Goal: Task Accomplishment & Management: Use online tool/utility

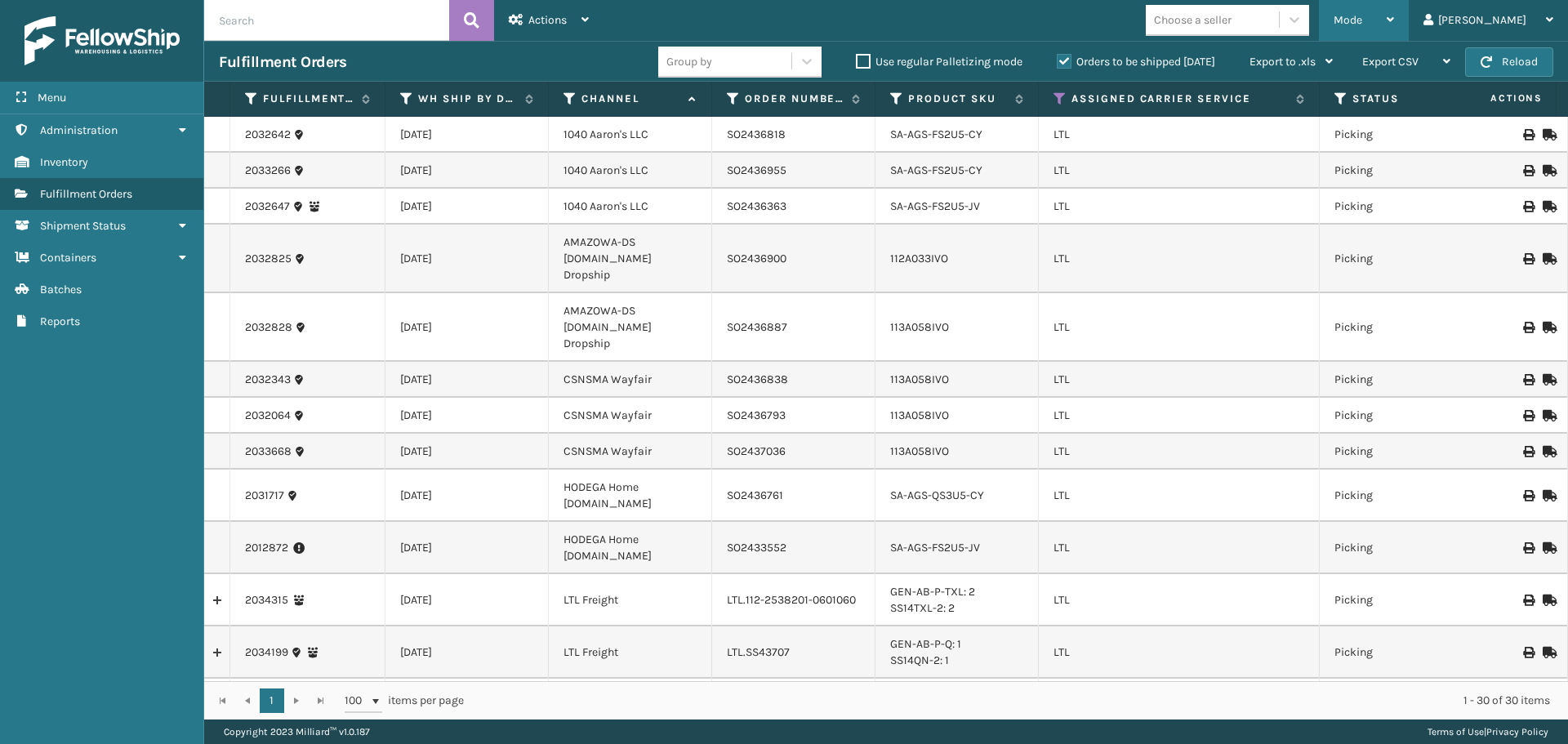
click at [1408, 5] on div "Mode Regular Mode Picking Mode Labeling Mode Exit Scan Mode" at bounding box center [1364, 20] width 90 height 40
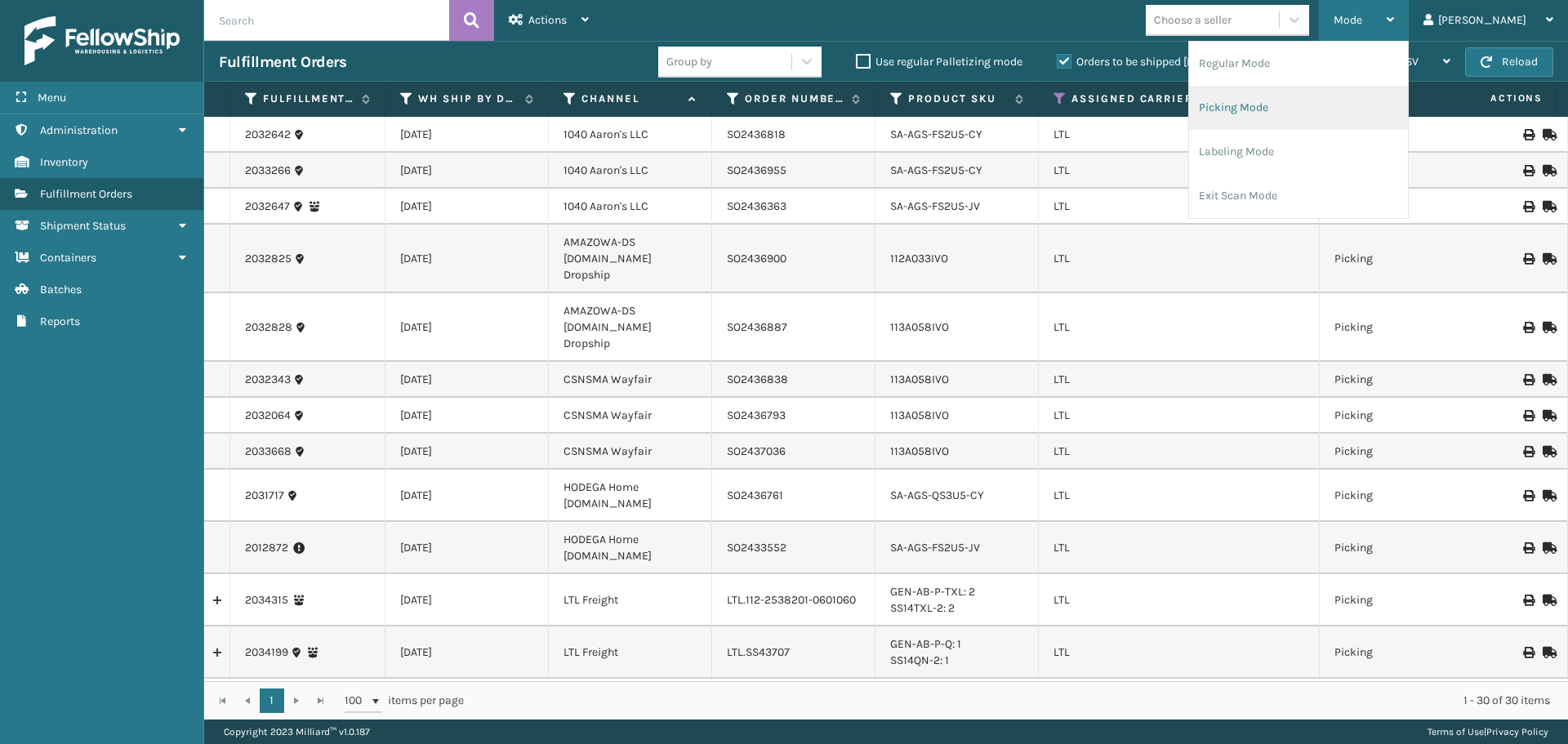
click at [1347, 101] on li "Picking Mode" at bounding box center [1297, 107] width 219 height 44
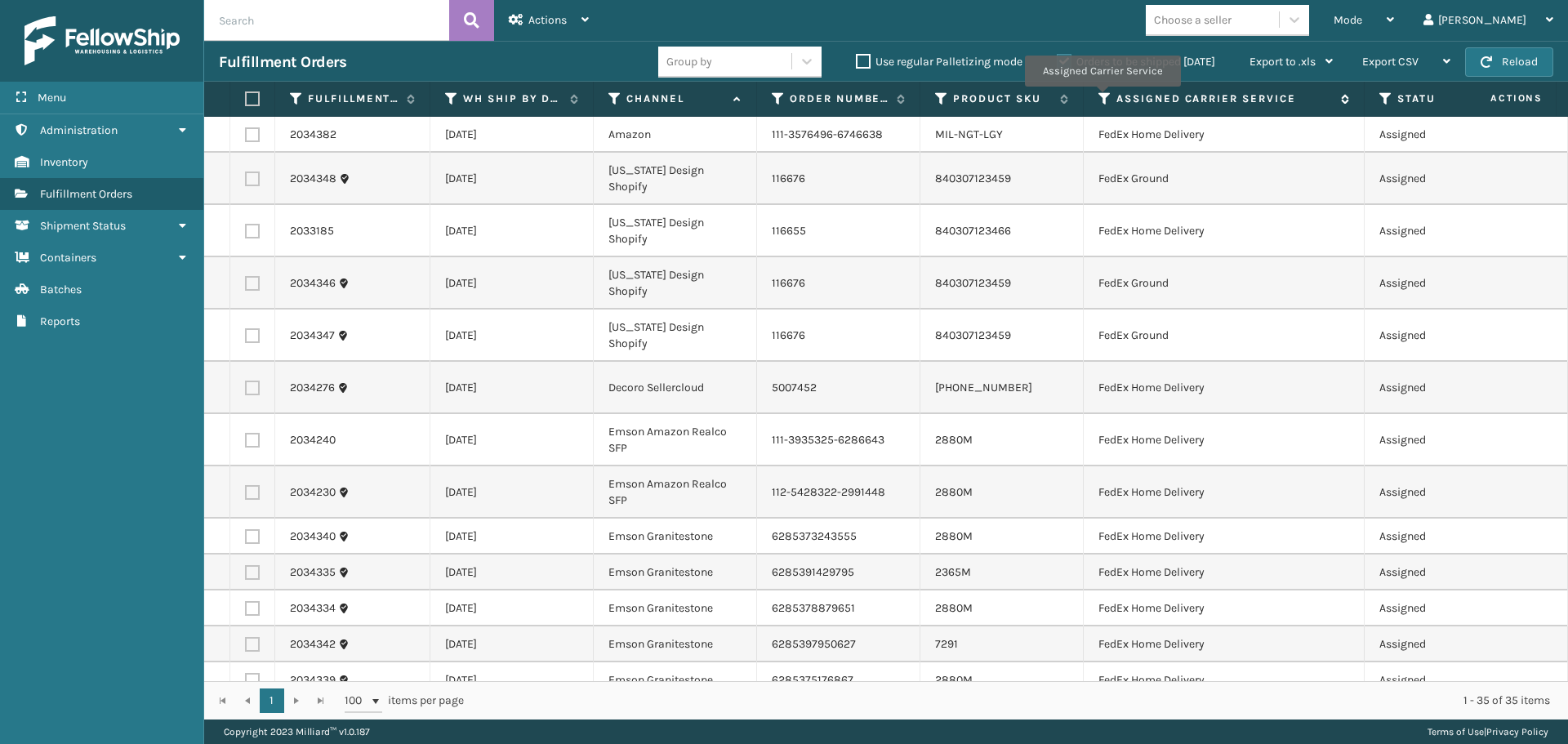
click at [1101, 98] on icon at bounding box center [1105, 99] width 13 height 15
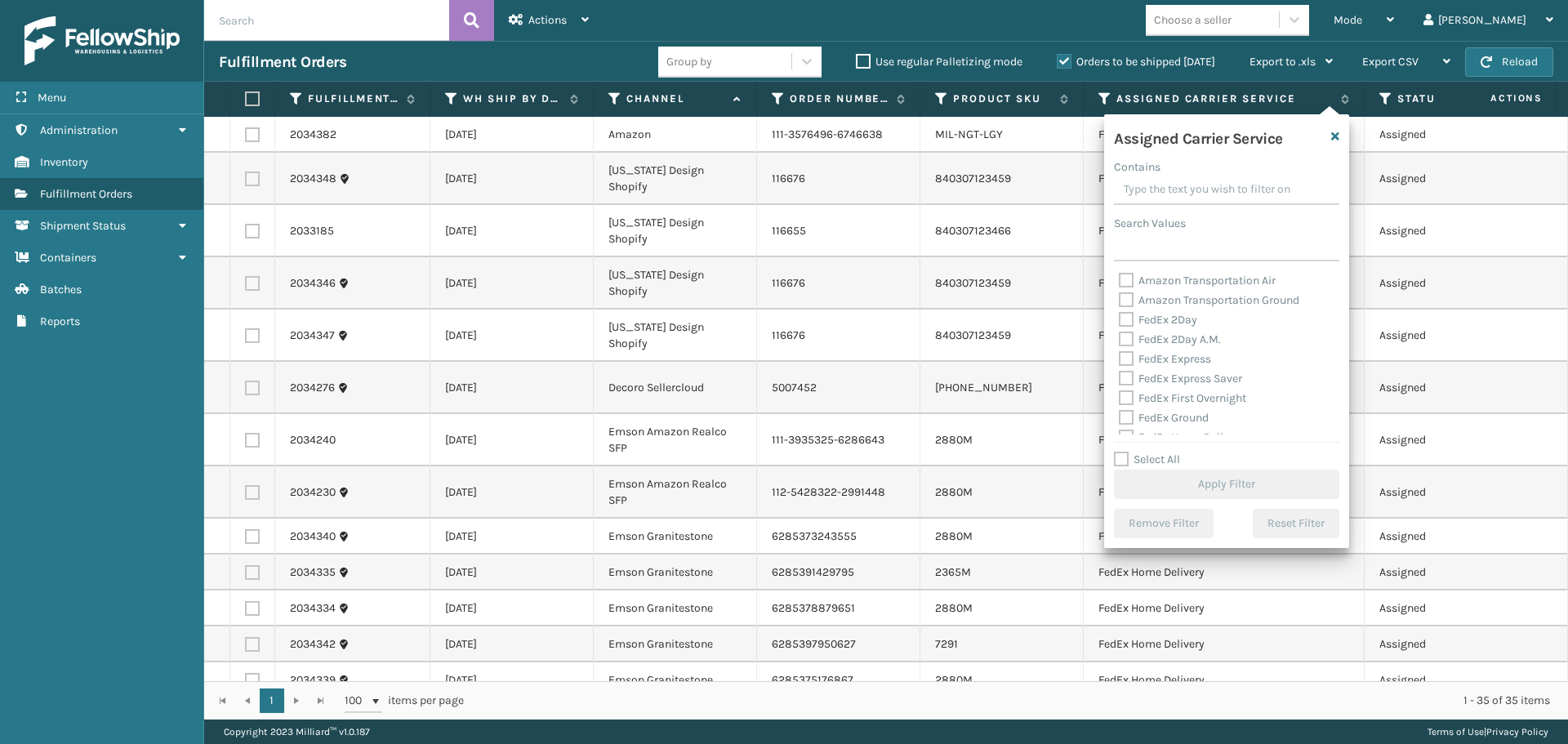
click at [1127, 281] on label "Amazon Transportation Air" at bounding box center [1197, 280] width 157 height 14
click at [1120, 281] on input "Amazon Transportation Air" at bounding box center [1119, 276] width 1 height 10
checkbox input "true"
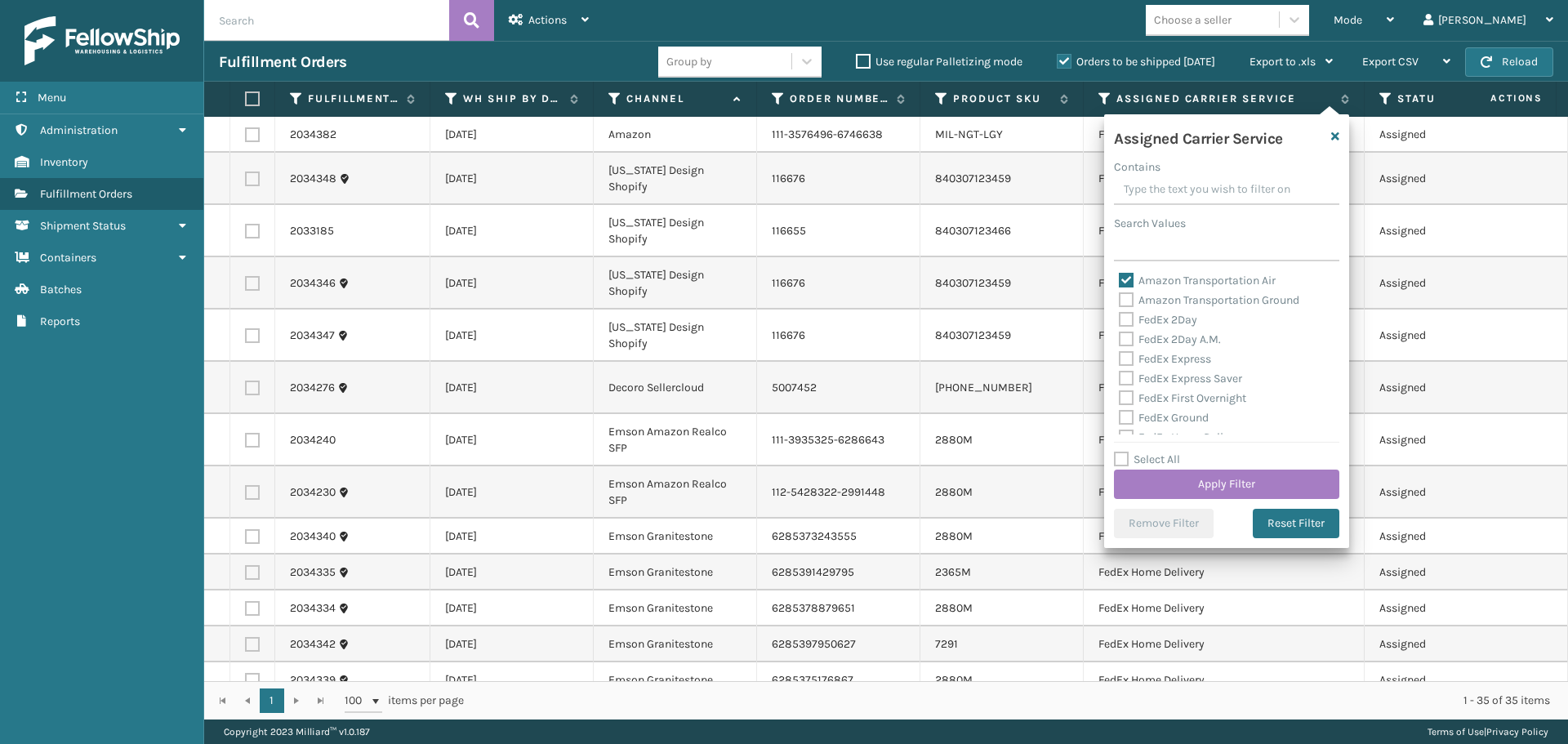
click at [1126, 293] on label "Amazon Transportation Ground" at bounding box center [1209, 300] width 180 height 14
click at [1120, 293] on input "Amazon Transportation Ground" at bounding box center [1119, 295] width 1 height 10
checkbox input "true"
click at [1176, 481] on button "Apply Filter" at bounding box center [1226, 484] width 225 height 29
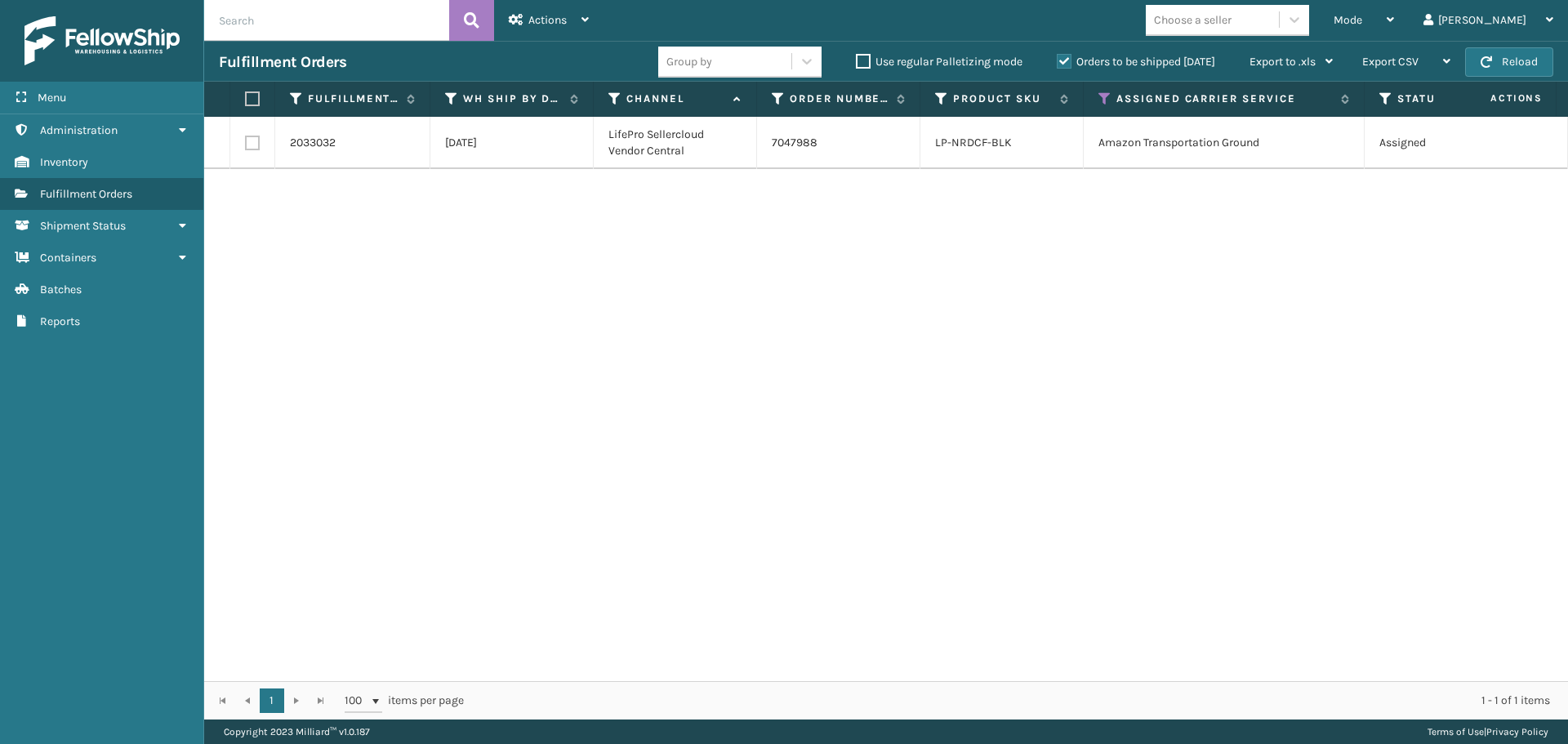
click at [250, 145] on label at bounding box center [253, 143] width 15 height 15
click at [246, 145] on input "checkbox" at bounding box center [245, 140] width 1 height 10
checkbox input "true"
click at [562, 24] on span "Actions" at bounding box center [547, 20] width 39 height 14
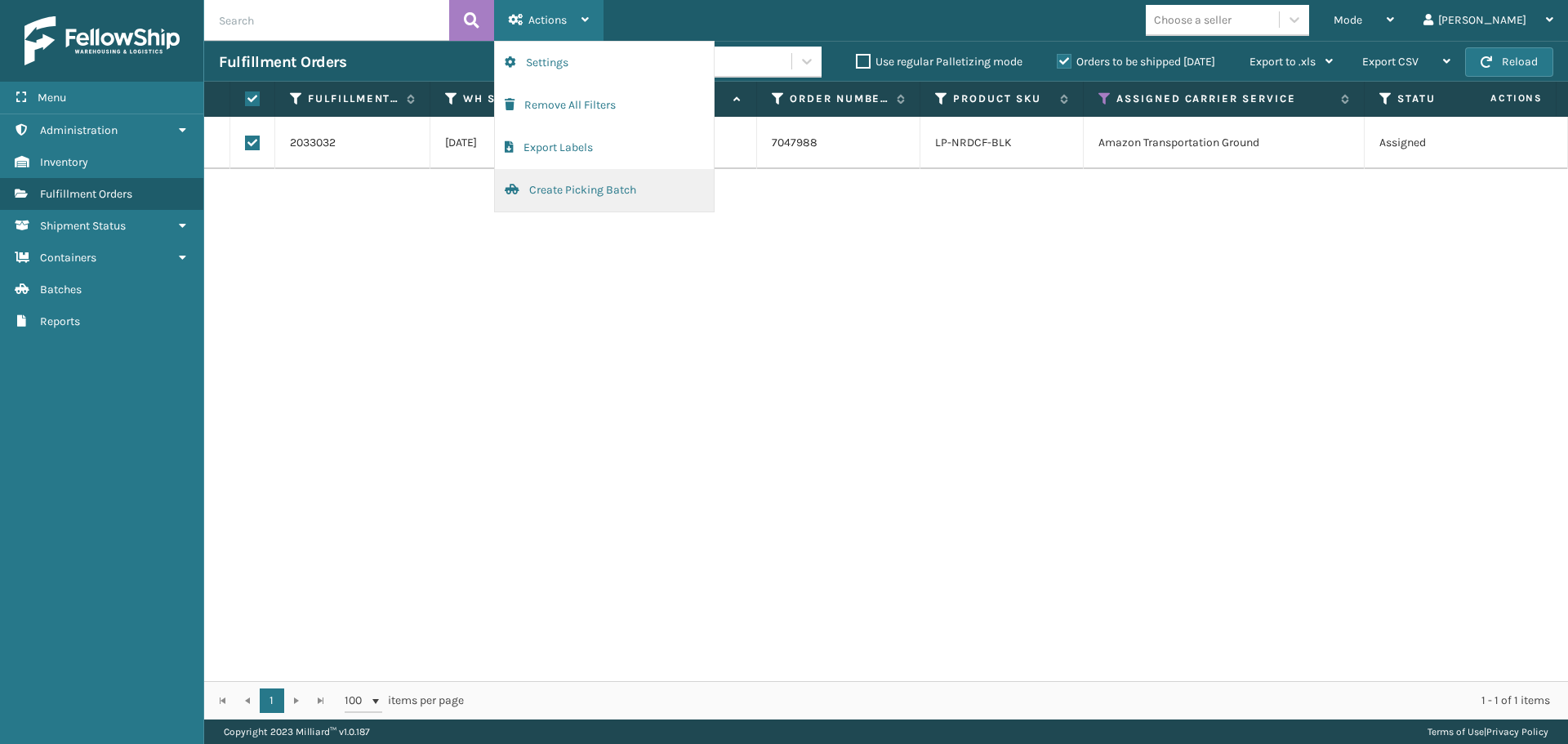
click at [573, 209] on button "Create Picking Batch" at bounding box center [604, 190] width 219 height 42
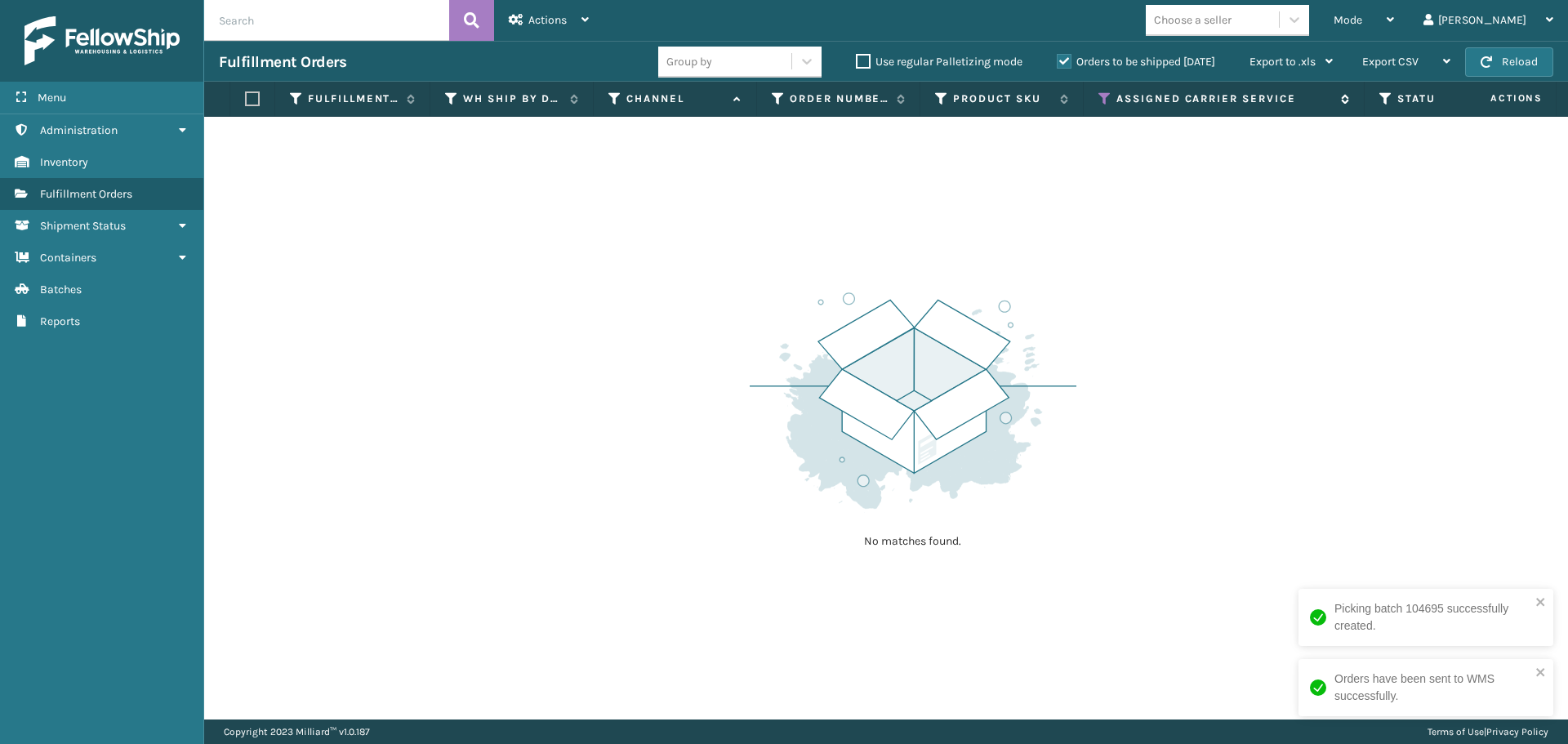
click at [1106, 96] on icon at bounding box center [1105, 99] width 13 height 15
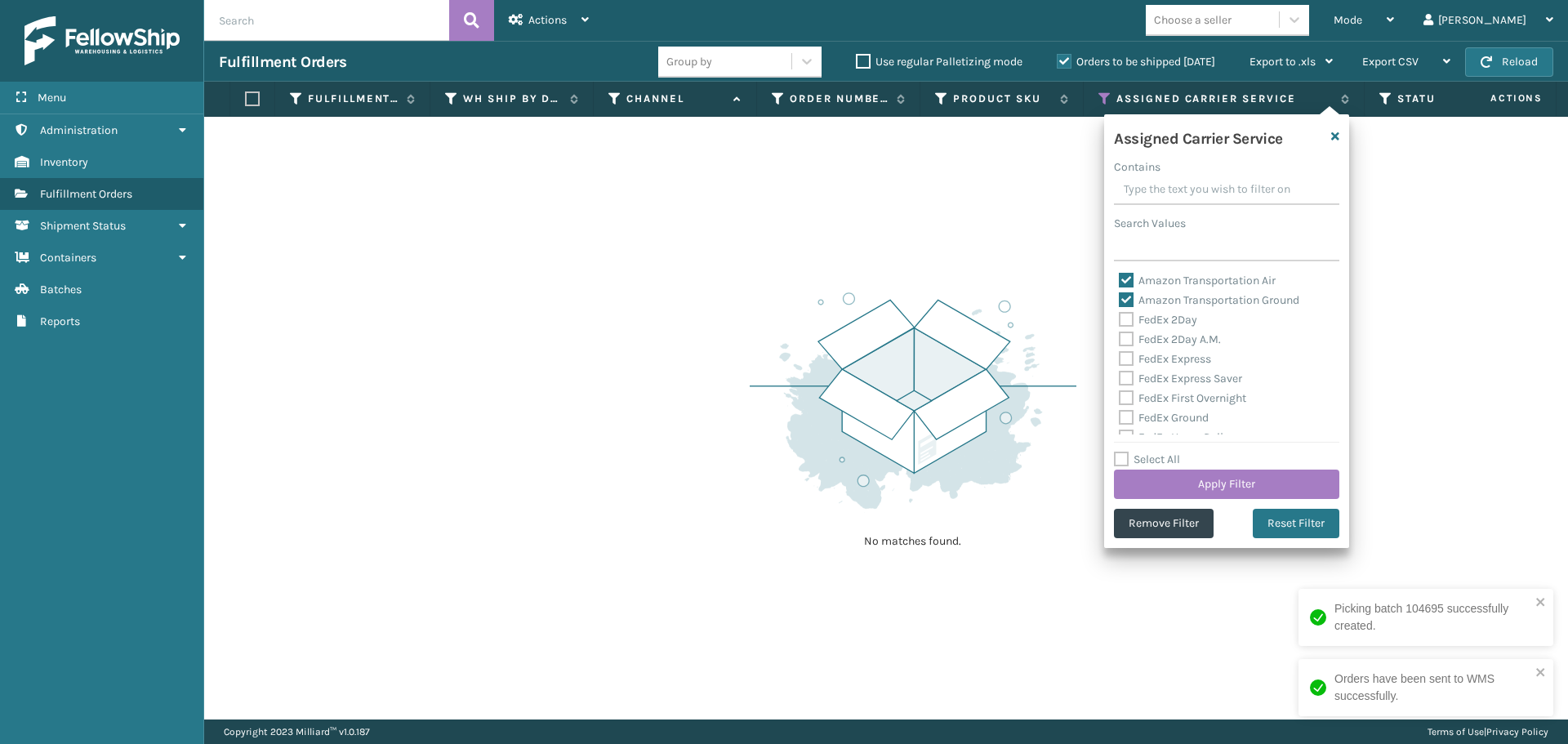
click at [1125, 300] on label "Amazon Transportation Ground" at bounding box center [1209, 300] width 180 height 14
click at [1120, 300] on input "Amazon Transportation Ground" at bounding box center [1119, 295] width 1 height 10
checkbox input "false"
click at [1123, 285] on label "Amazon Transportation Air" at bounding box center [1197, 280] width 157 height 14
click at [1120, 282] on input "Amazon Transportation Air" at bounding box center [1119, 276] width 1 height 10
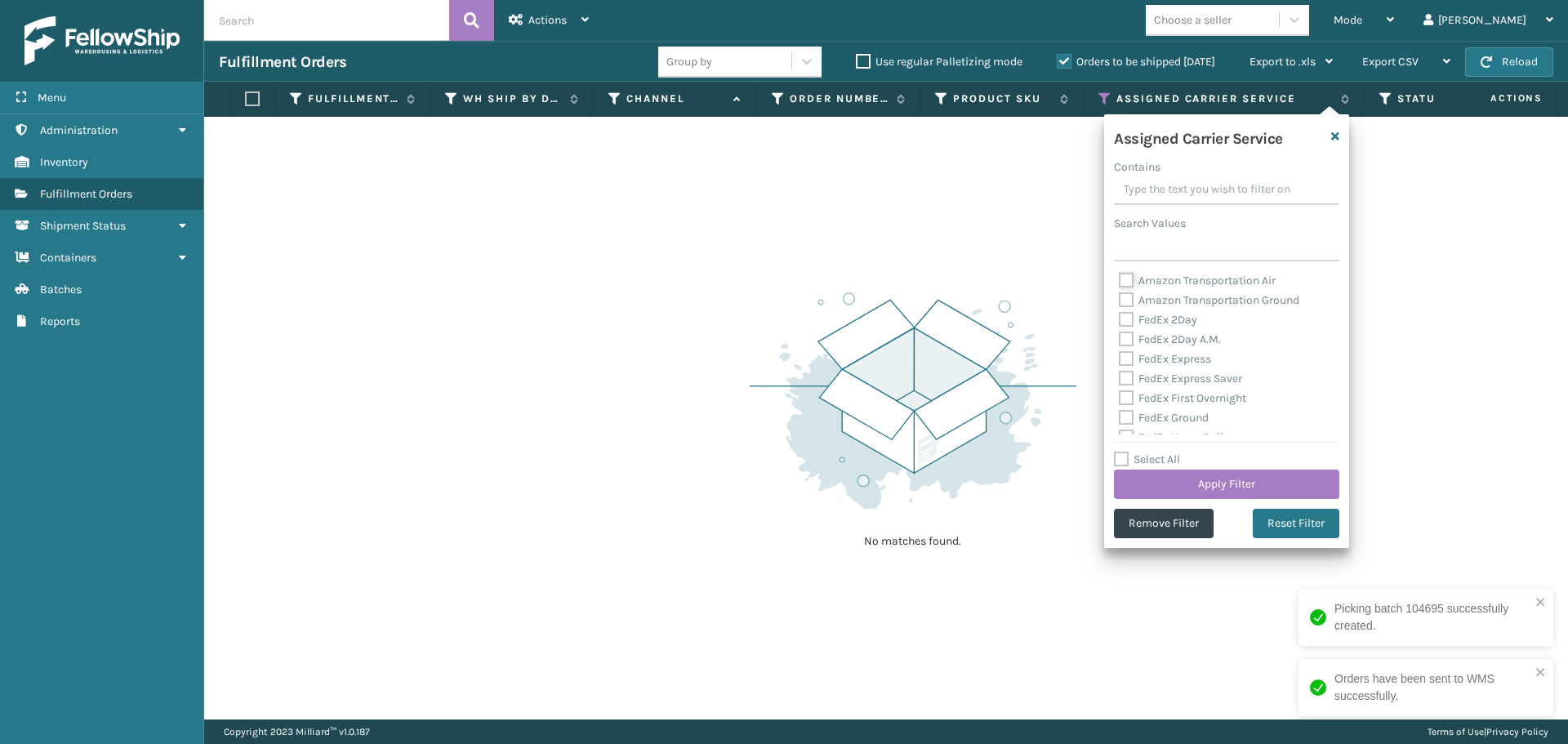
checkbox input "false"
click at [1128, 320] on label "FedEx 2Day" at bounding box center [1157, 319] width 78 height 14
click at [1120, 320] on input "FedEx 2Day" at bounding box center [1119, 315] width 1 height 10
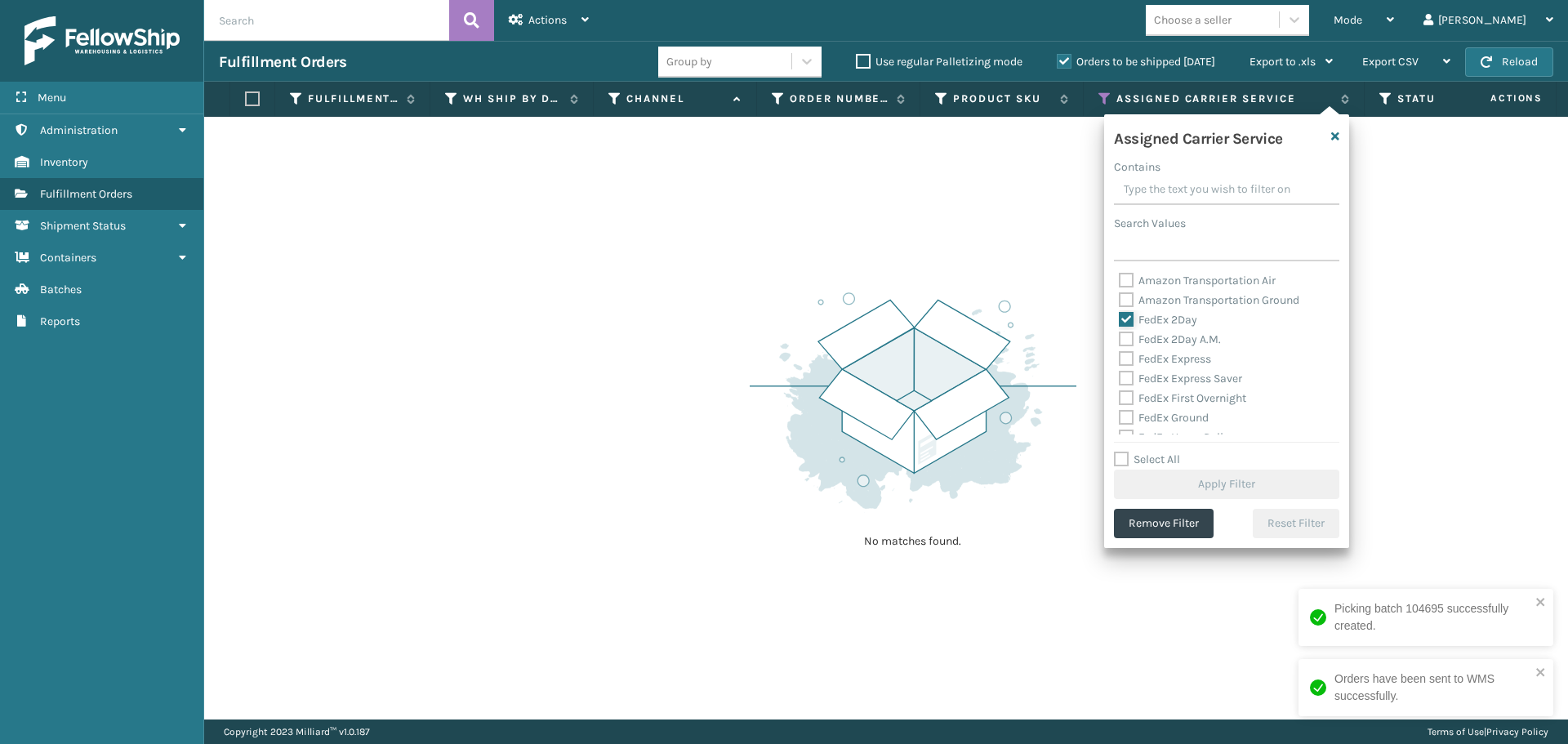
checkbox input "true"
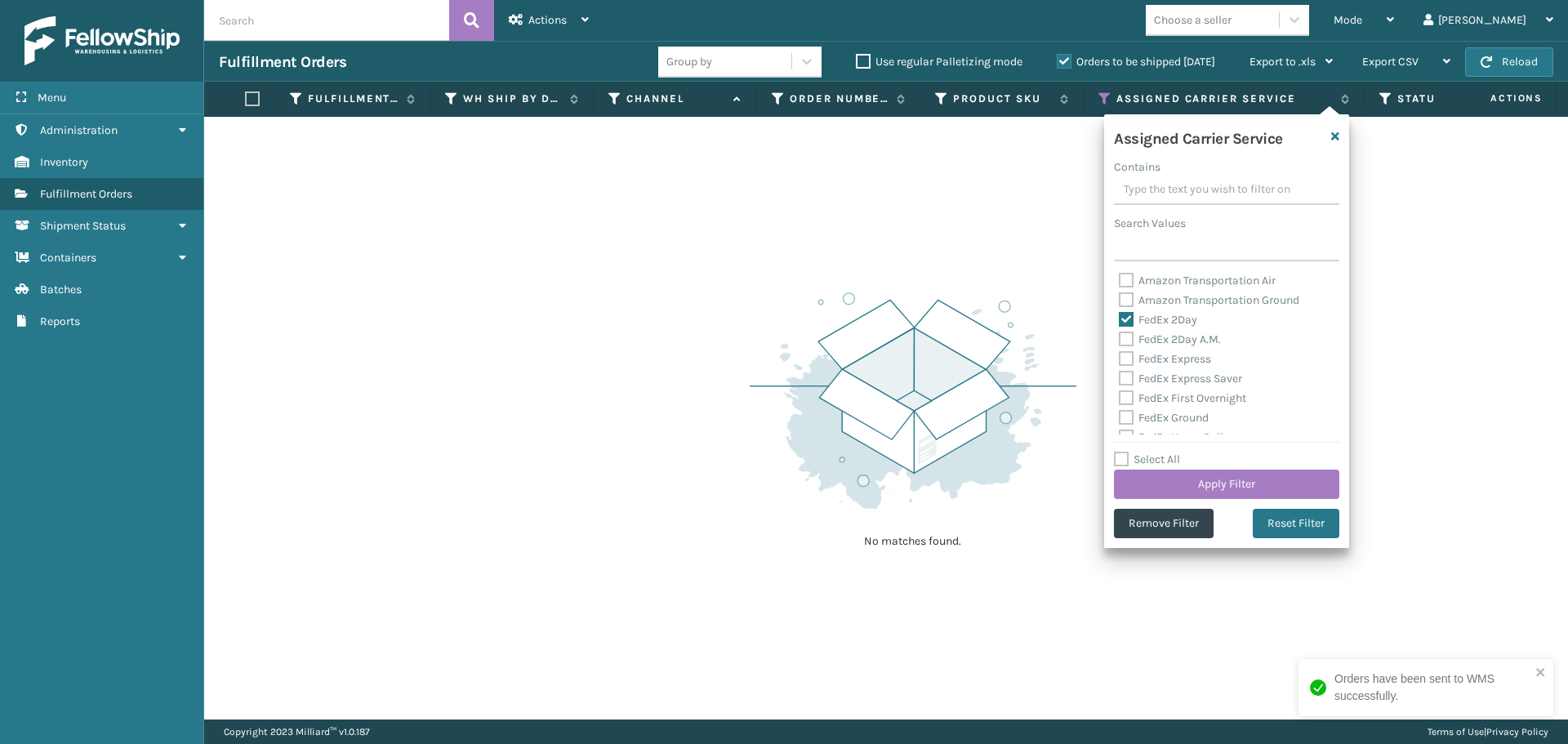
click at [1126, 341] on label "FedEx 2Day A.M." at bounding box center [1170, 339] width 102 height 14
click at [1120, 340] on input "FedEx 2Day A.M." at bounding box center [1119, 334] width 1 height 10
checkbox input "true"
click at [1126, 359] on label "FedEx Express" at bounding box center [1165, 359] width 92 height 14
click at [1120, 359] on input "FedEx Express" at bounding box center [1119, 354] width 1 height 10
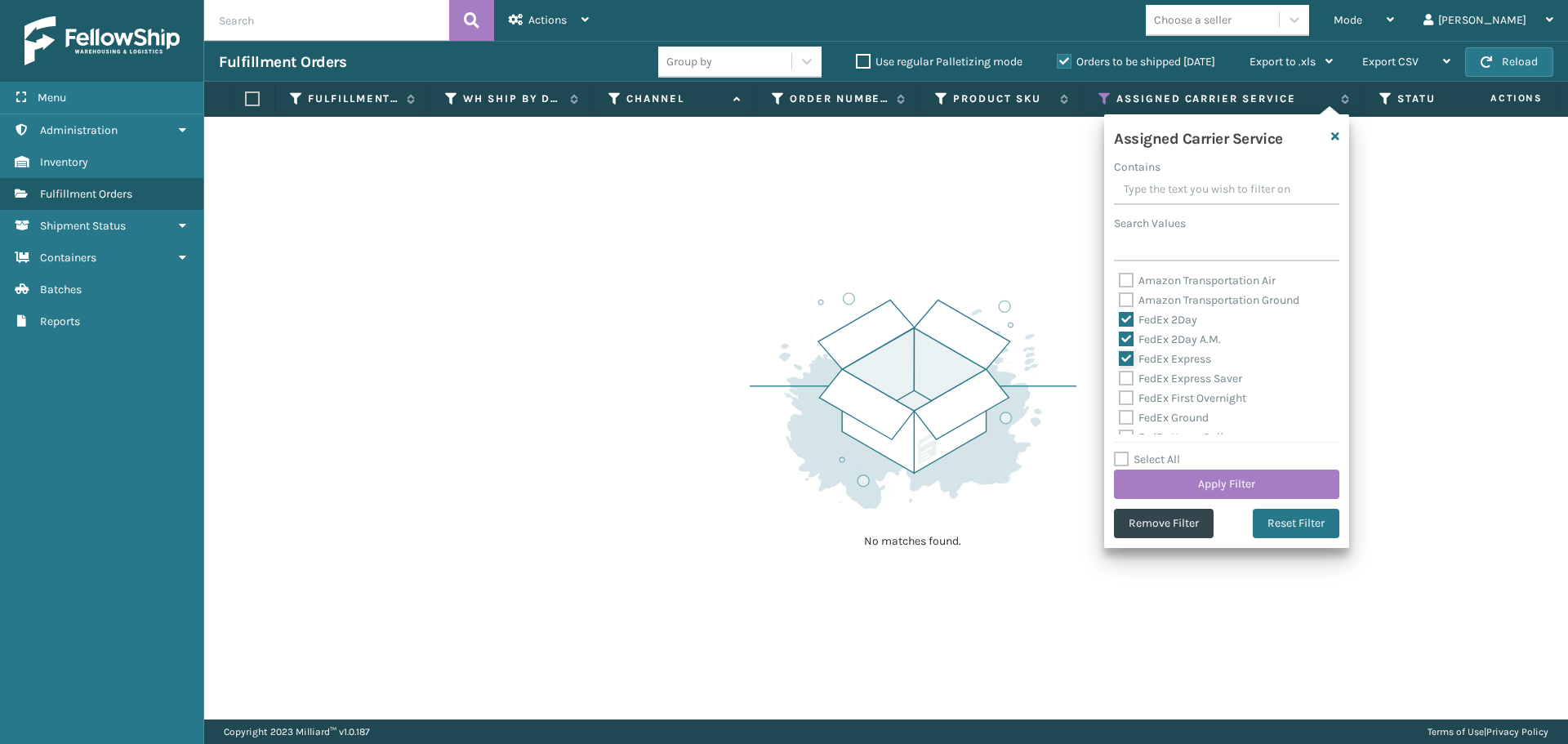
checkbox input "true"
click at [1126, 373] on label "FedEx Express Saver" at bounding box center [1180, 378] width 123 height 14
click at [1120, 373] on input "FedEx Express Saver" at bounding box center [1119, 374] width 1 height 10
checkbox input "true"
click at [1126, 398] on label "FedEx First Overnight" at bounding box center [1183, 397] width 128 height 14
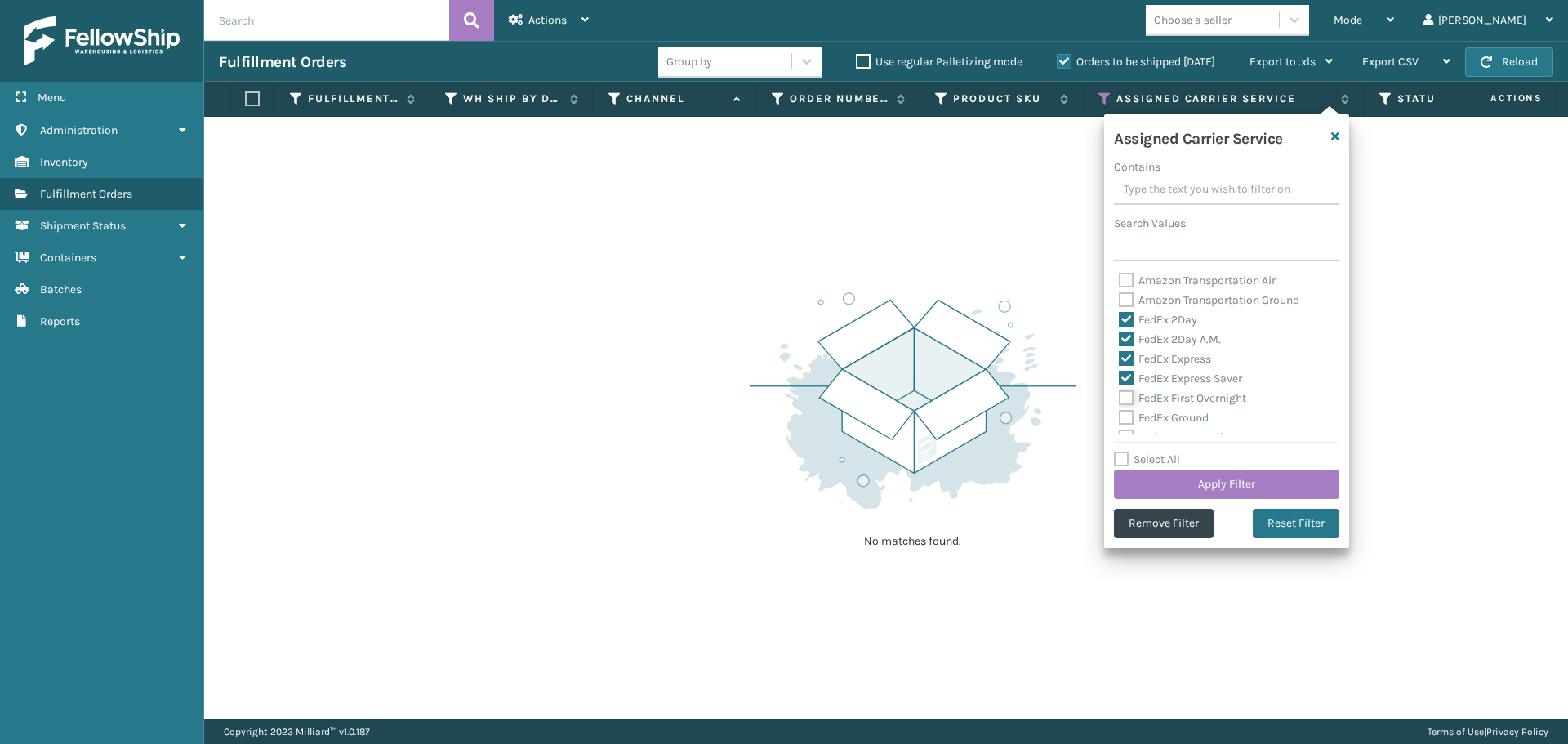
click at [1120, 398] on input "FedEx First Overnight" at bounding box center [1119, 394] width 1 height 10
checkbox input "true"
click at [1127, 417] on label "FedEx Ground" at bounding box center [1164, 417] width 90 height 14
click at [1120, 417] on input "FedEx Ground" at bounding box center [1119, 413] width 1 height 10
checkbox input "true"
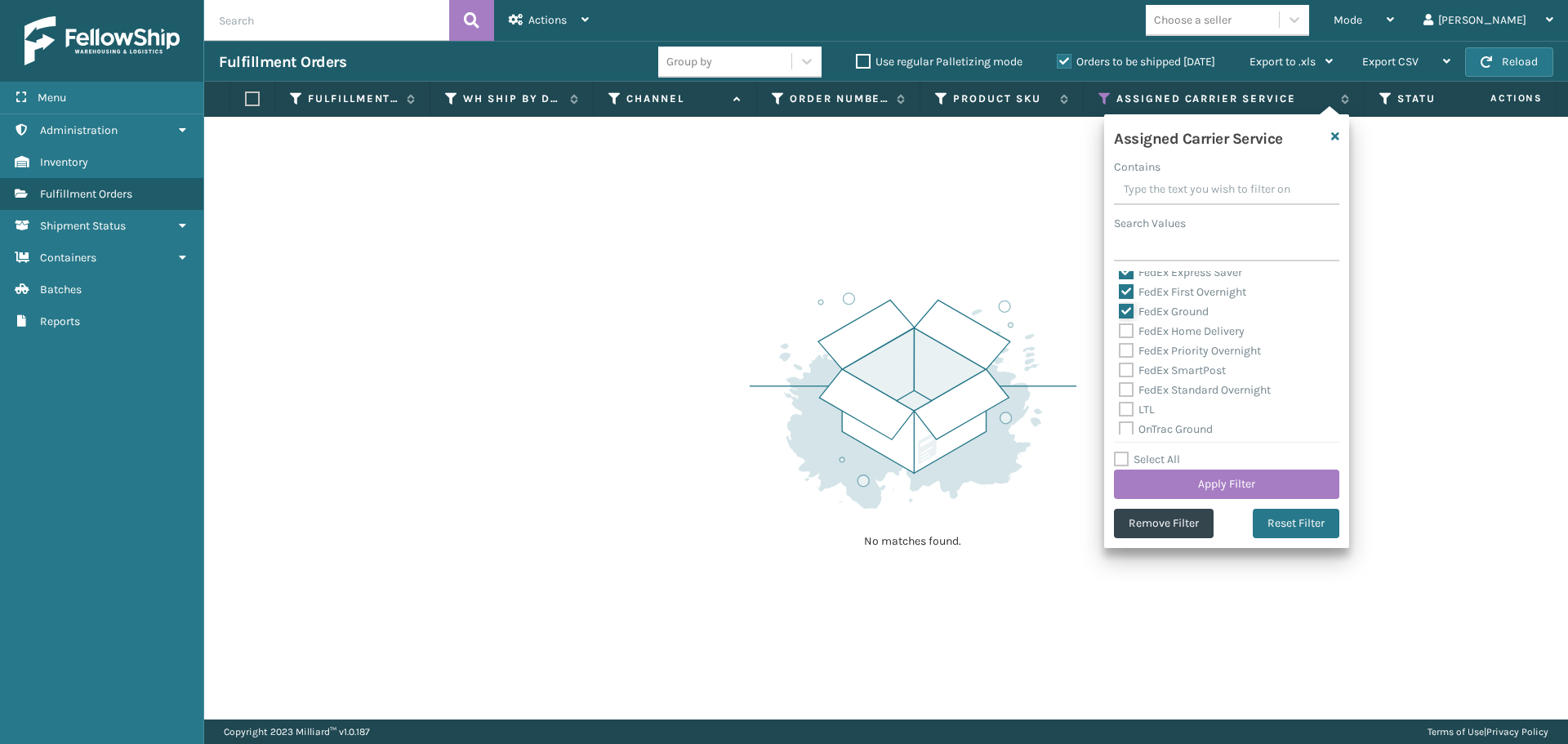
scroll to position [82, 0]
drag, startPoint x: 1132, startPoint y: 354, endPoint x: 1126, endPoint y: 380, distance: 26.7
click at [1132, 355] on label "FedEx Home Delivery" at bounding box center [1182, 355] width 126 height 14
click at [1120, 355] on input "FedEx Home Delivery" at bounding box center [1119, 351] width 1 height 10
checkbox input "true"
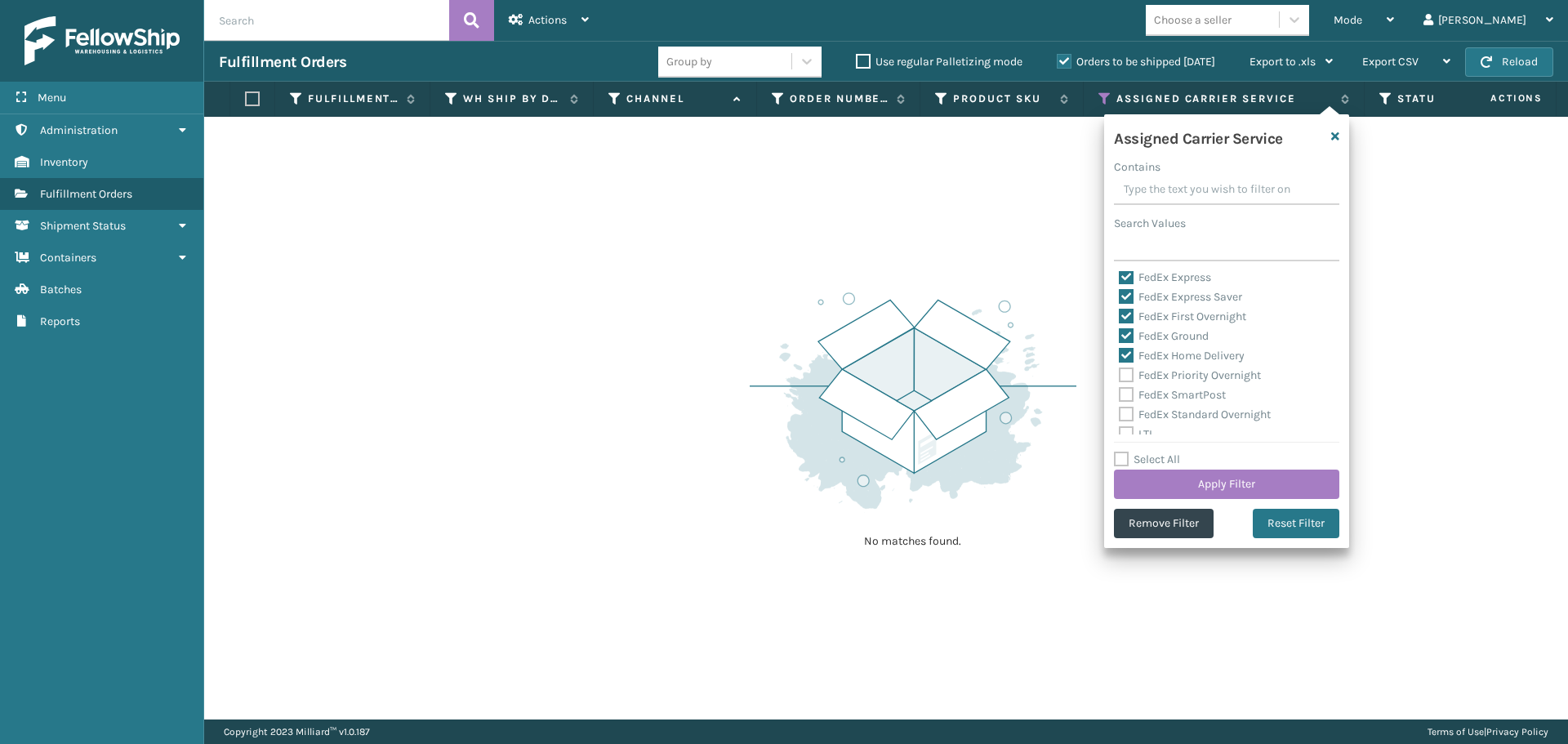
click at [1126, 382] on div "FedEx Priority Overnight" at bounding box center [1226, 375] width 215 height 20
click at [1126, 373] on label "FedEx Priority Overnight" at bounding box center [1189, 375] width 142 height 14
click at [1120, 373] on input "FedEx Priority Overnight" at bounding box center [1119, 370] width 1 height 10
checkbox input "true"
click at [1131, 396] on label "FedEx SmartPost" at bounding box center [1172, 395] width 107 height 14
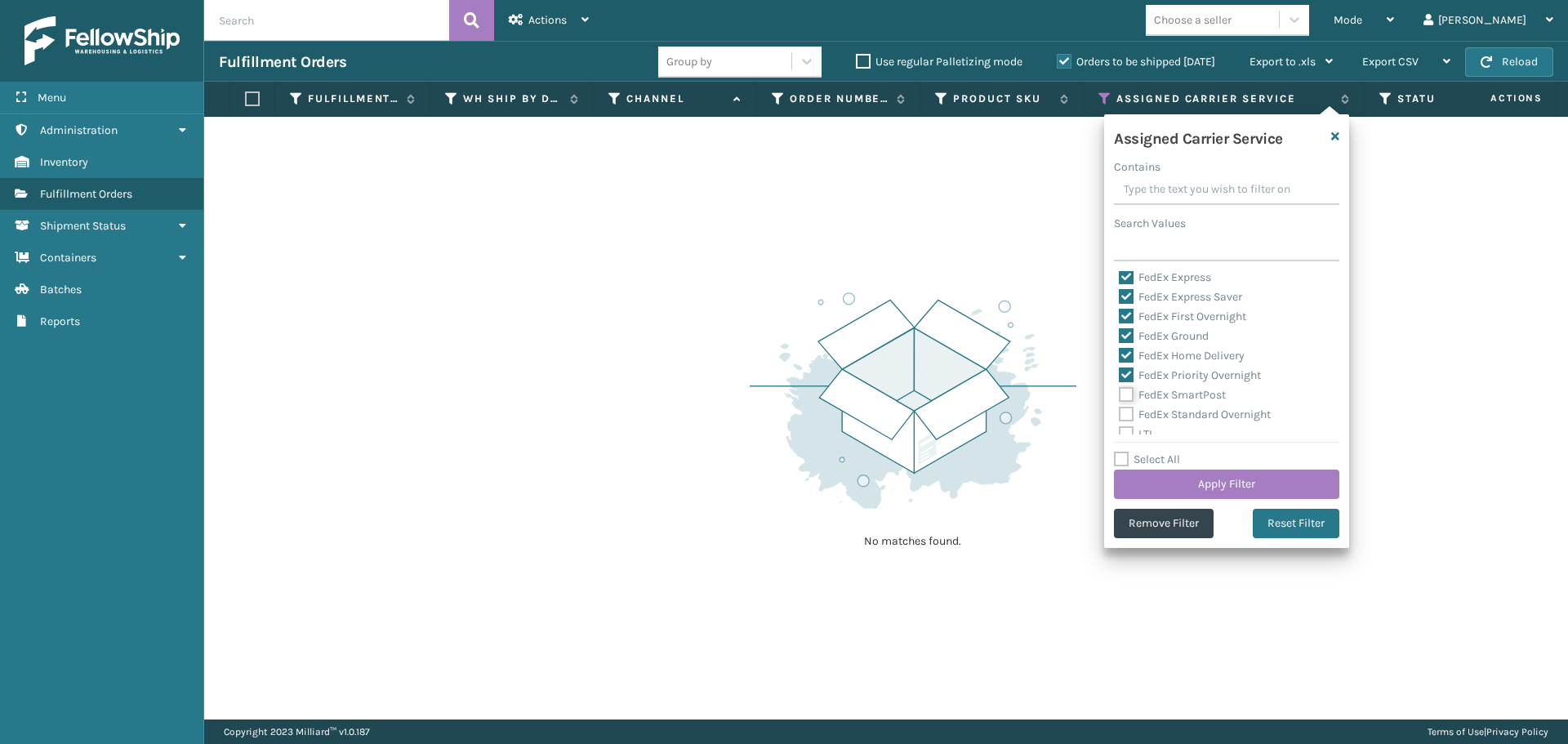
click at [1120, 396] on input "FedEx SmartPost" at bounding box center [1119, 390] width 1 height 10
checkbox input "true"
click at [1131, 415] on label "FedEx Standard Overnight" at bounding box center [1195, 414] width 152 height 14
click at [1120, 415] on input "FedEx Standard Overnight" at bounding box center [1119, 410] width 1 height 10
checkbox input "true"
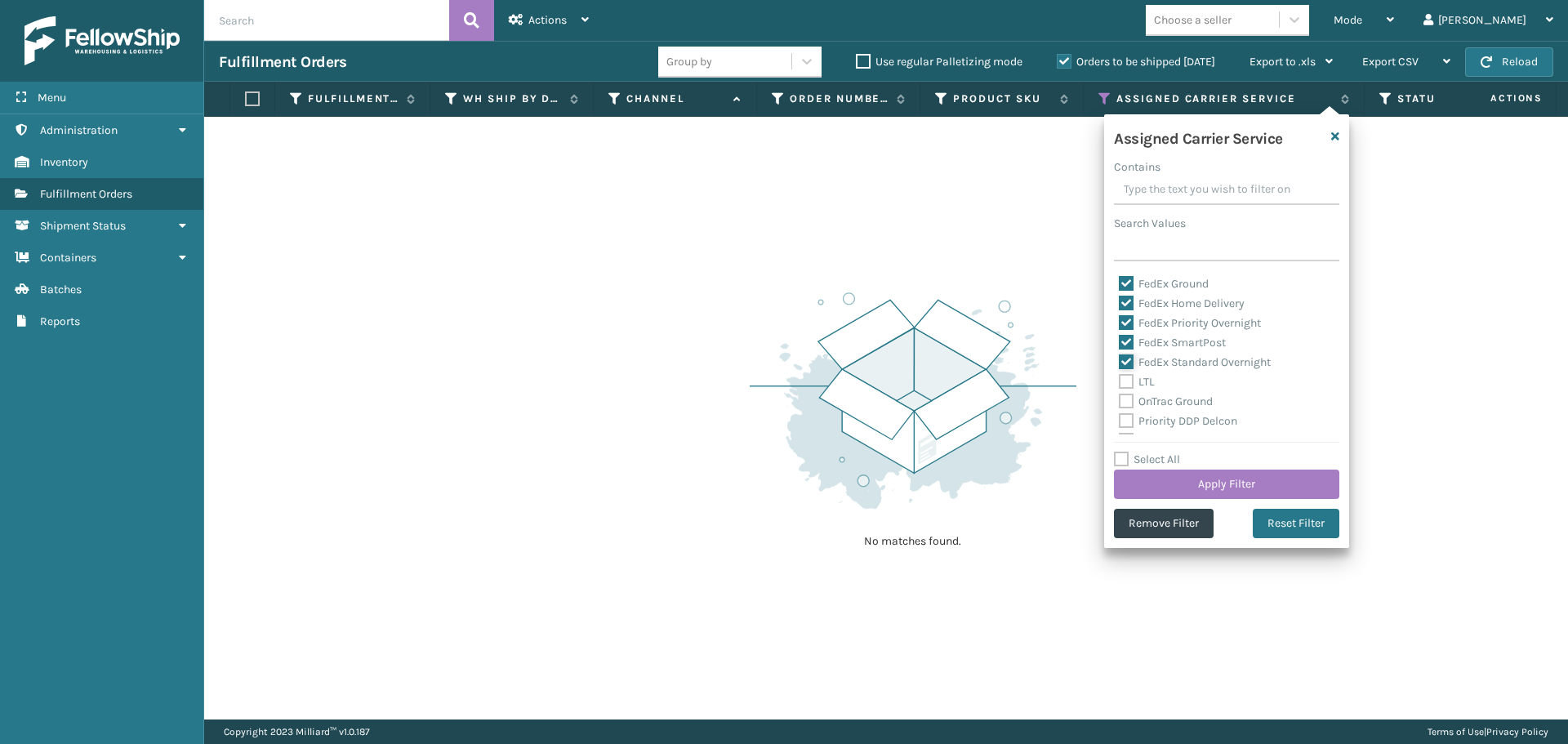
scroll to position [163, 0]
click at [1170, 473] on button "Apply Filter" at bounding box center [1226, 484] width 225 height 29
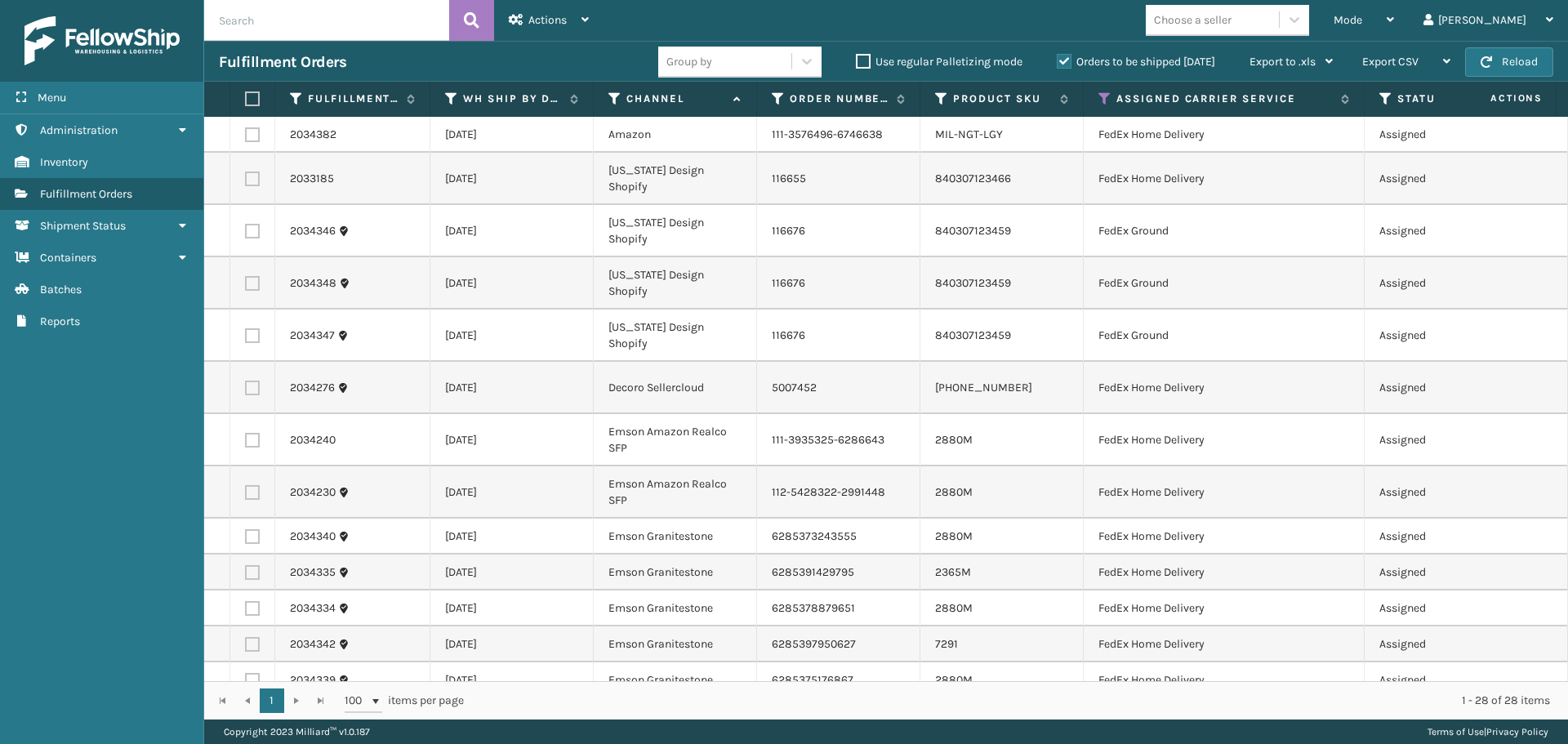
click at [250, 98] on label at bounding box center [250, 99] width 9 height 15
click at [246, 98] on input "checkbox" at bounding box center [245, 99] width 1 height 10
checkbox input "true"
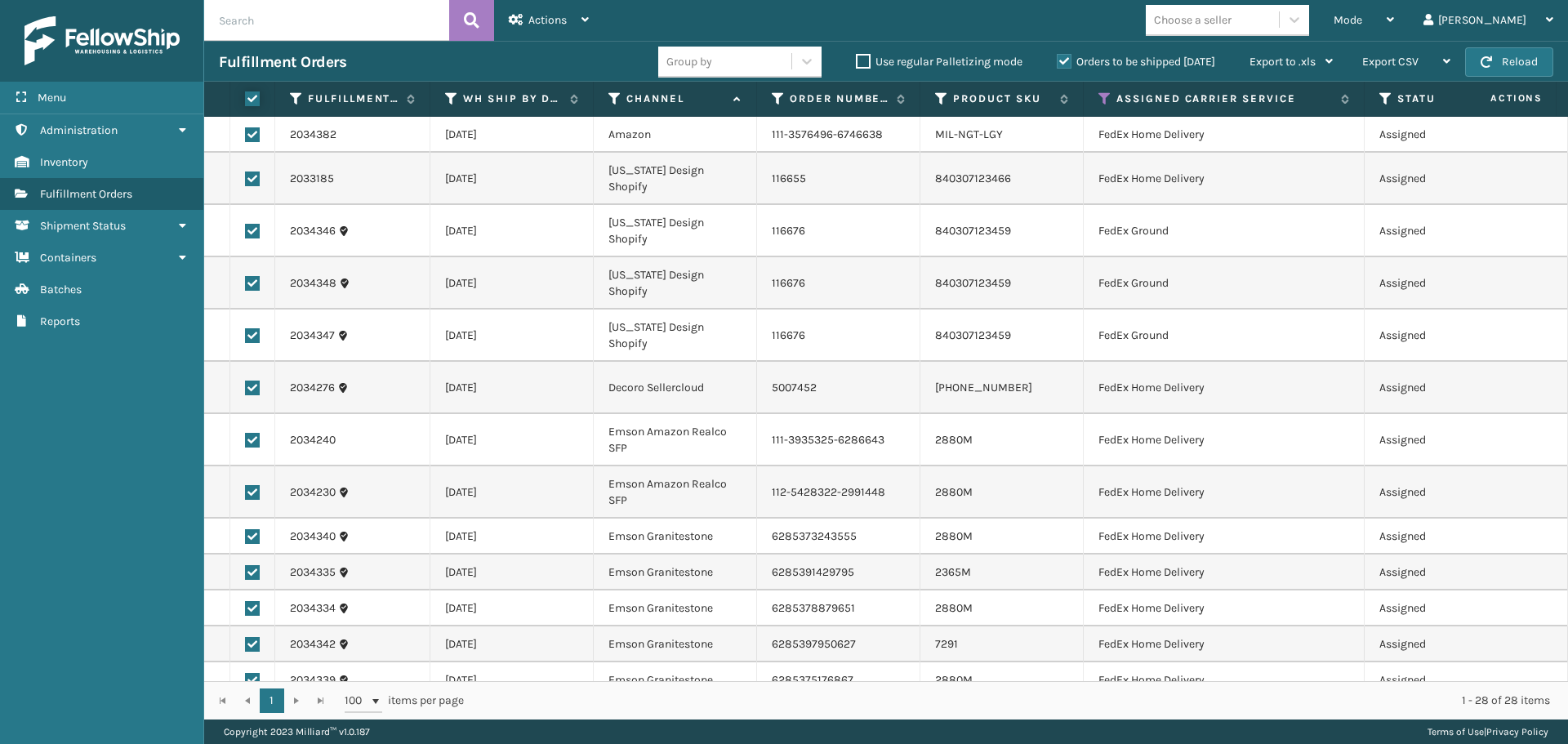
checkbox input "true"
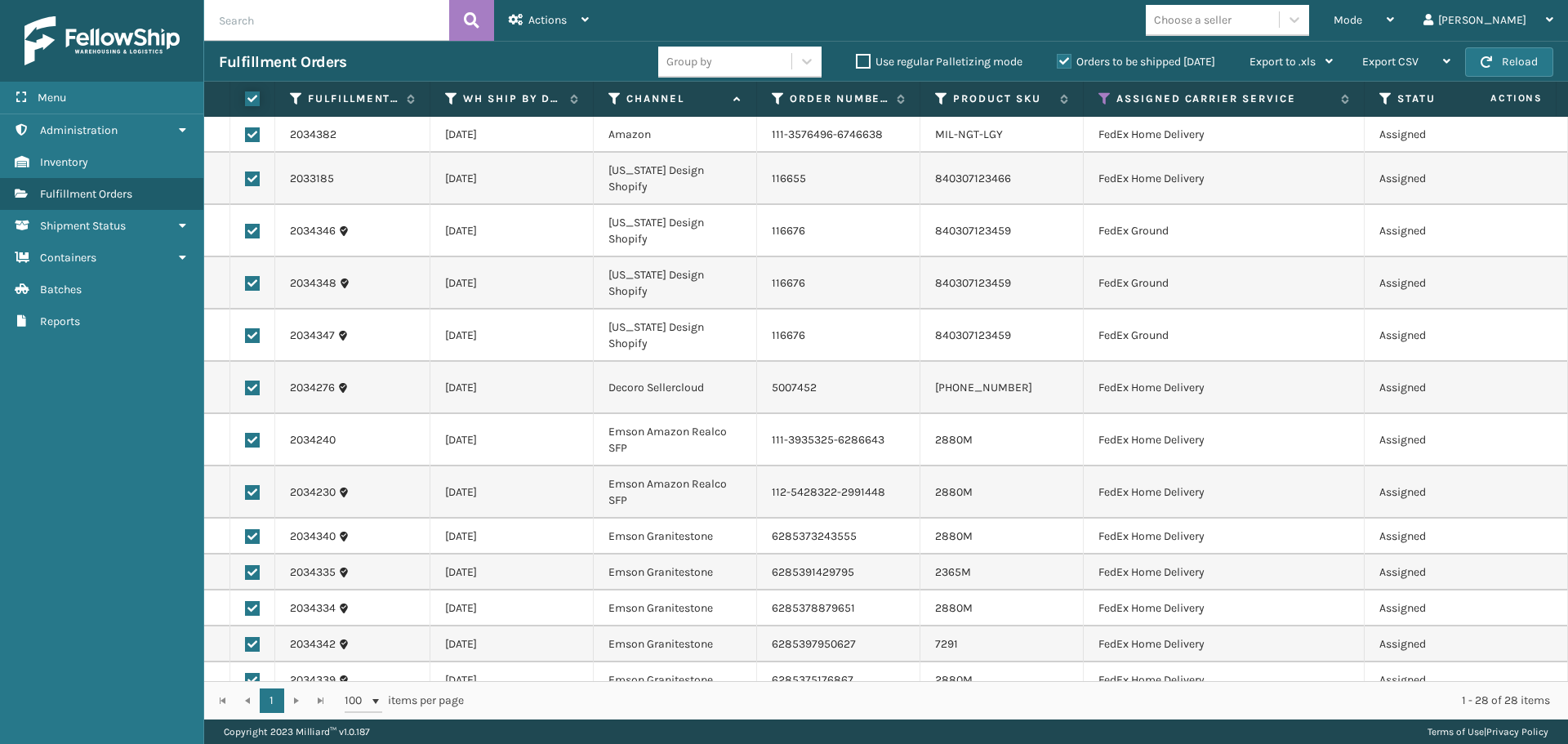
checkbox input "true"
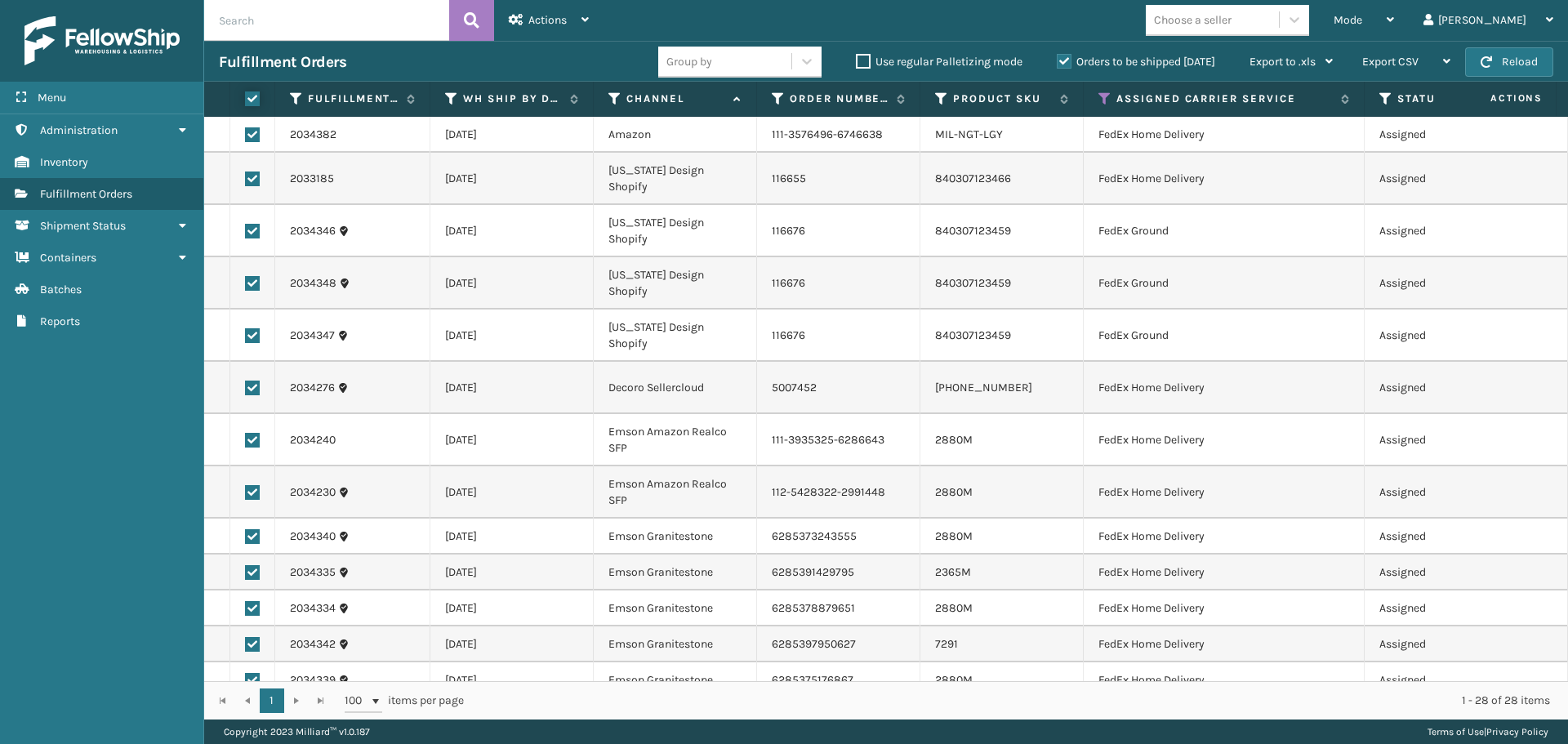
checkbox input "true"
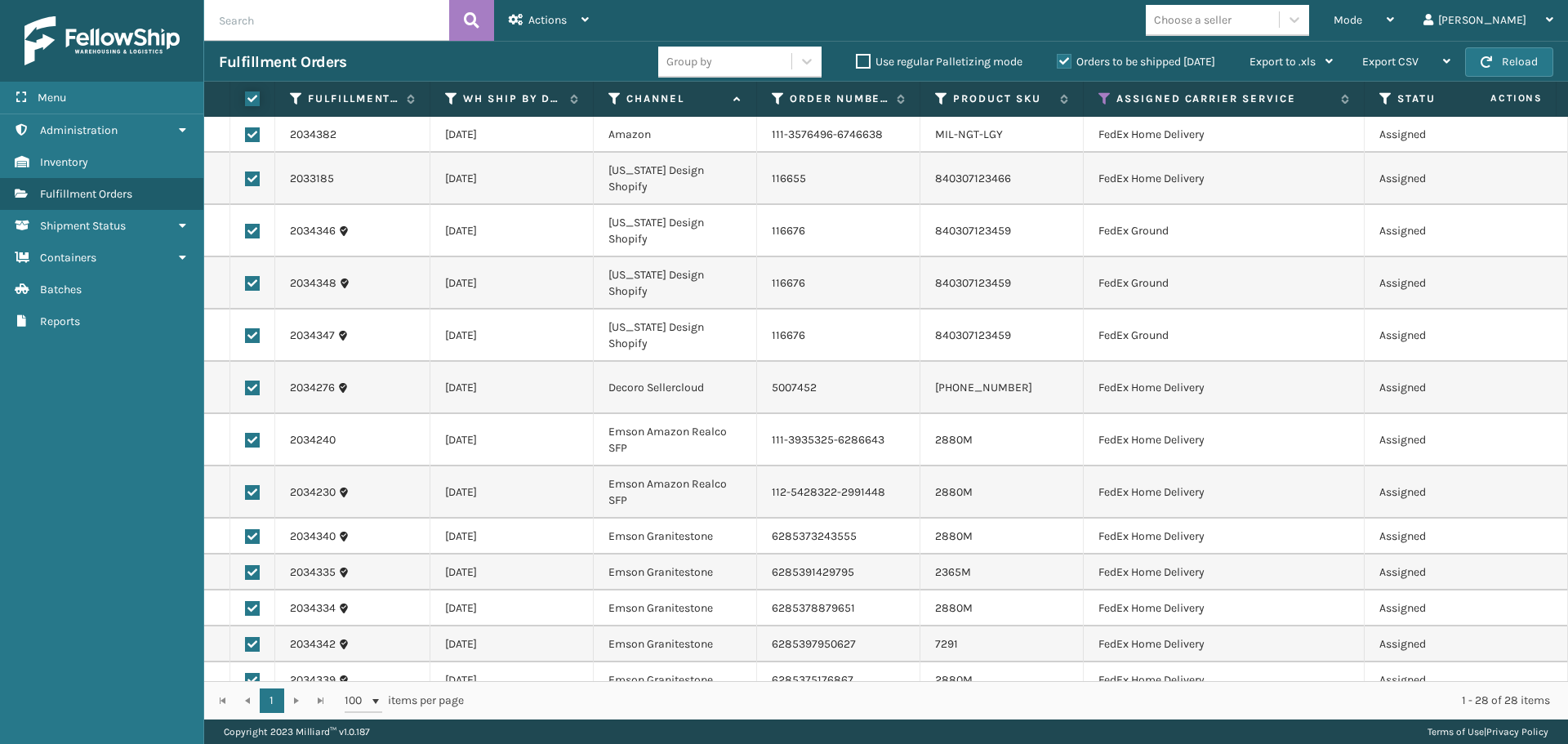
checkbox input "true"
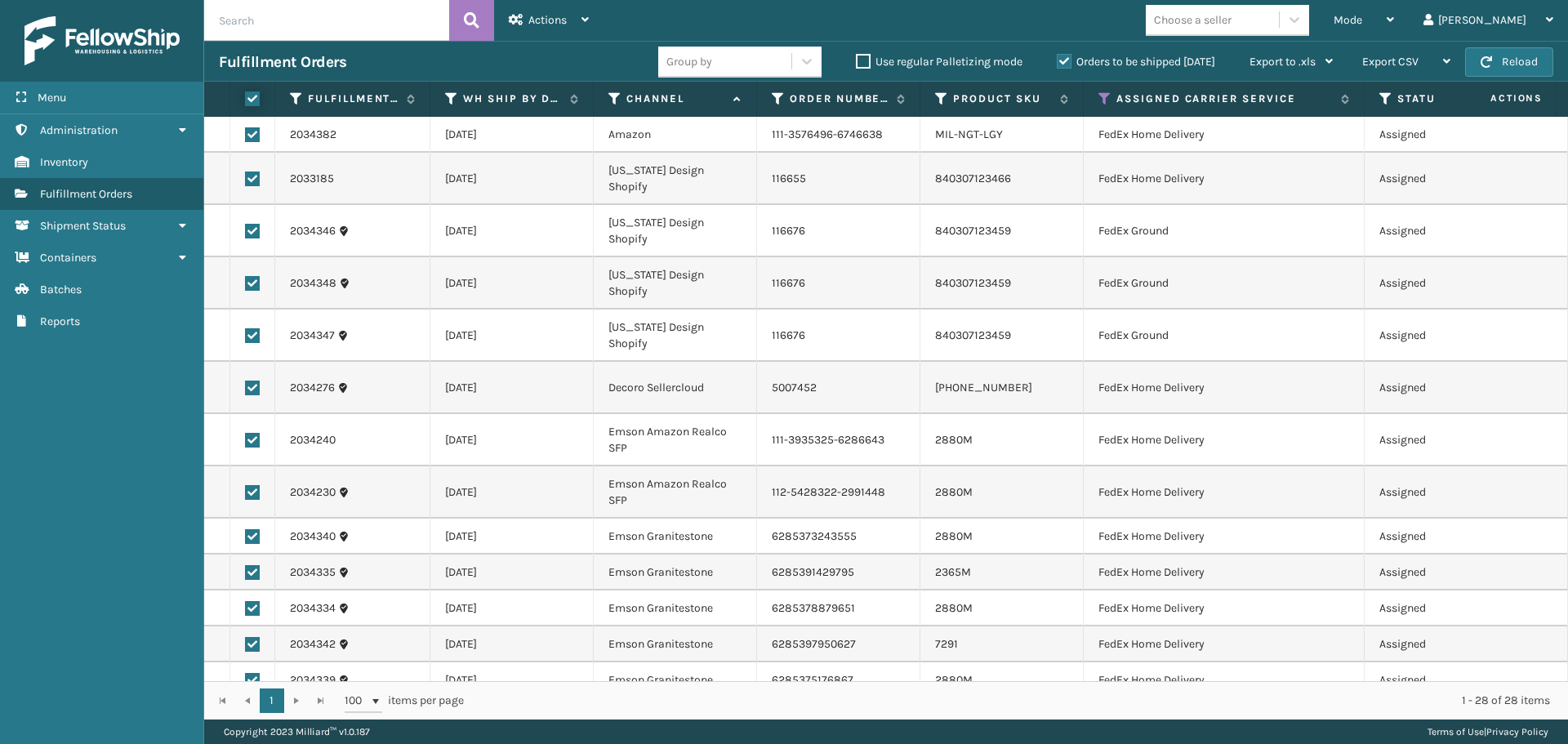
checkbox input "true"
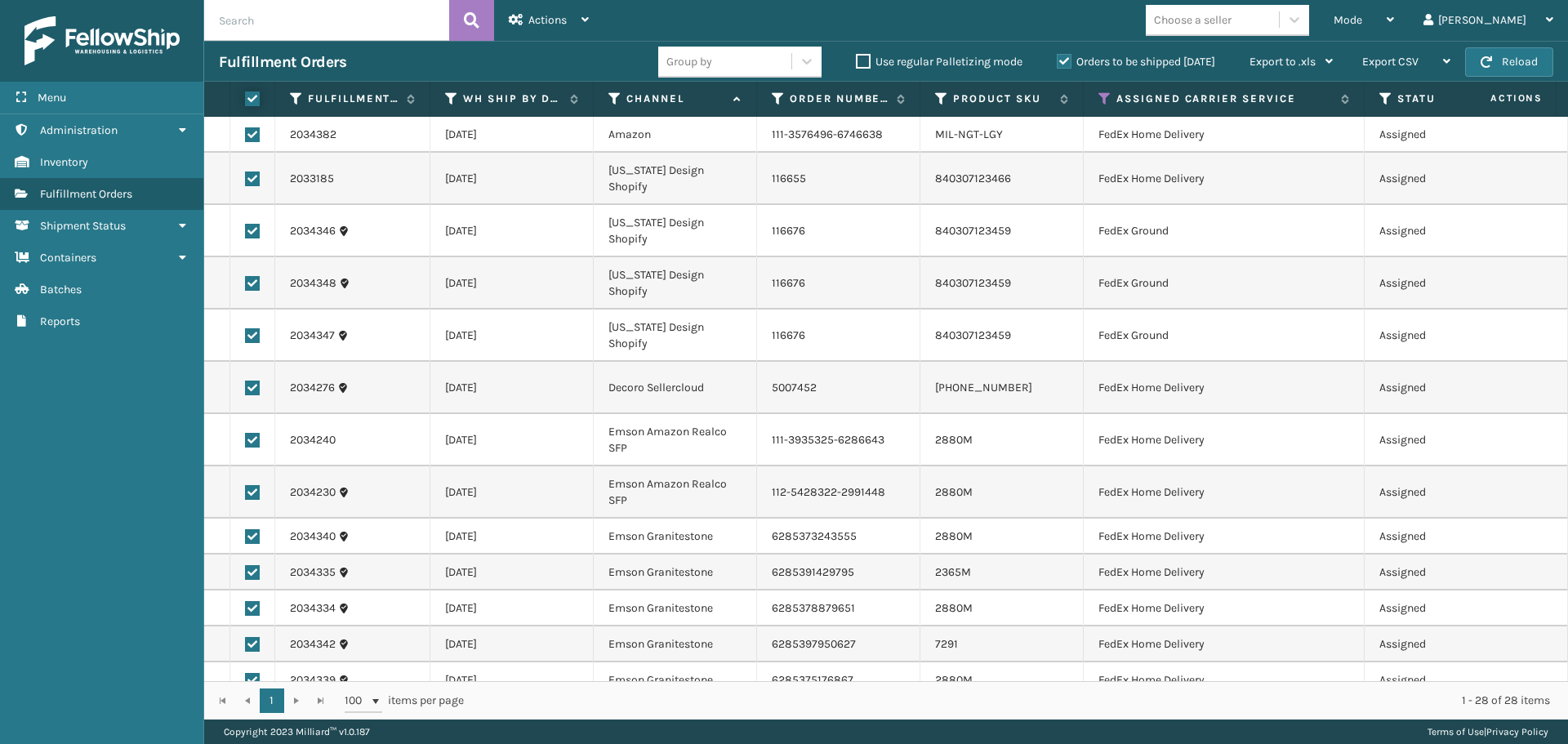
checkbox input "true"
click at [548, 13] on span "Actions" at bounding box center [547, 20] width 39 height 14
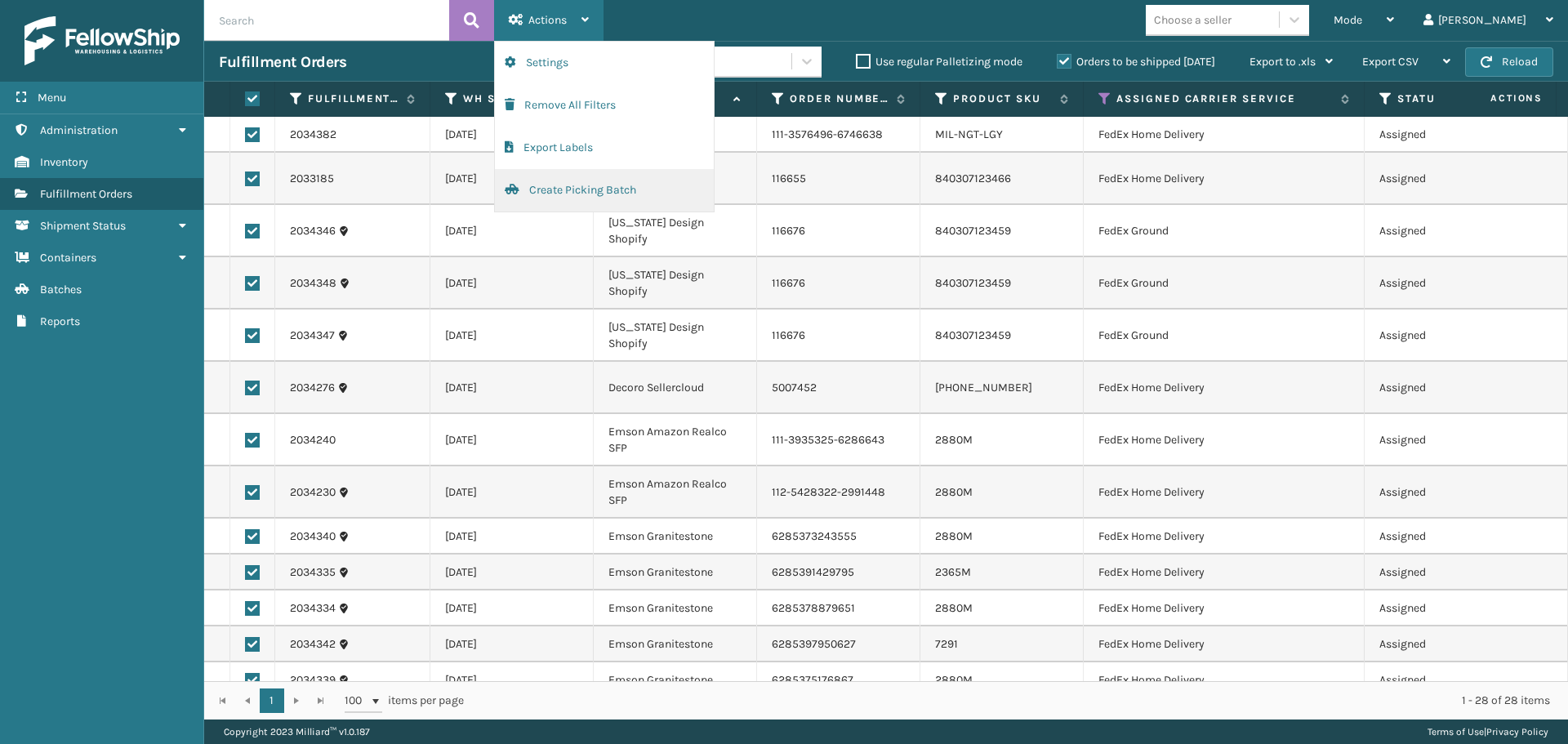
click at [585, 191] on button "Create Picking Batch" at bounding box center [604, 190] width 219 height 42
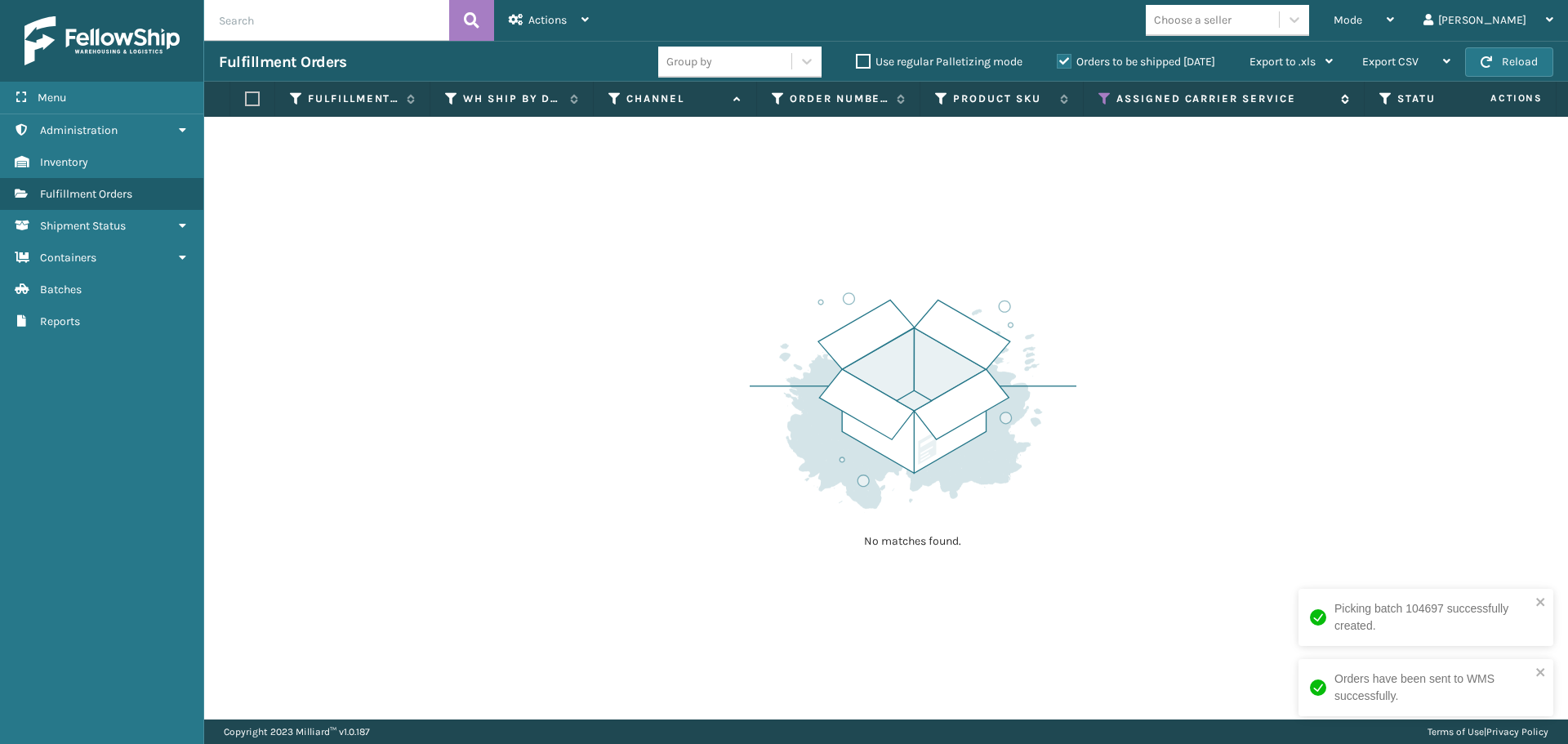
click at [1104, 100] on icon at bounding box center [1105, 99] width 13 height 15
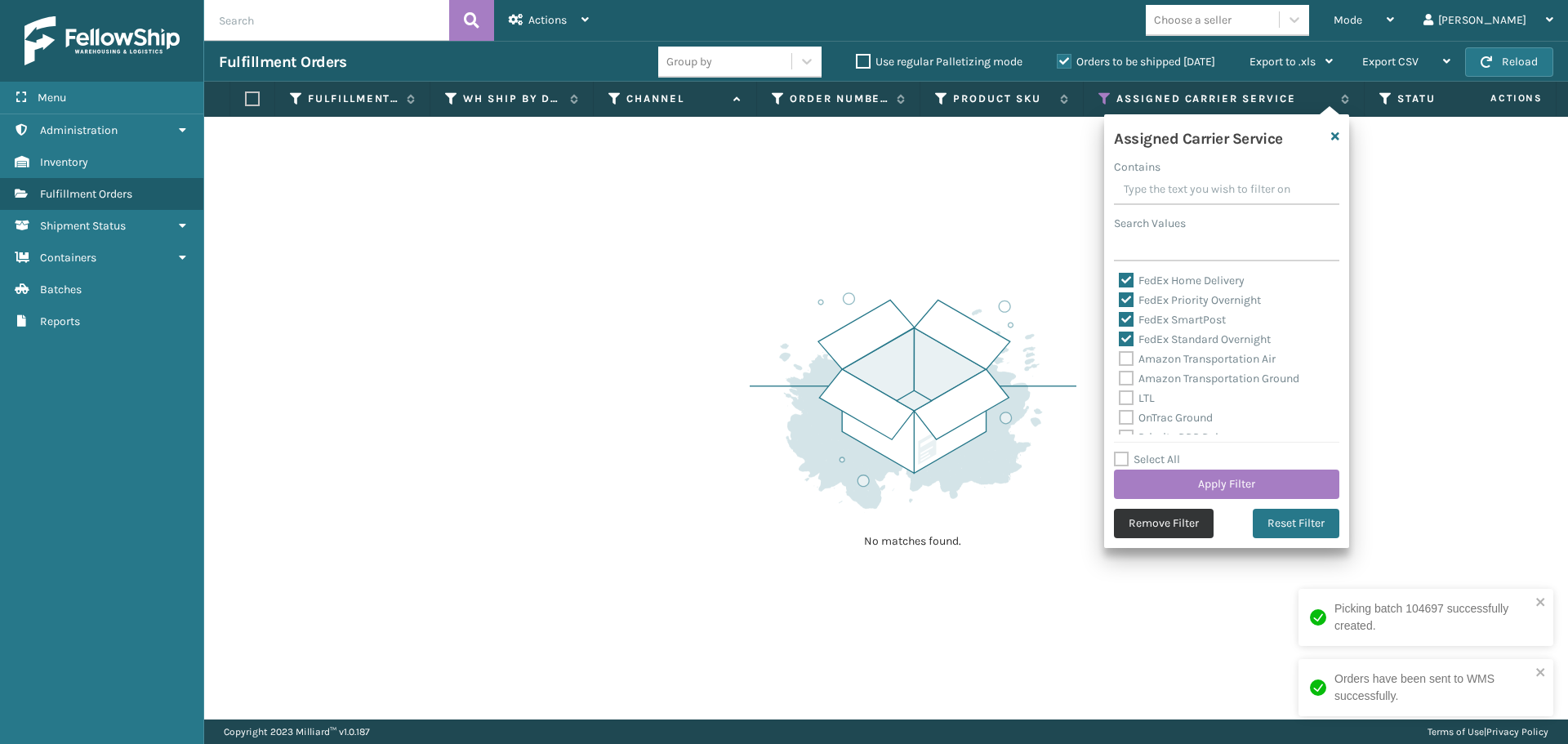
scroll to position [82, 0]
click at [1127, 459] on label "Select All" at bounding box center [1146, 458] width 66 height 14
click at [1127, 452] on input "Select All" at bounding box center [1235, 451] width 245 height 2
checkbox input "true"
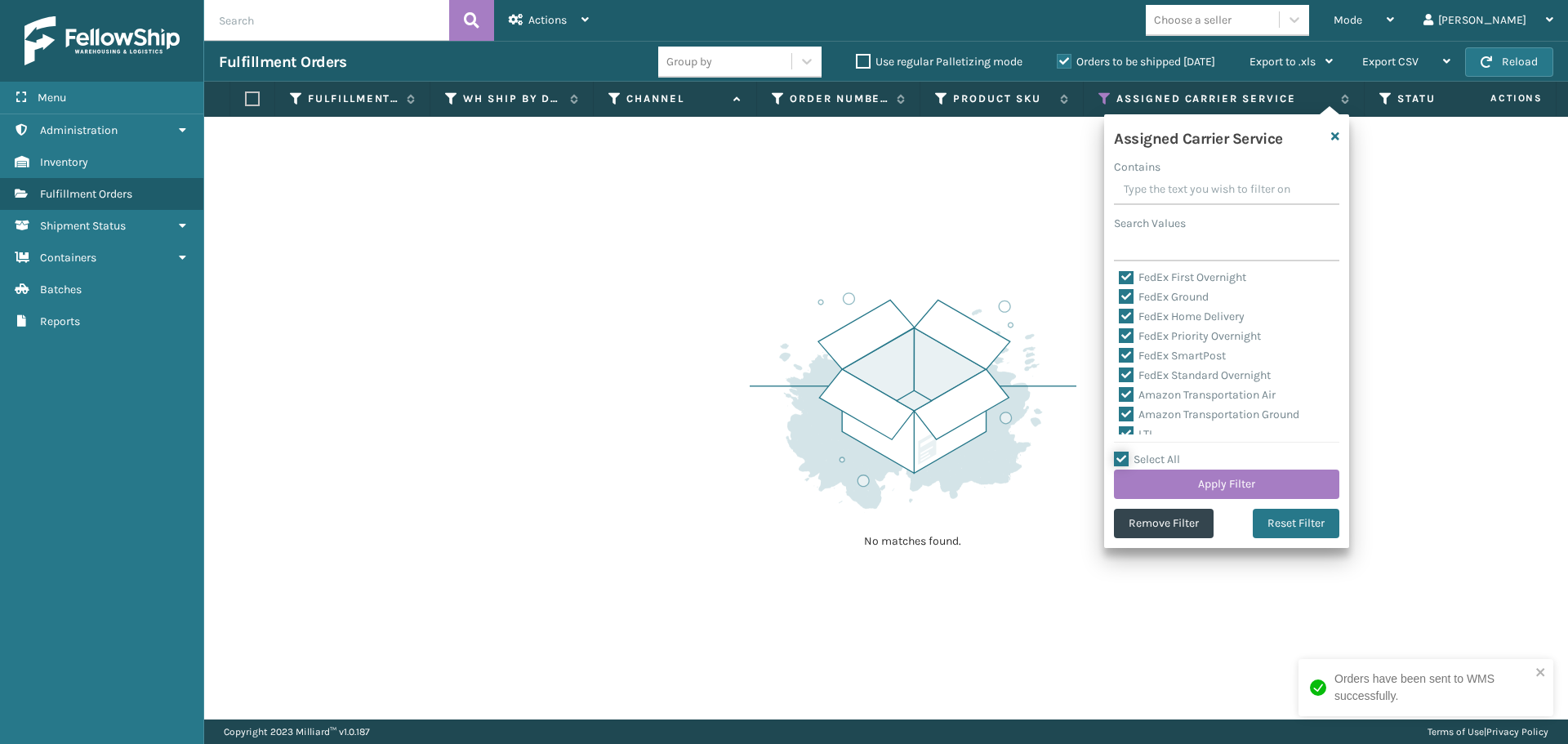
checkbox input "true"
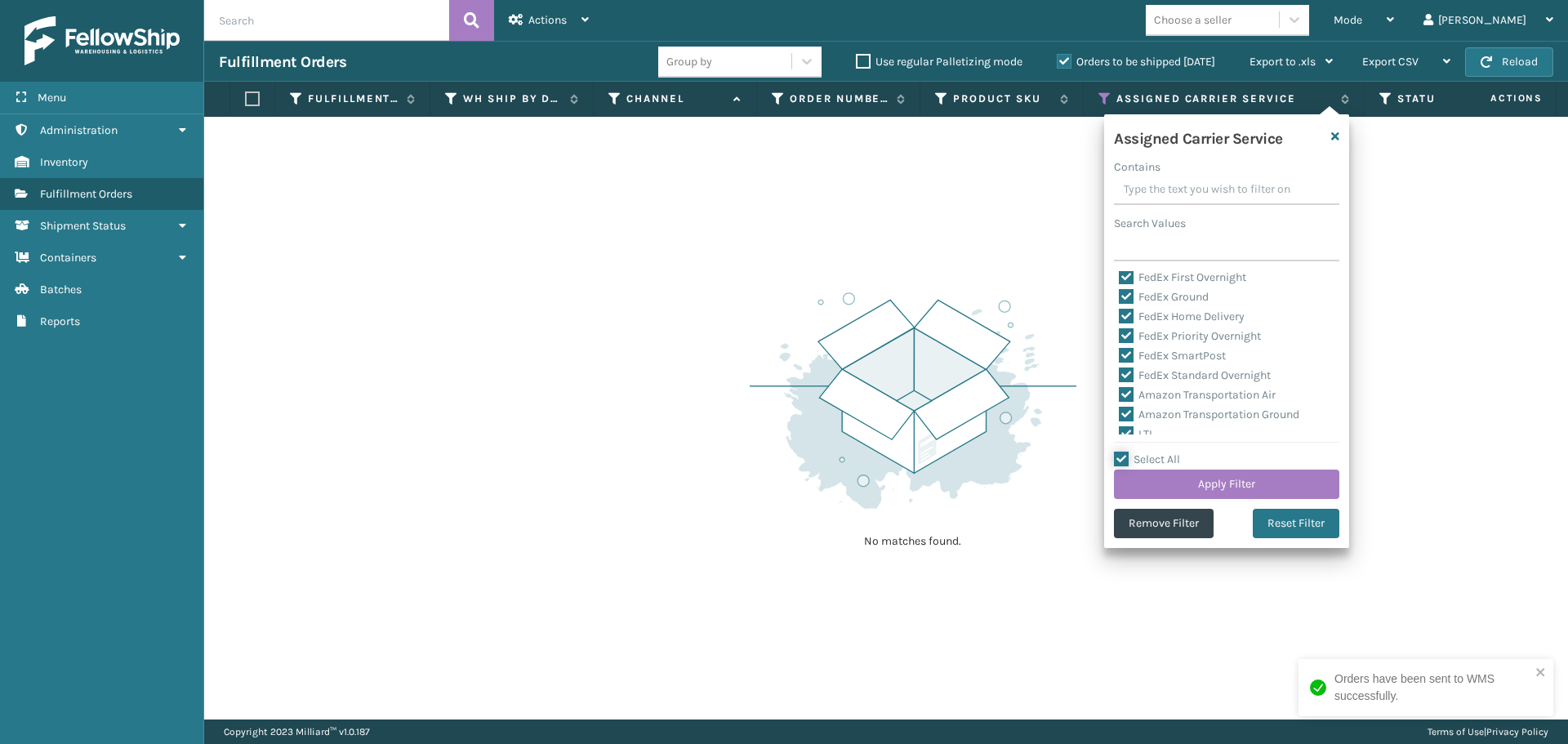
checkbox input "true"
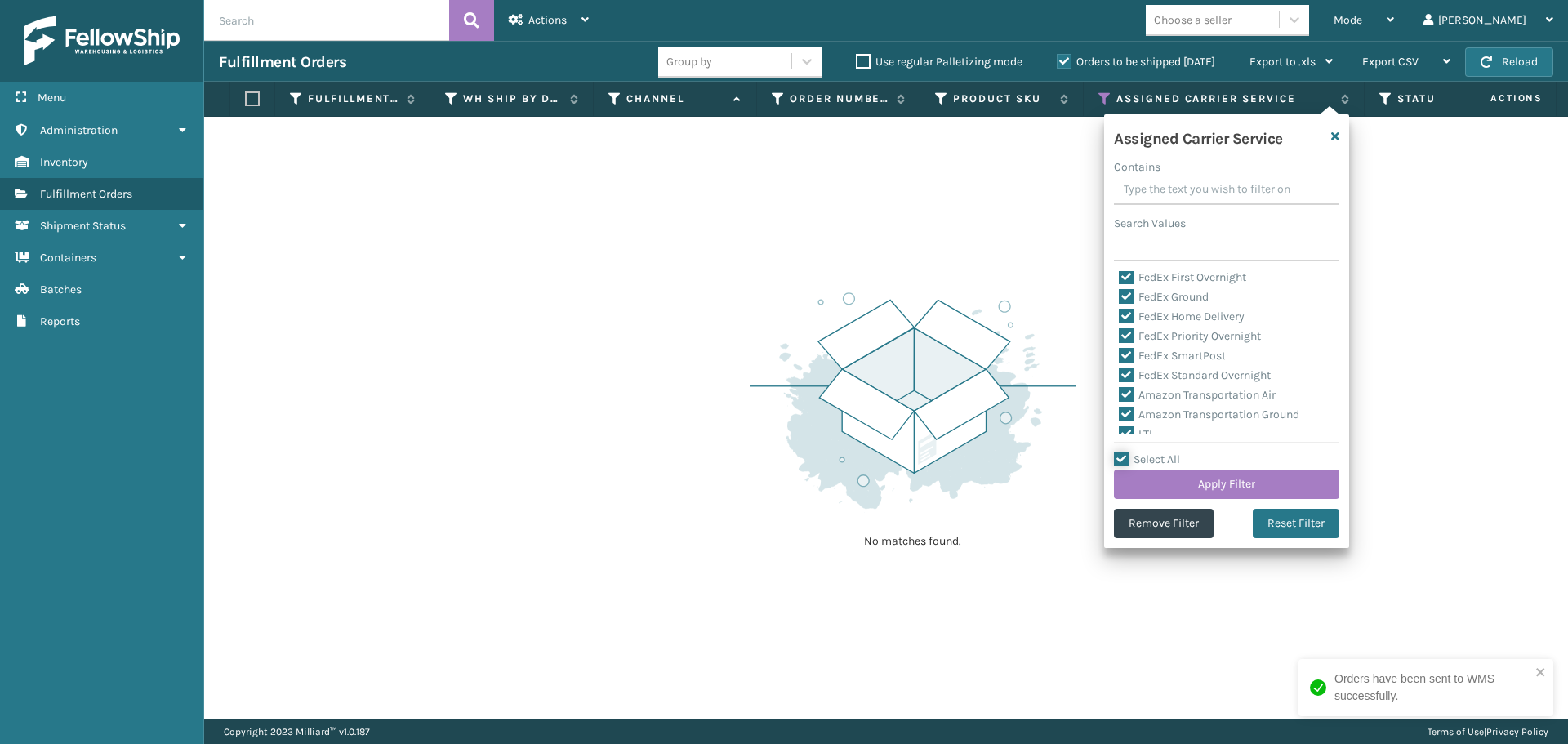
checkbox input "true"
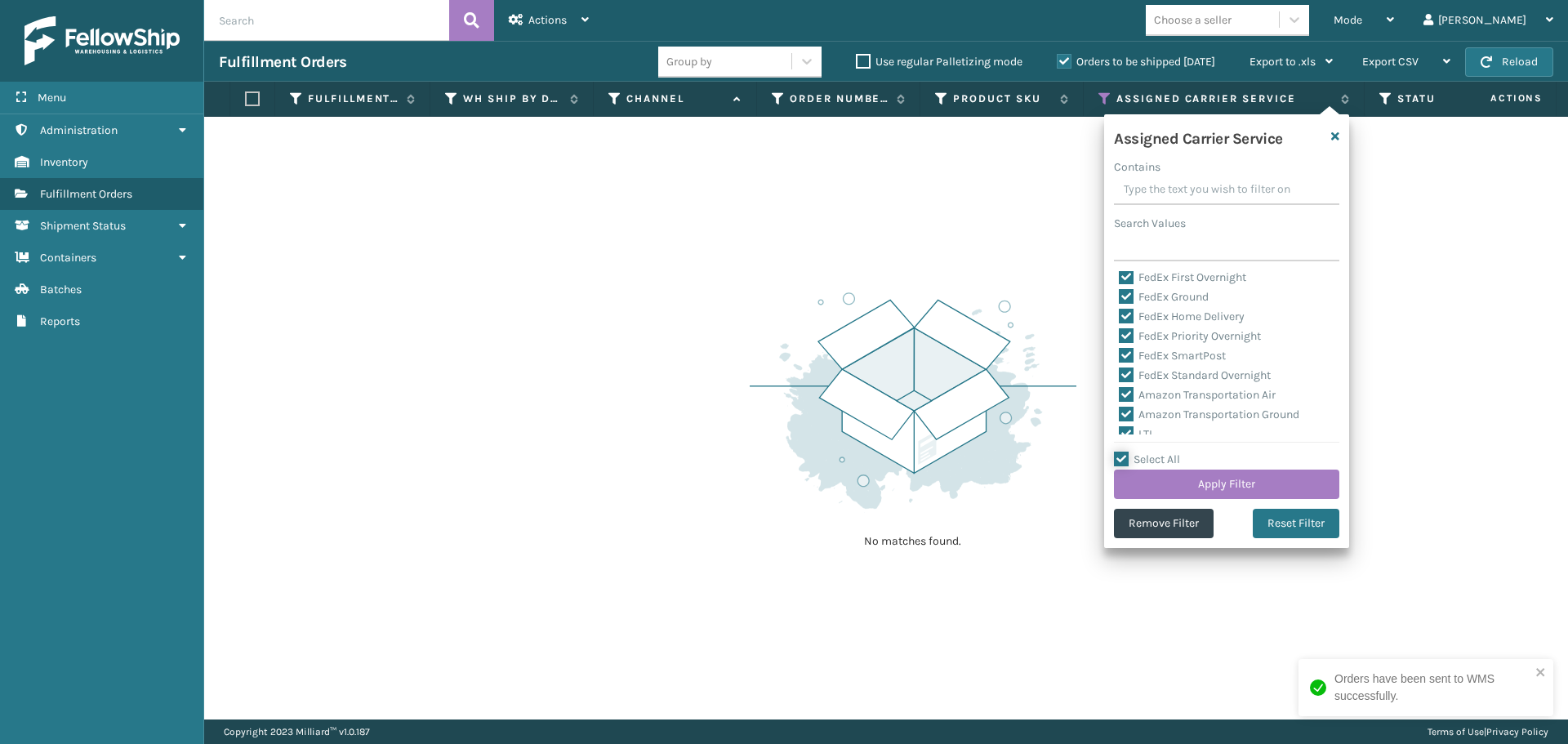
checkbox input "true"
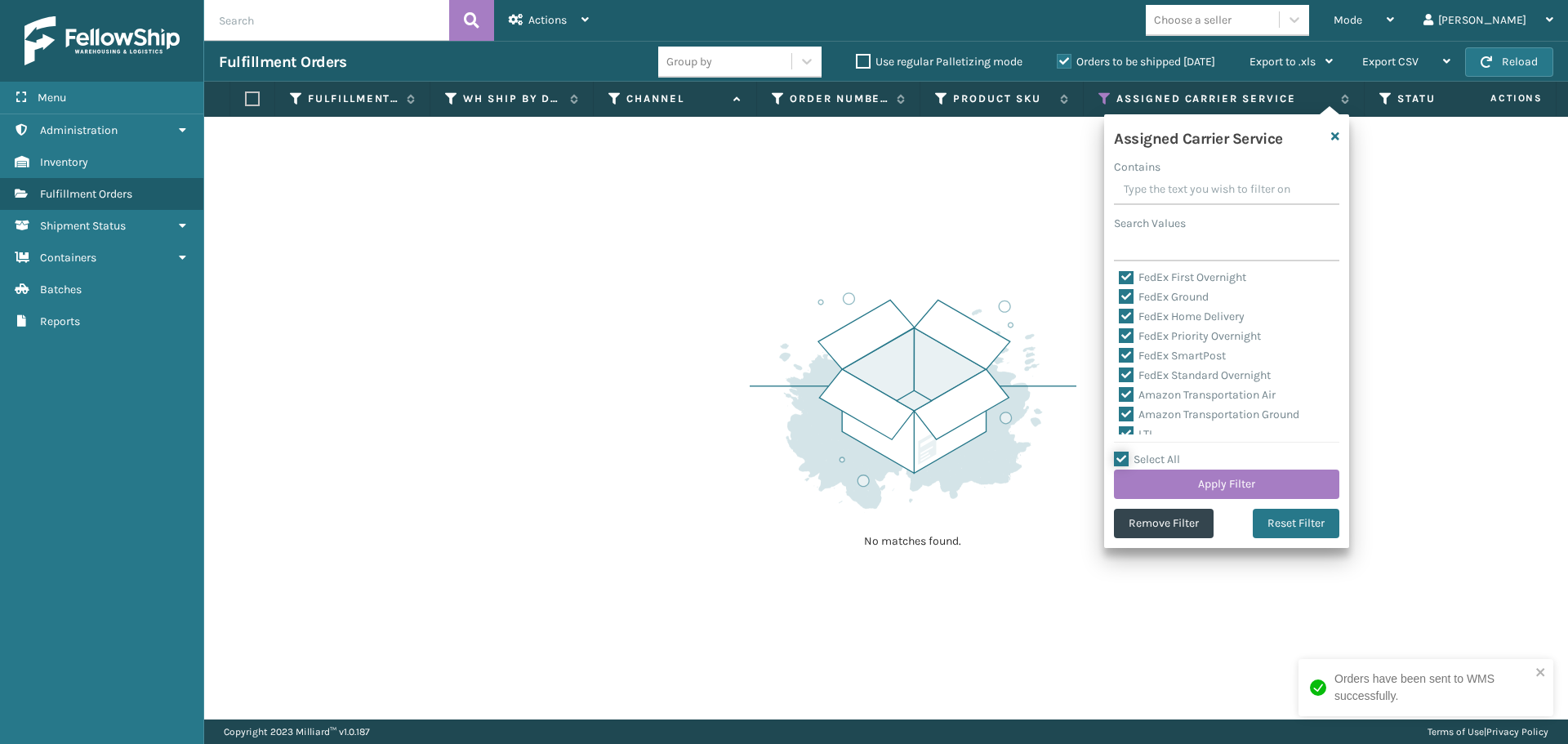
checkbox input "true"
click at [1125, 458] on label "Select All" at bounding box center [1146, 458] width 66 height 14
click at [1125, 452] on input "Select All" at bounding box center [1235, 451] width 245 height 2
checkbox input "false"
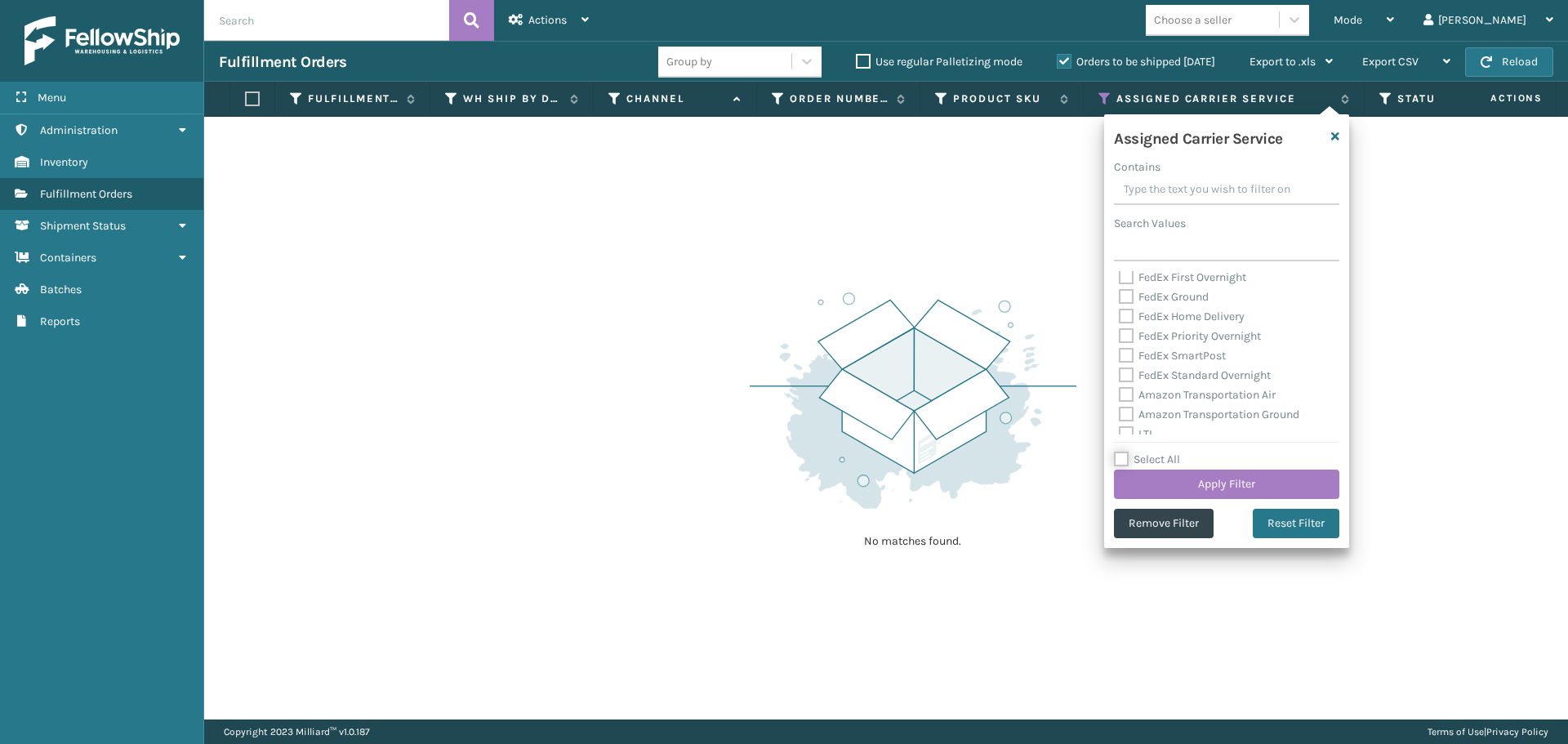
checkbox input "false"
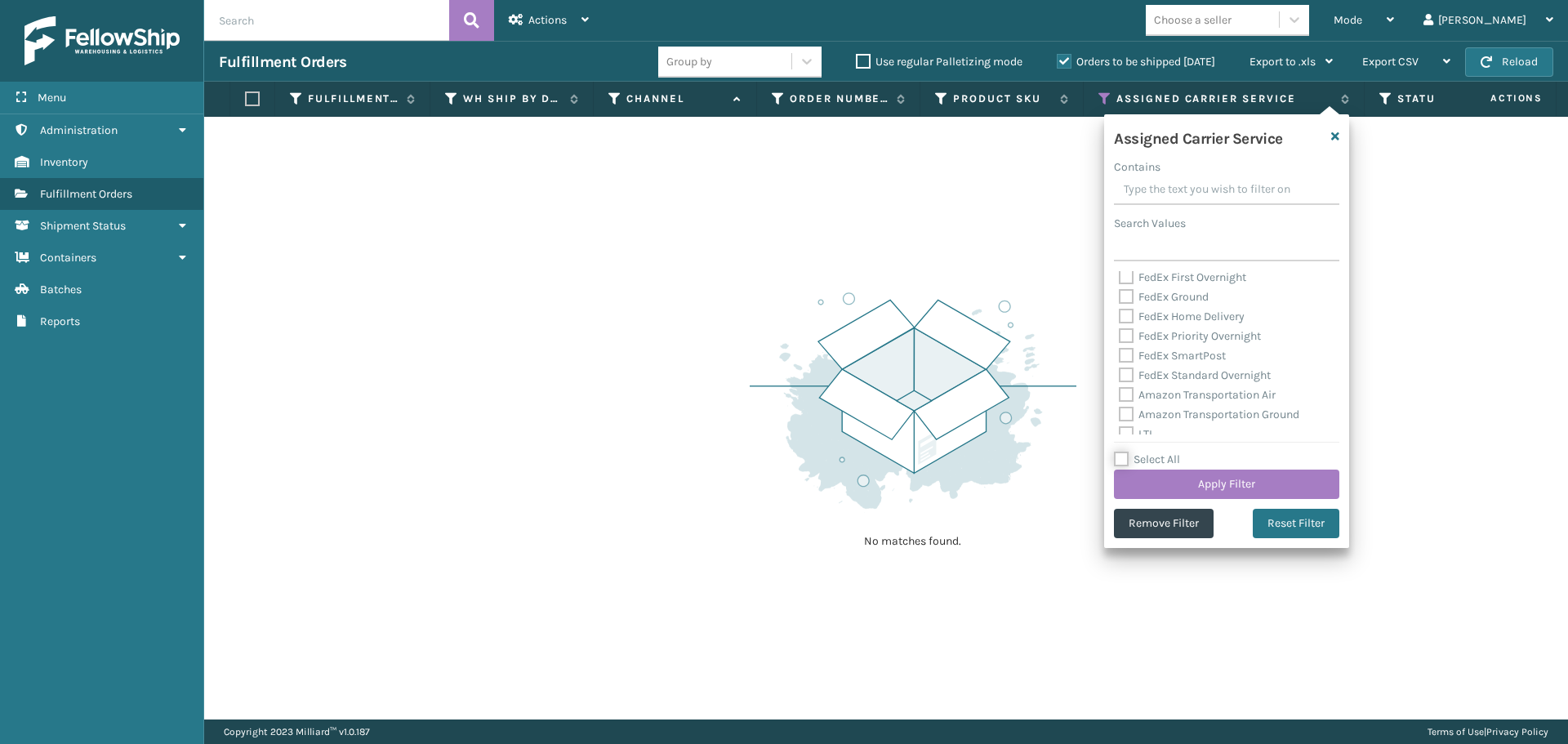
checkbox input "false"
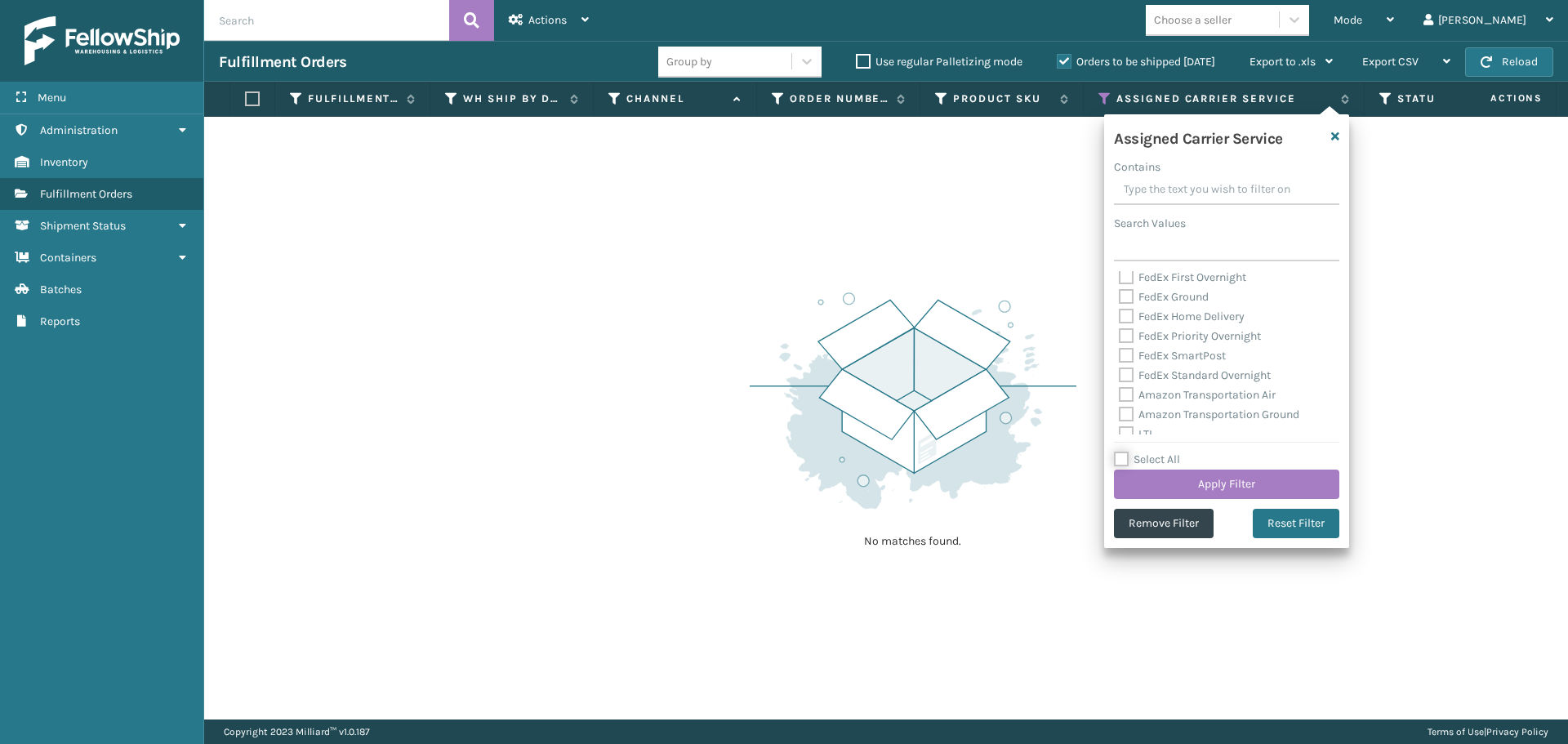
checkbox input "false"
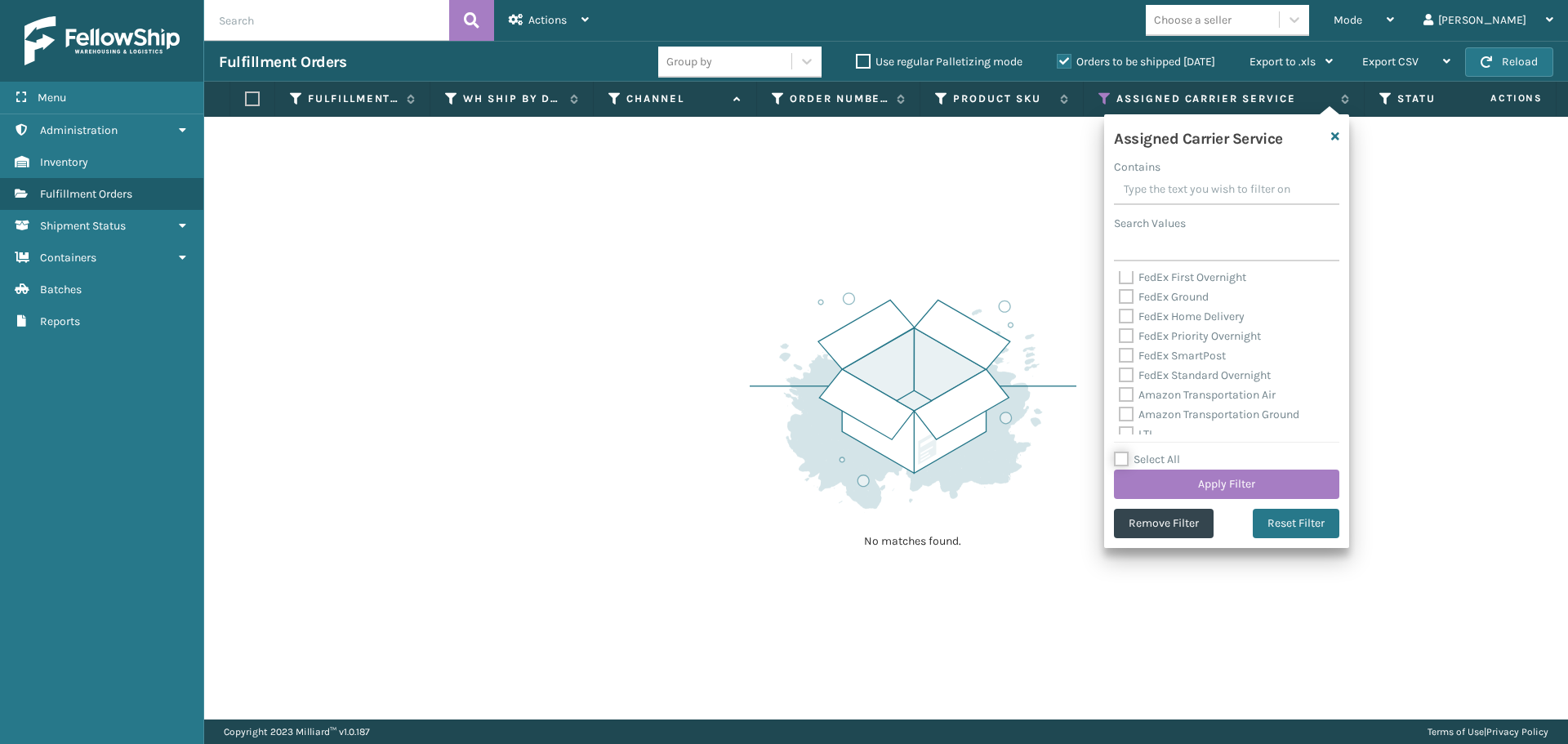
checkbox input "false"
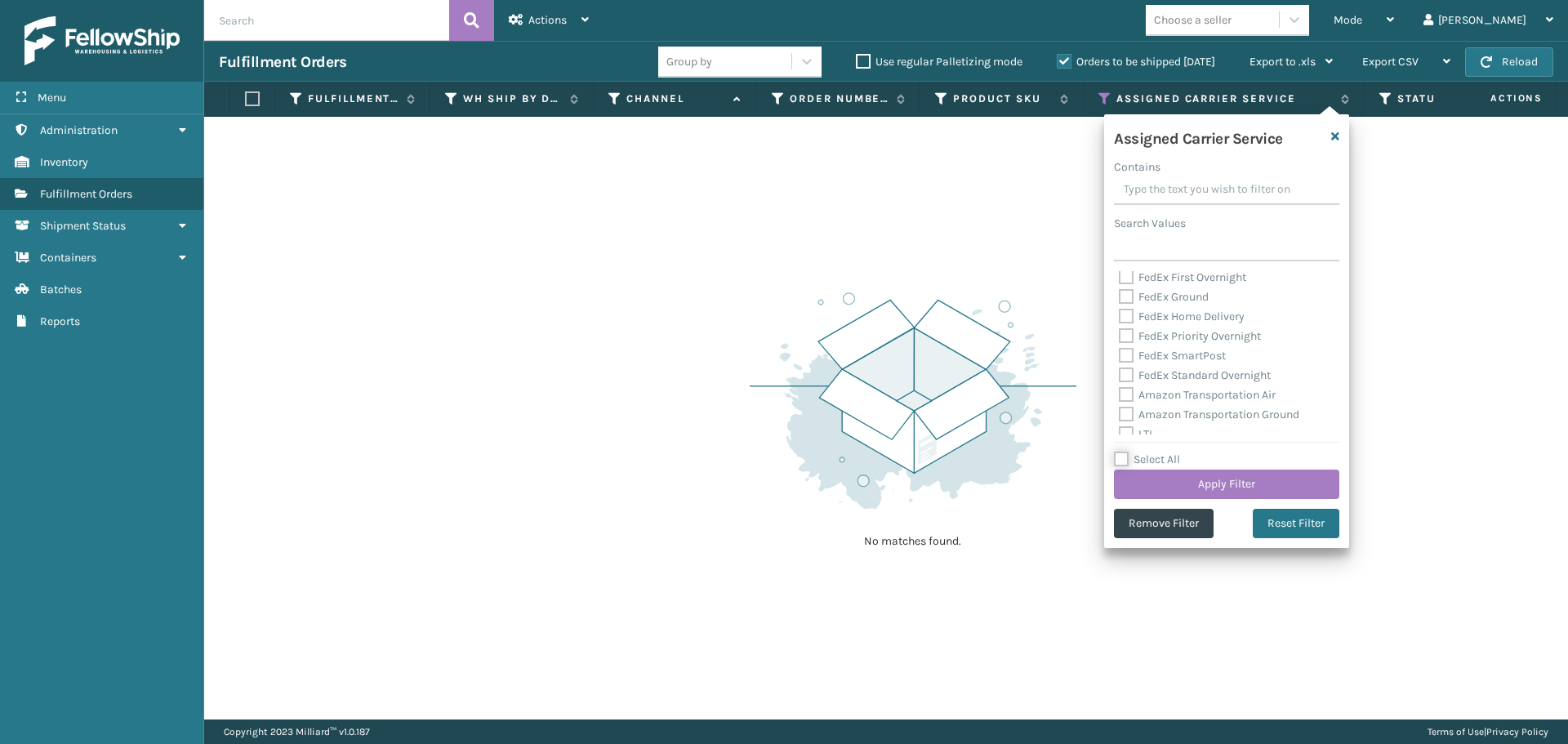
checkbox input "false"
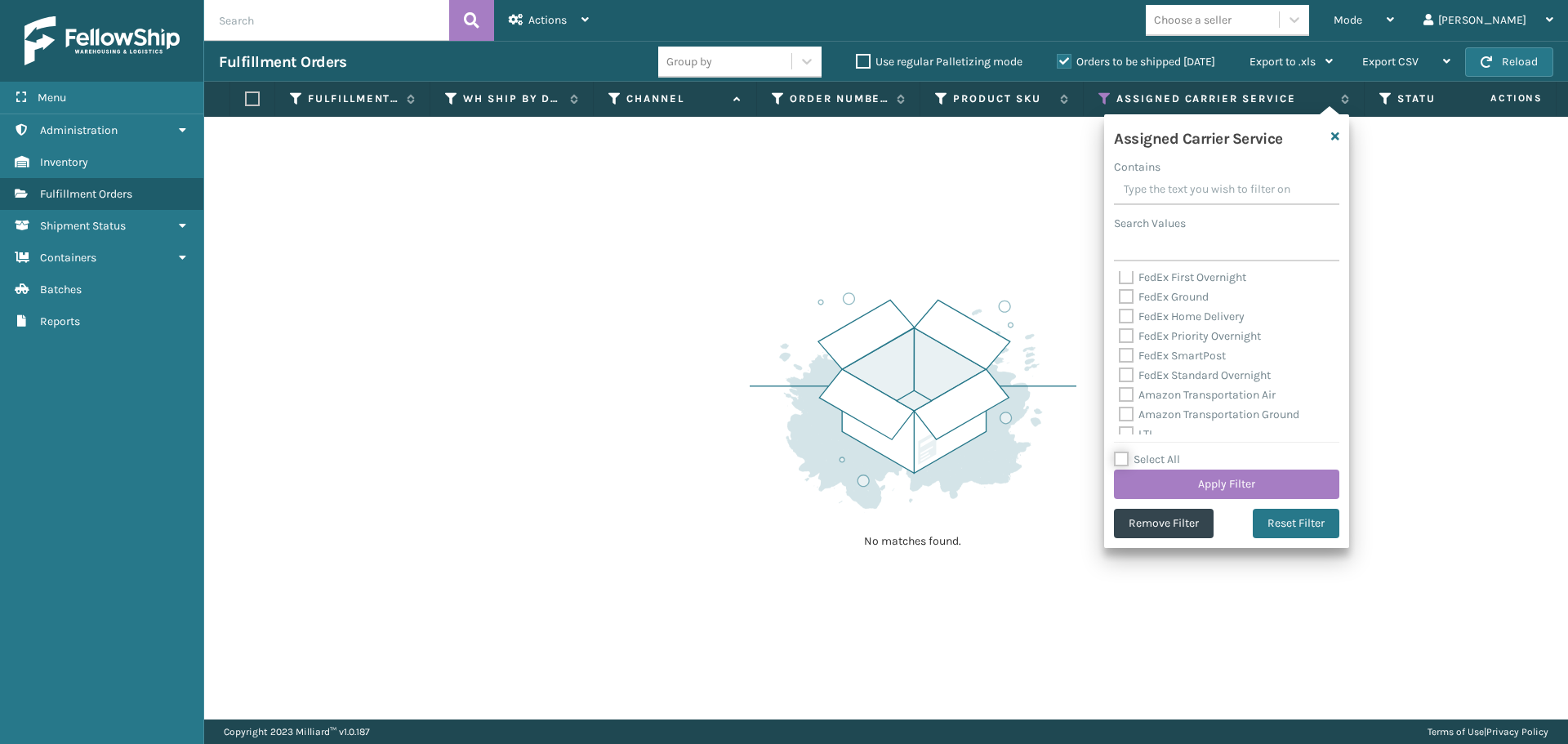
checkbox input "false"
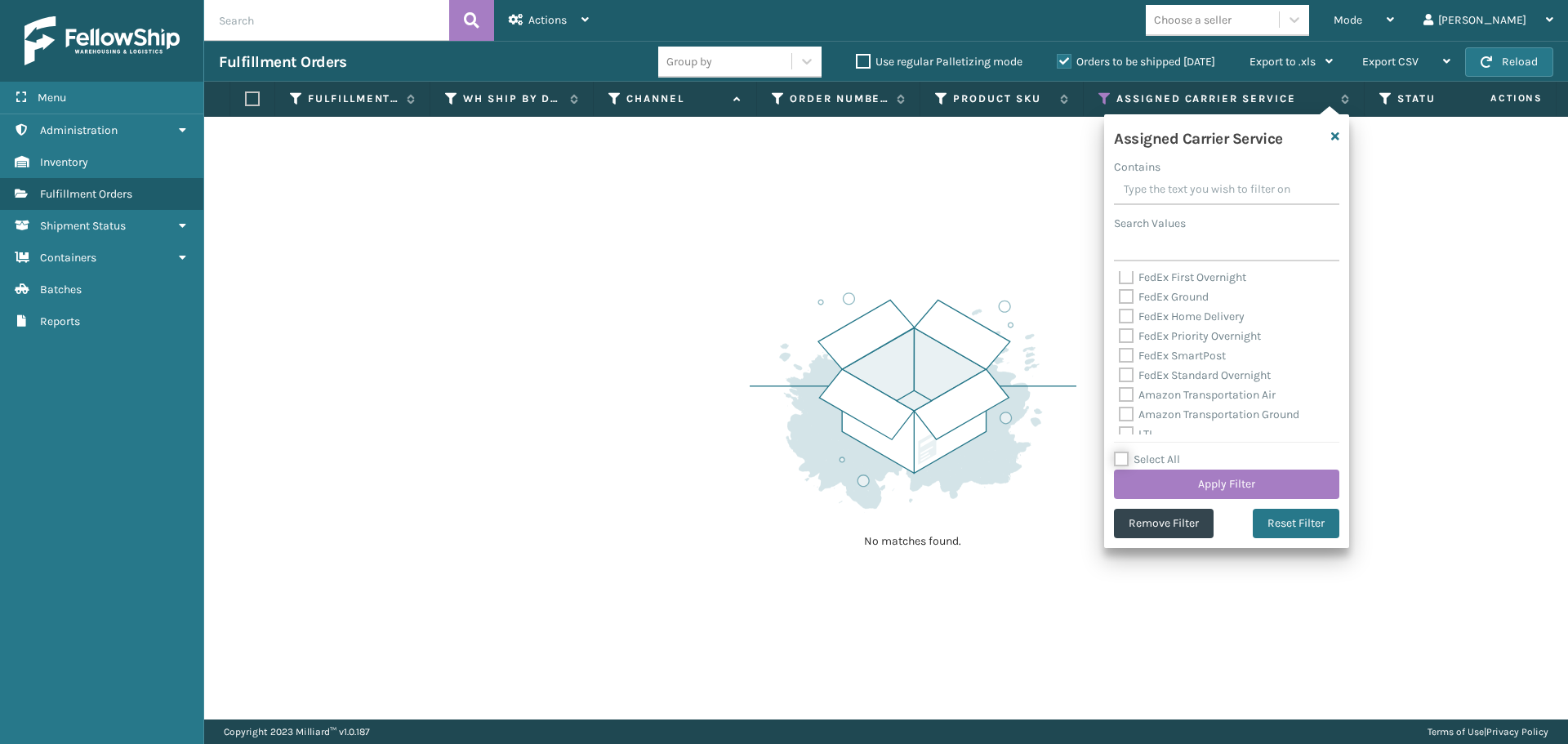
checkbox input "false"
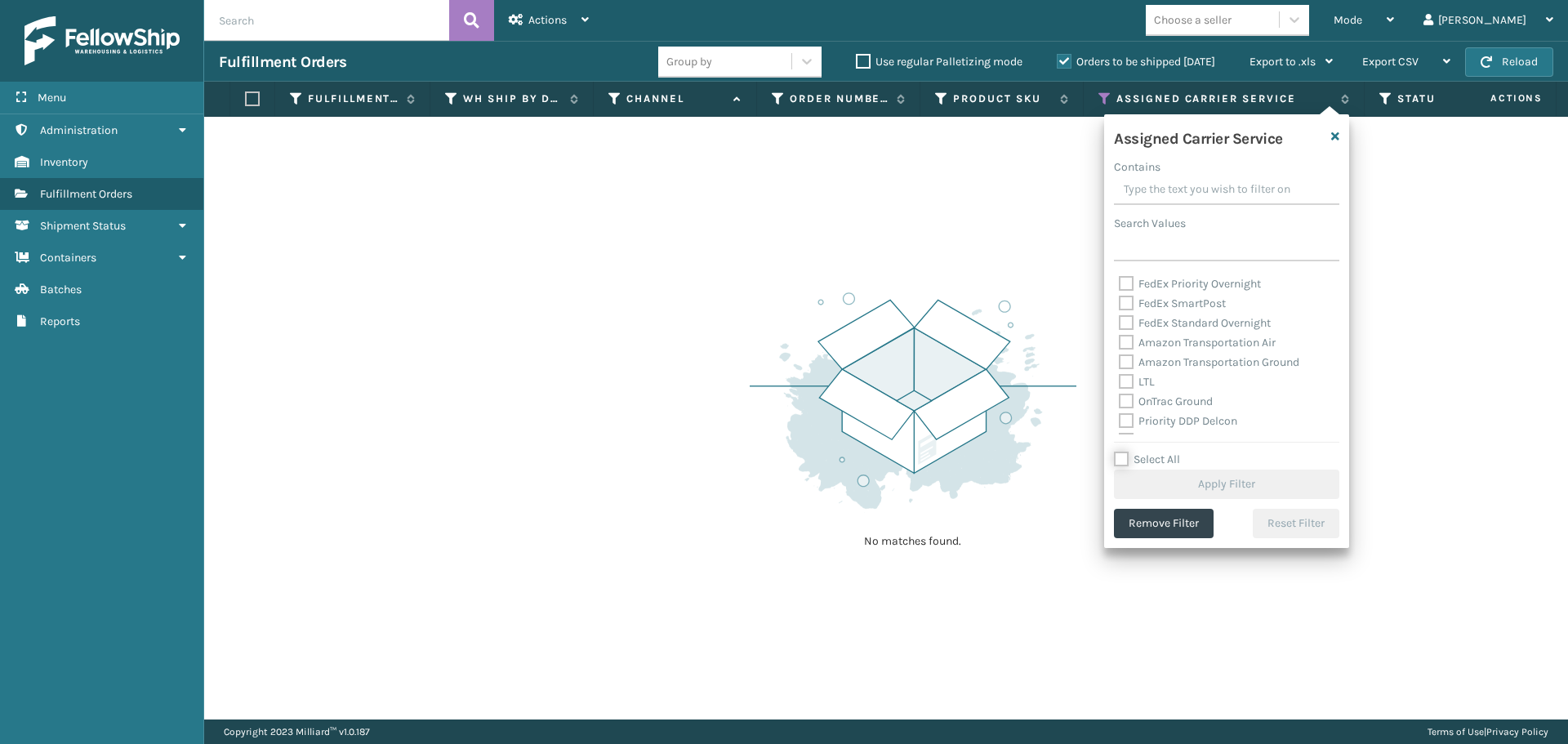
scroll to position [163, 0]
click at [1126, 351] on label "LTL" at bounding box center [1137, 352] width 36 height 14
click at [1120, 351] on input "LTL" at bounding box center [1119, 348] width 1 height 10
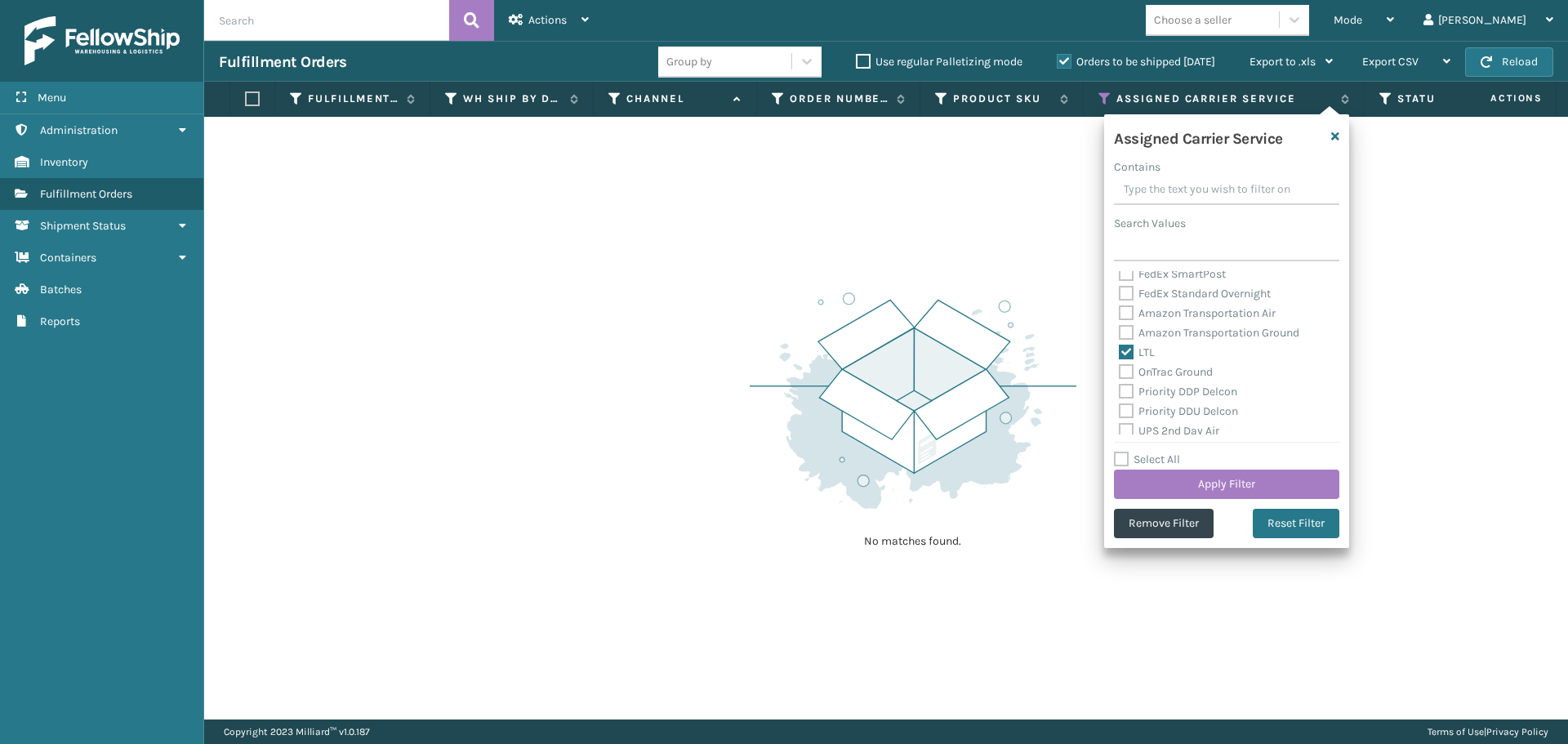
click at [1126, 350] on label "LTL" at bounding box center [1137, 352] width 36 height 14
click at [1120, 350] on input "LTL" at bounding box center [1119, 348] width 1 height 10
checkbox input "false"
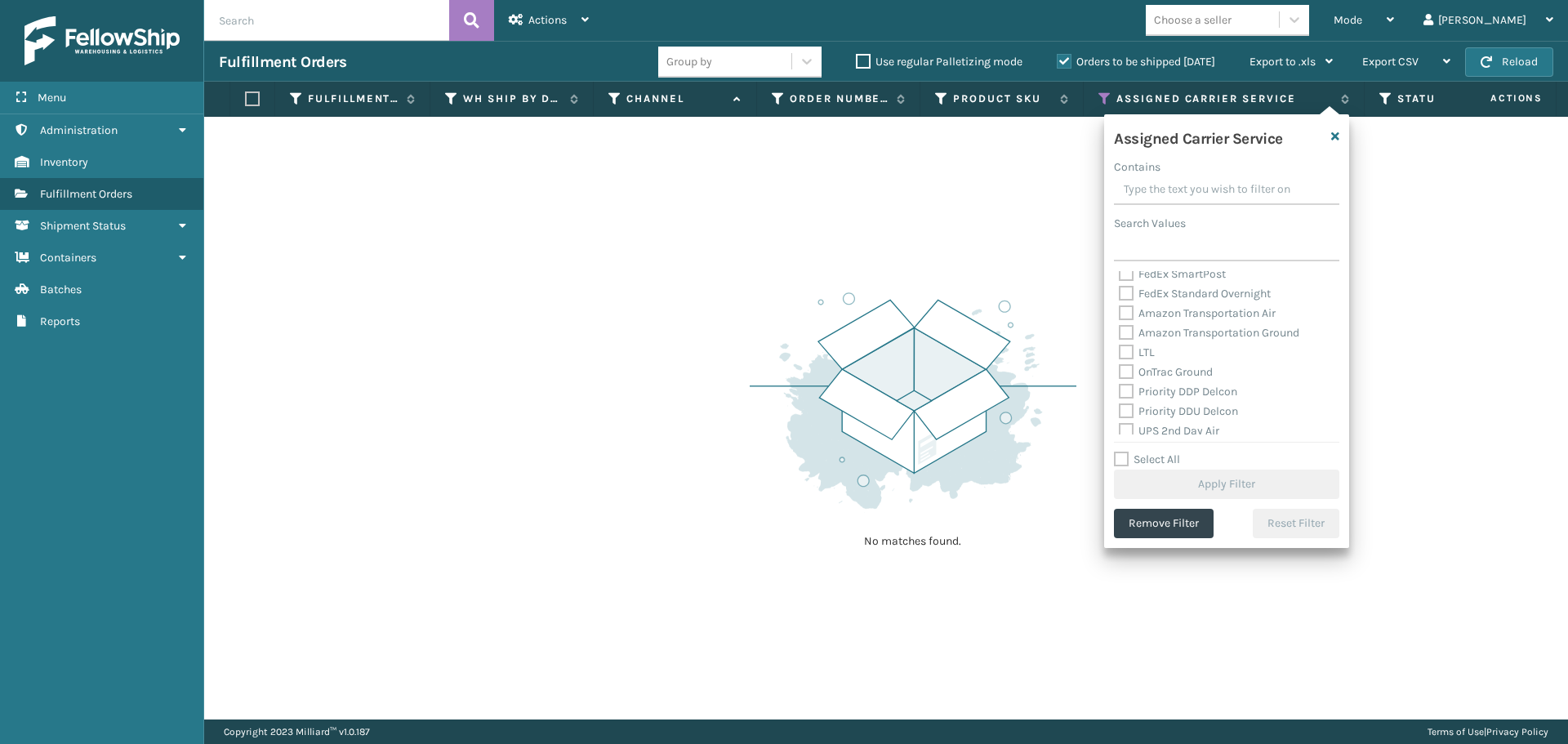
click at [1126, 371] on label "OnTrac Ground" at bounding box center [1166, 371] width 94 height 14
click at [1120, 371] on input "OnTrac Ground" at bounding box center [1119, 367] width 1 height 10
checkbox input "true"
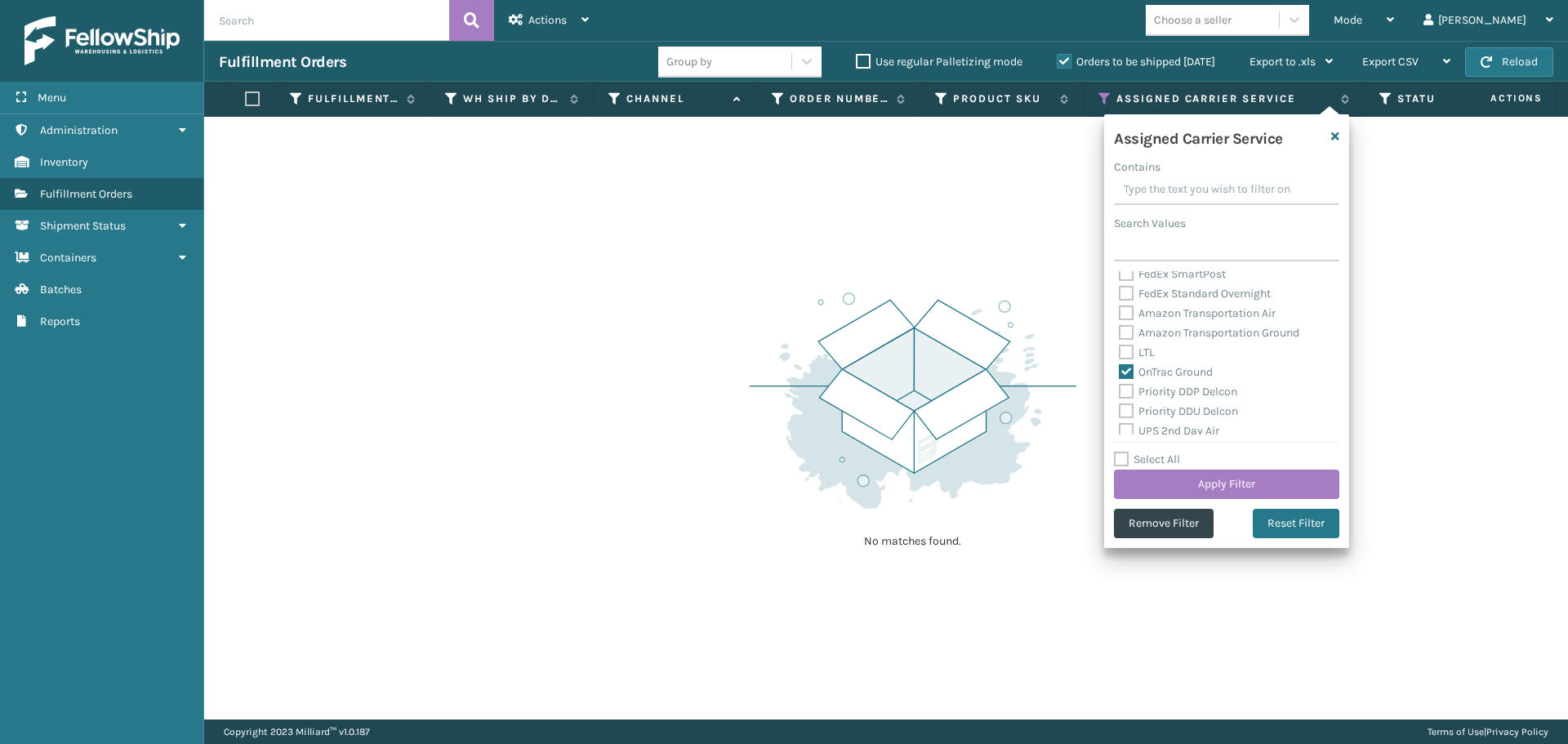
click at [1120, 389] on label "Priority DDP Delcon" at bounding box center [1178, 391] width 118 height 14
click at [1120, 389] on input "Priority DDP Delcon" at bounding box center [1119, 387] width 1 height 10
checkbox input "true"
click at [1124, 404] on label "Priority DDU Delcon" at bounding box center [1178, 411] width 119 height 14
click at [1120, 403] on input "Priority DDU Delcon" at bounding box center [1119, 407] width 1 height 10
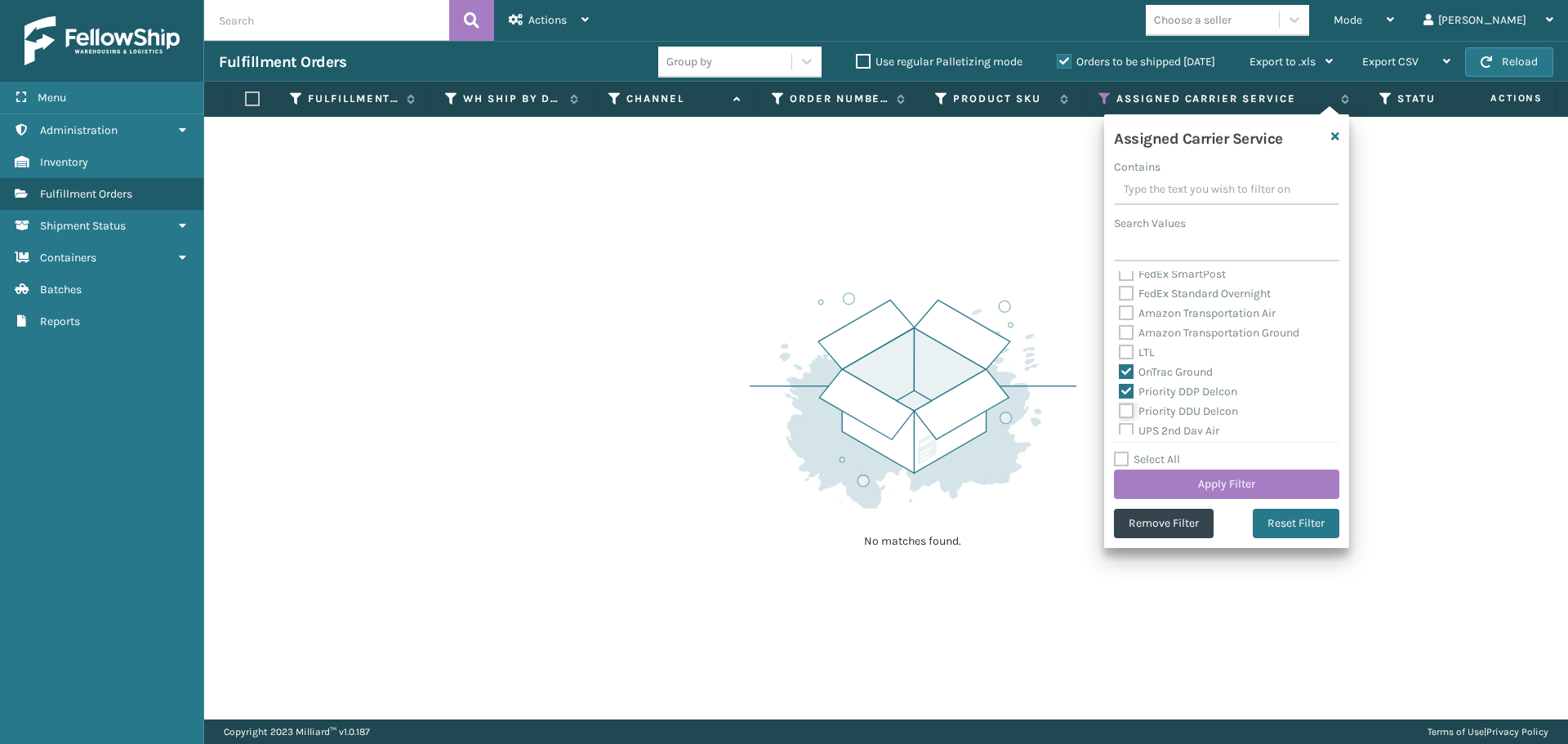
checkbox input "true"
click at [1126, 429] on label "UPS 2nd Day Air" at bounding box center [1169, 430] width 101 height 14
click at [1120, 429] on input "UPS 2nd Day Air" at bounding box center [1119, 426] width 1 height 10
checkbox input "true"
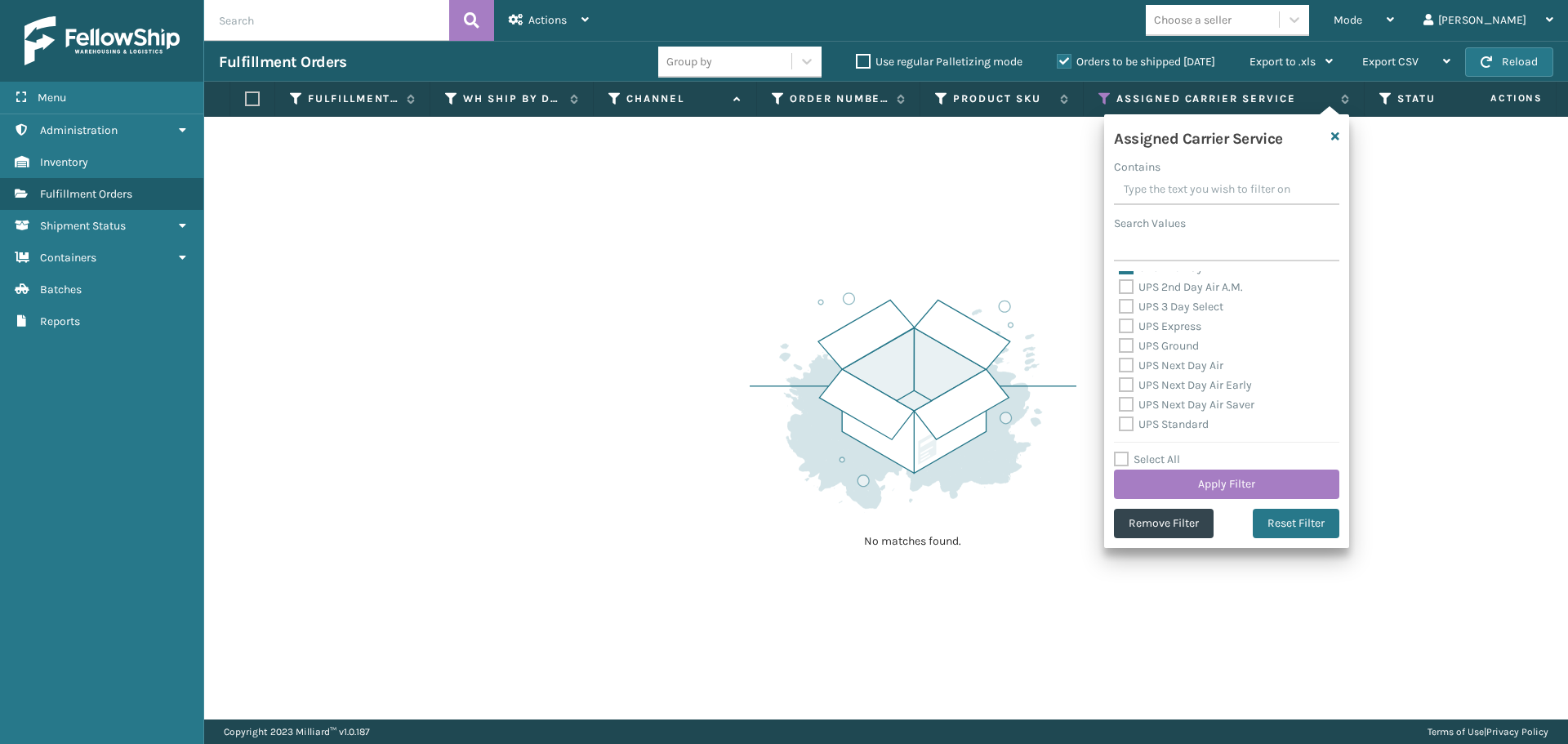
click at [1127, 286] on label "UPS 2nd Day Air A.M." at bounding box center [1181, 287] width 124 height 14
click at [1120, 286] on input "UPS 2nd Day Air A.M." at bounding box center [1119, 283] width 1 height 10
checkbox input "true"
click at [1123, 309] on label "UPS 3 Day Select" at bounding box center [1171, 306] width 104 height 14
click at [1120, 308] on input "UPS 3 Day Select" at bounding box center [1119, 302] width 1 height 10
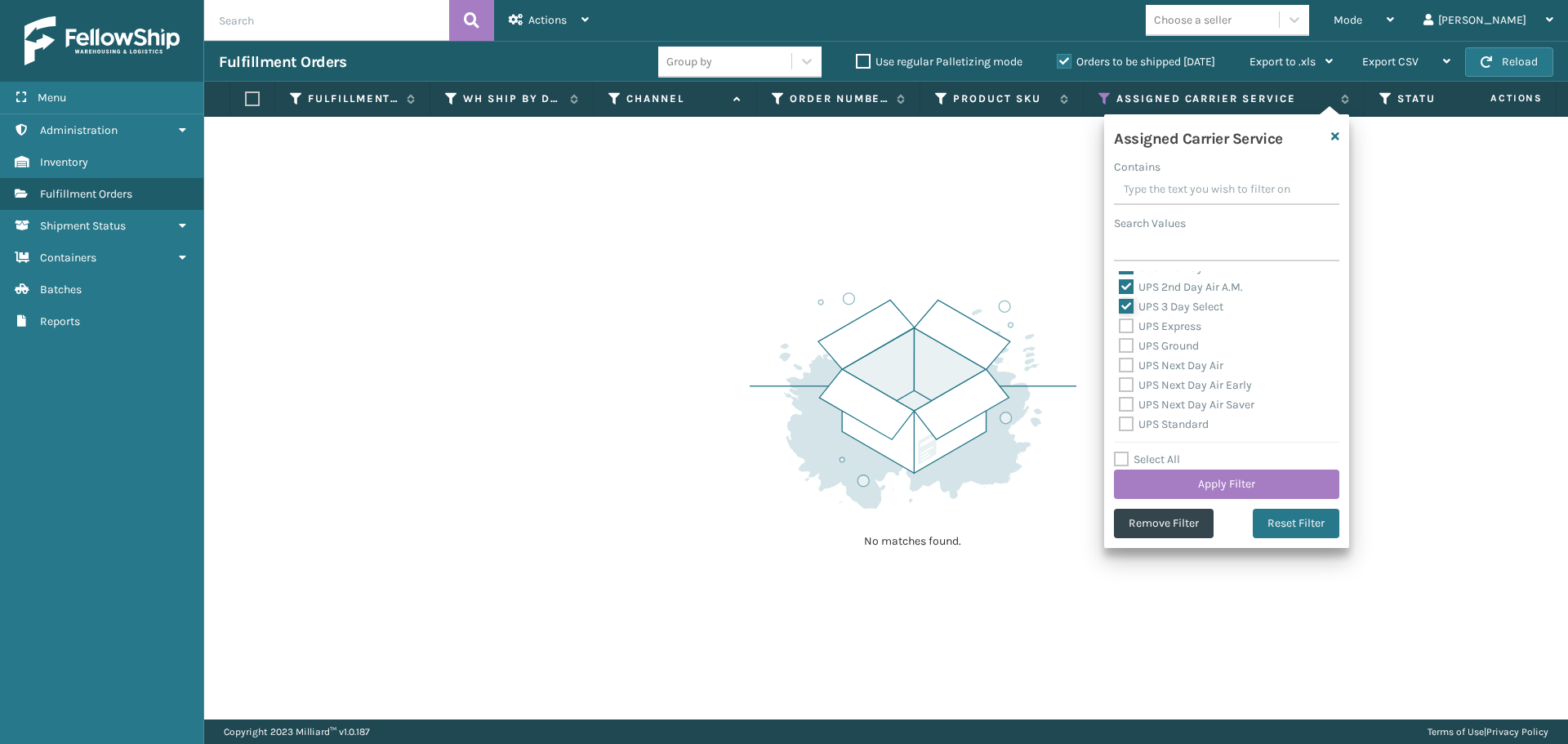
checkbox input "true"
click at [1126, 330] on label "UPS Express" at bounding box center [1160, 326] width 83 height 14
click at [1120, 328] on input "UPS Express" at bounding box center [1119, 321] width 1 height 10
checkbox input "true"
click at [1126, 345] on label "UPS Ground" at bounding box center [1158, 346] width 80 height 14
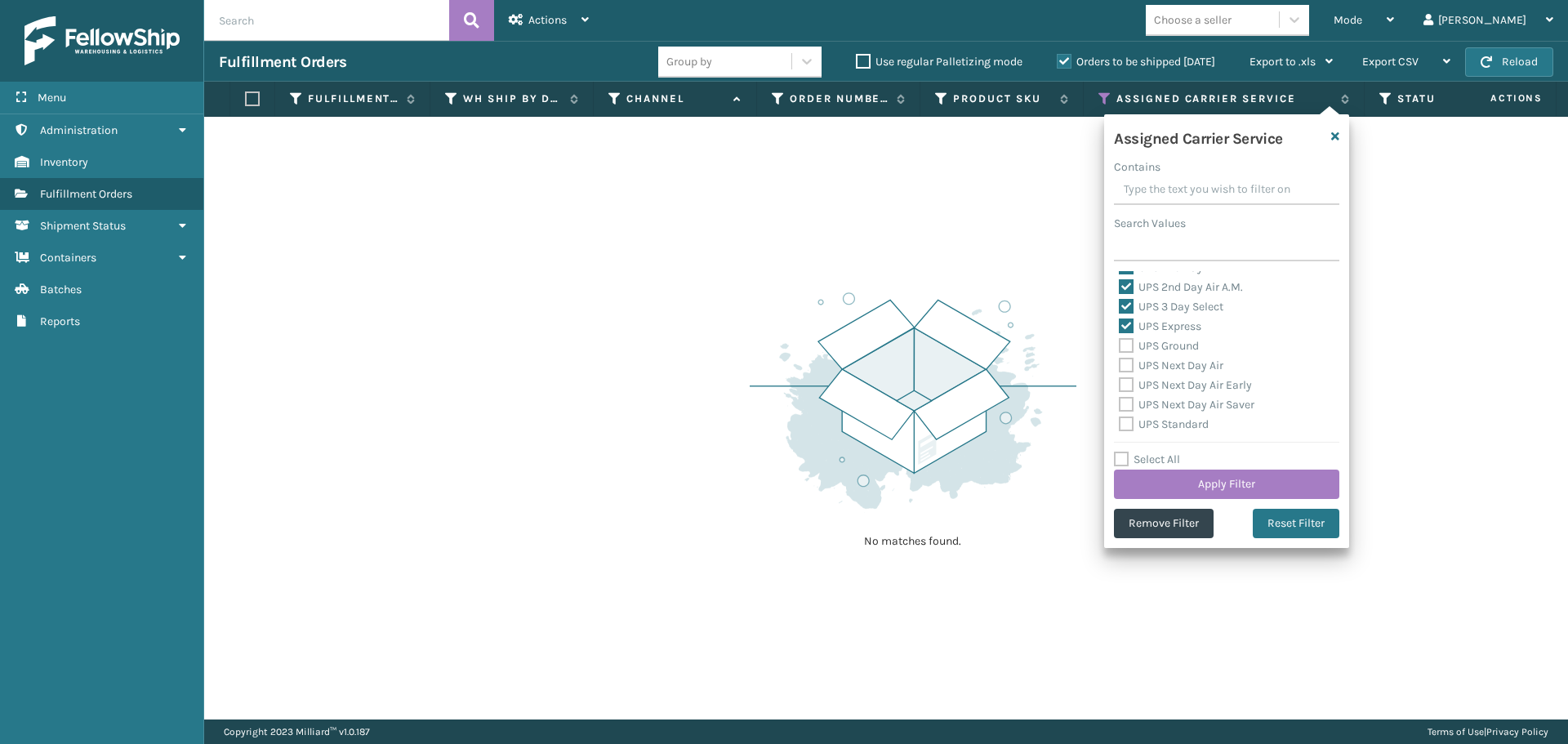
click at [1120, 345] on input "UPS Ground" at bounding box center [1119, 341] width 1 height 10
checkbox input "true"
click at [1126, 362] on label "UPS Next Day Air" at bounding box center [1171, 365] width 104 height 14
click at [1120, 362] on input "UPS Next Day Air" at bounding box center [1119, 361] width 1 height 10
checkbox input "true"
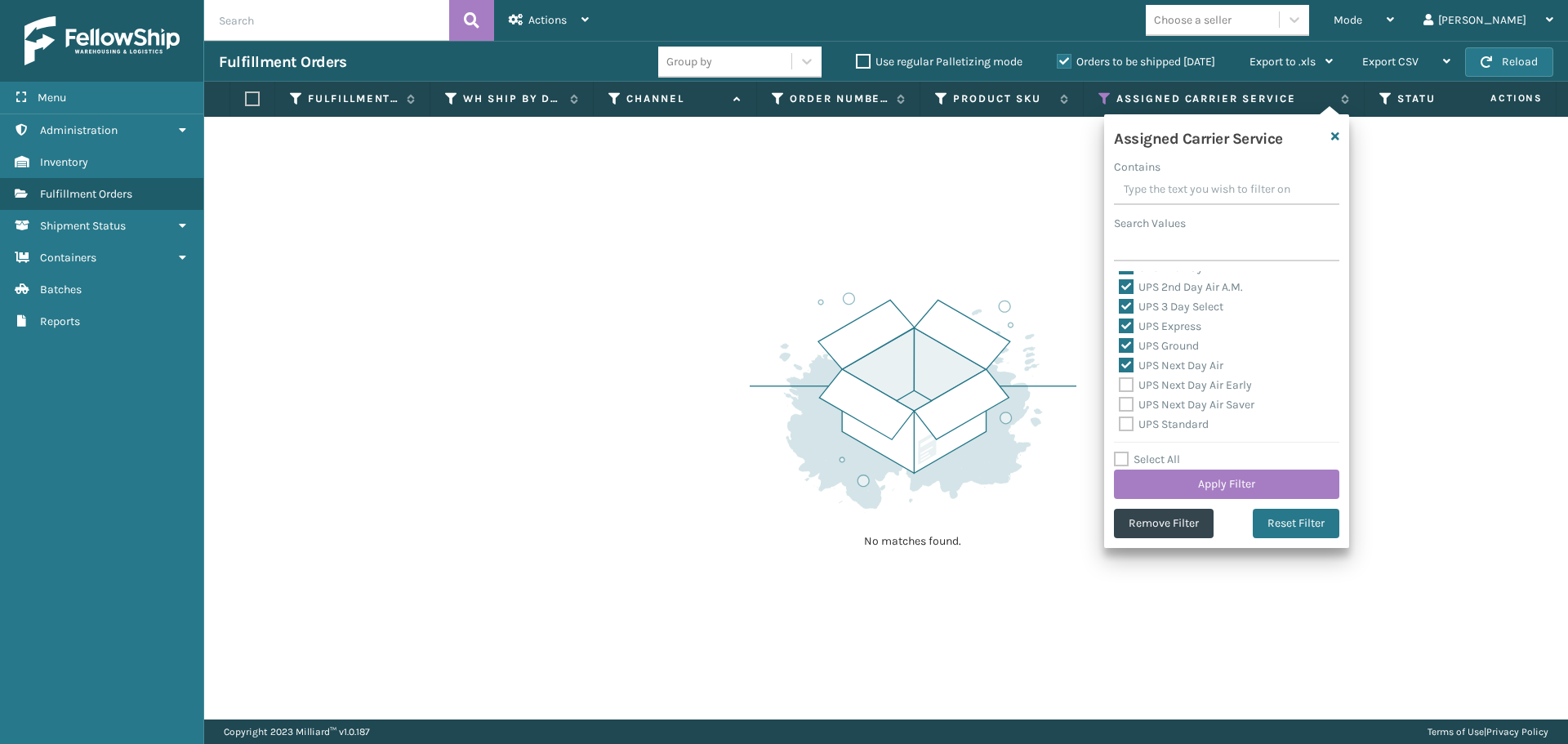
click at [1126, 380] on label "UPS Next Day Air Early" at bounding box center [1186, 384] width 133 height 14
click at [1120, 380] on input "UPS Next Day Air Early" at bounding box center [1119, 380] width 1 height 10
checkbox input "true"
click at [1126, 400] on label "UPS Next Day Air Saver" at bounding box center [1187, 404] width 135 height 14
click at [1120, 400] on input "UPS Next Day Air Saver" at bounding box center [1119, 400] width 1 height 10
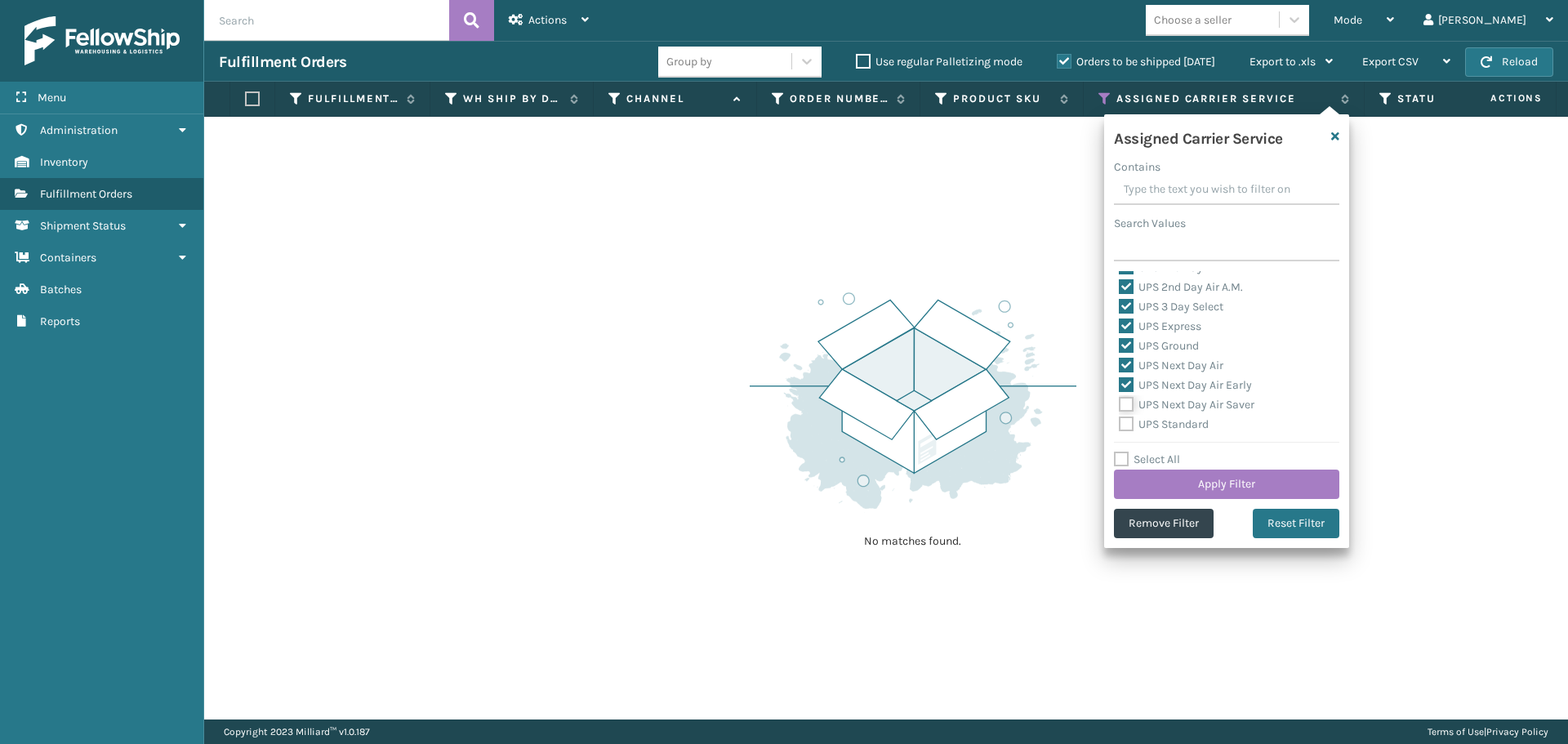
checkbox input "true"
click at [1124, 424] on label "UPS Standard" at bounding box center [1164, 424] width 90 height 14
click at [1120, 424] on input "UPS Standard" at bounding box center [1119, 420] width 1 height 10
checkbox input "true"
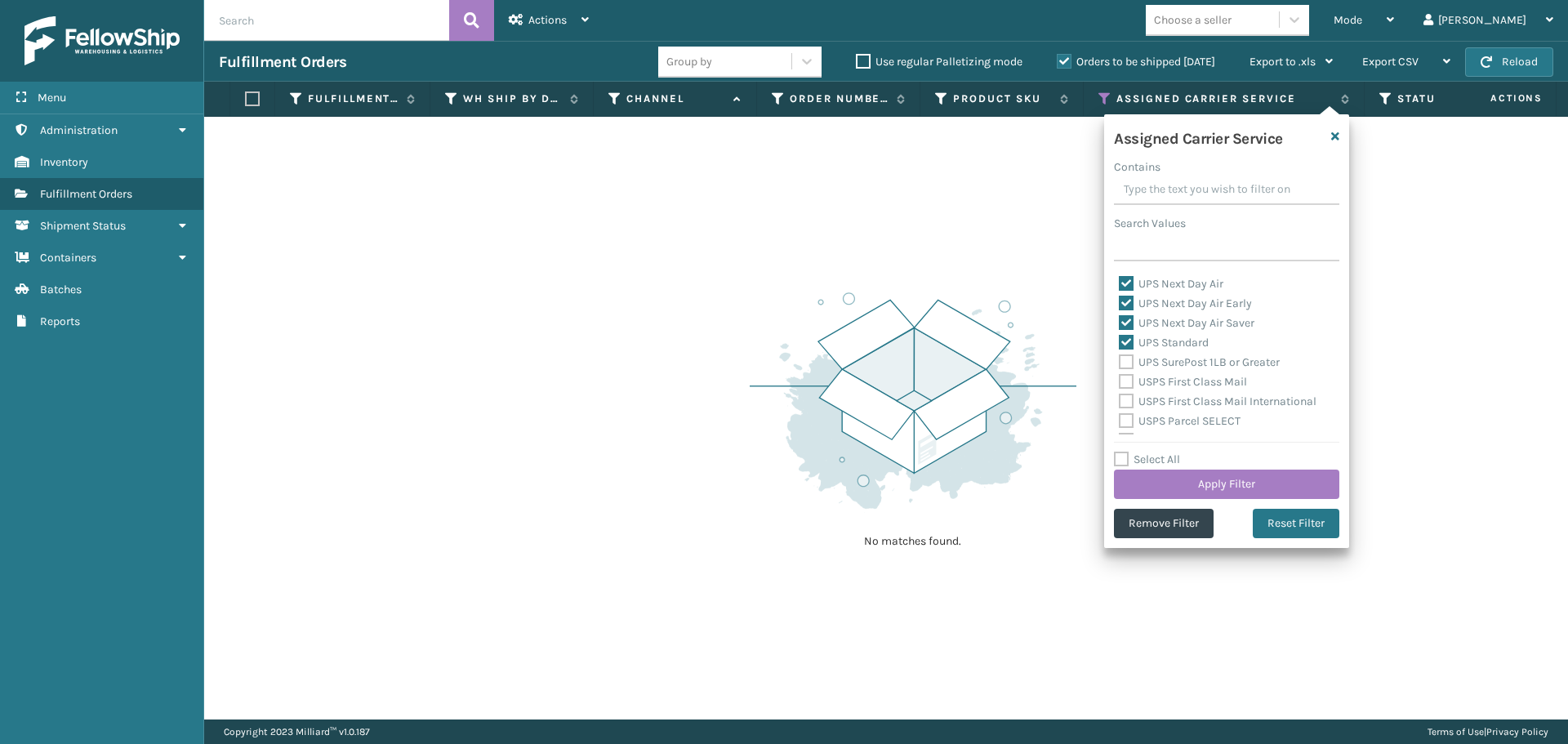
click at [1126, 364] on label "UPS SurePost 1LB or Greater" at bounding box center [1199, 362] width 161 height 14
click at [1120, 364] on input "UPS SurePost 1LB or Greater" at bounding box center [1119, 357] width 1 height 10
checkbox input "true"
click at [1124, 380] on label "USPS First Class Mail" at bounding box center [1183, 381] width 128 height 14
click at [1120, 380] on input "USPS First Class Mail" at bounding box center [1119, 377] width 1 height 10
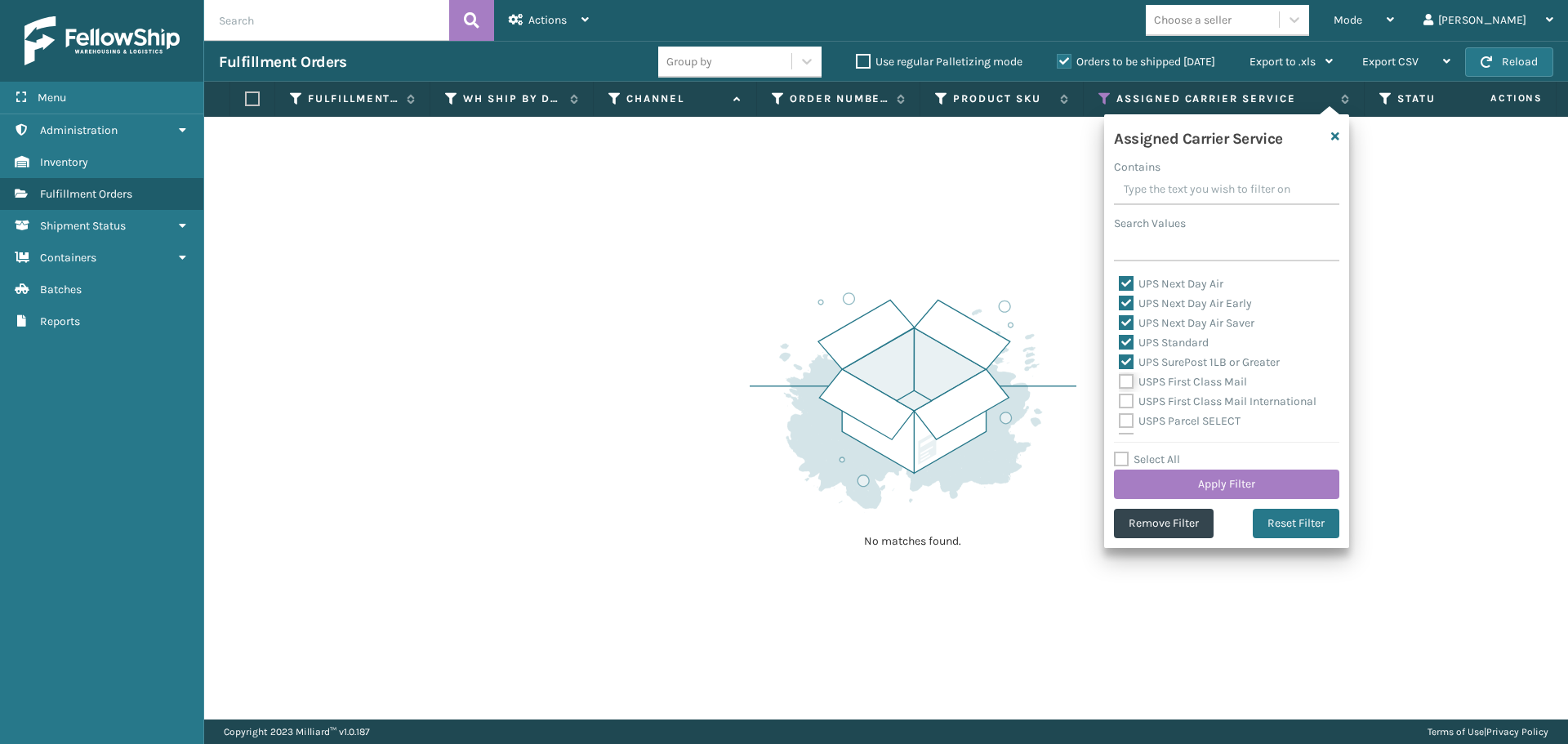
checkbox input "true"
click at [1122, 405] on label "USPS First Class Mail International" at bounding box center [1218, 401] width 197 height 14
click at [1120, 402] on input "USPS First Class Mail International" at bounding box center [1119, 396] width 1 height 10
checkbox input "true"
click at [1122, 420] on label "USPS Parcel SELECT" at bounding box center [1179, 421] width 121 height 14
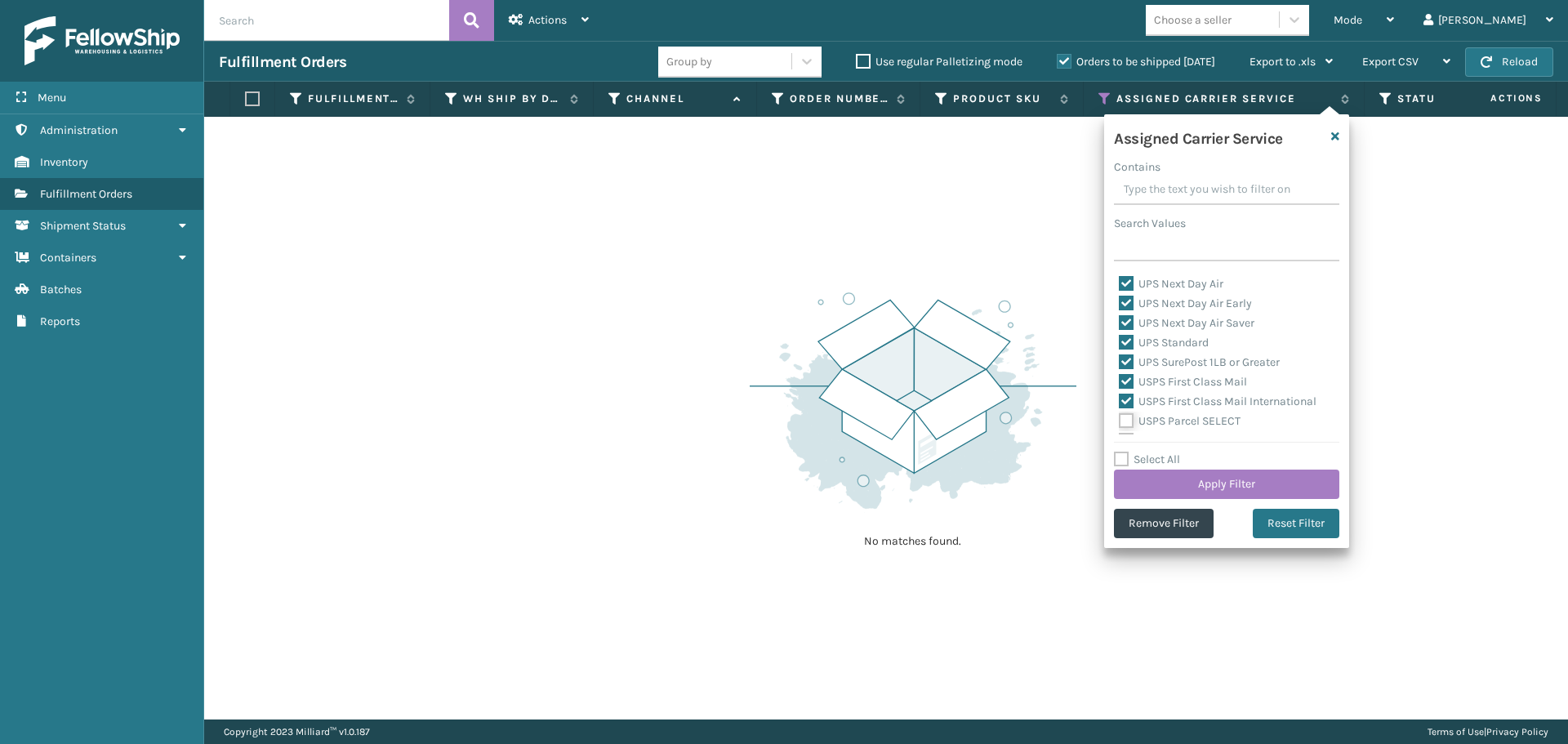
click at [1120, 420] on input "USPS Parcel SELECT" at bounding box center [1119, 416] width 1 height 10
checkbox input "true"
click at [1126, 357] on label "USPS Priority Mail" at bounding box center [1174, 359] width 112 height 14
click at [1120, 357] on input "USPS Priority Mail" at bounding box center [1119, 354] width 1 height 10
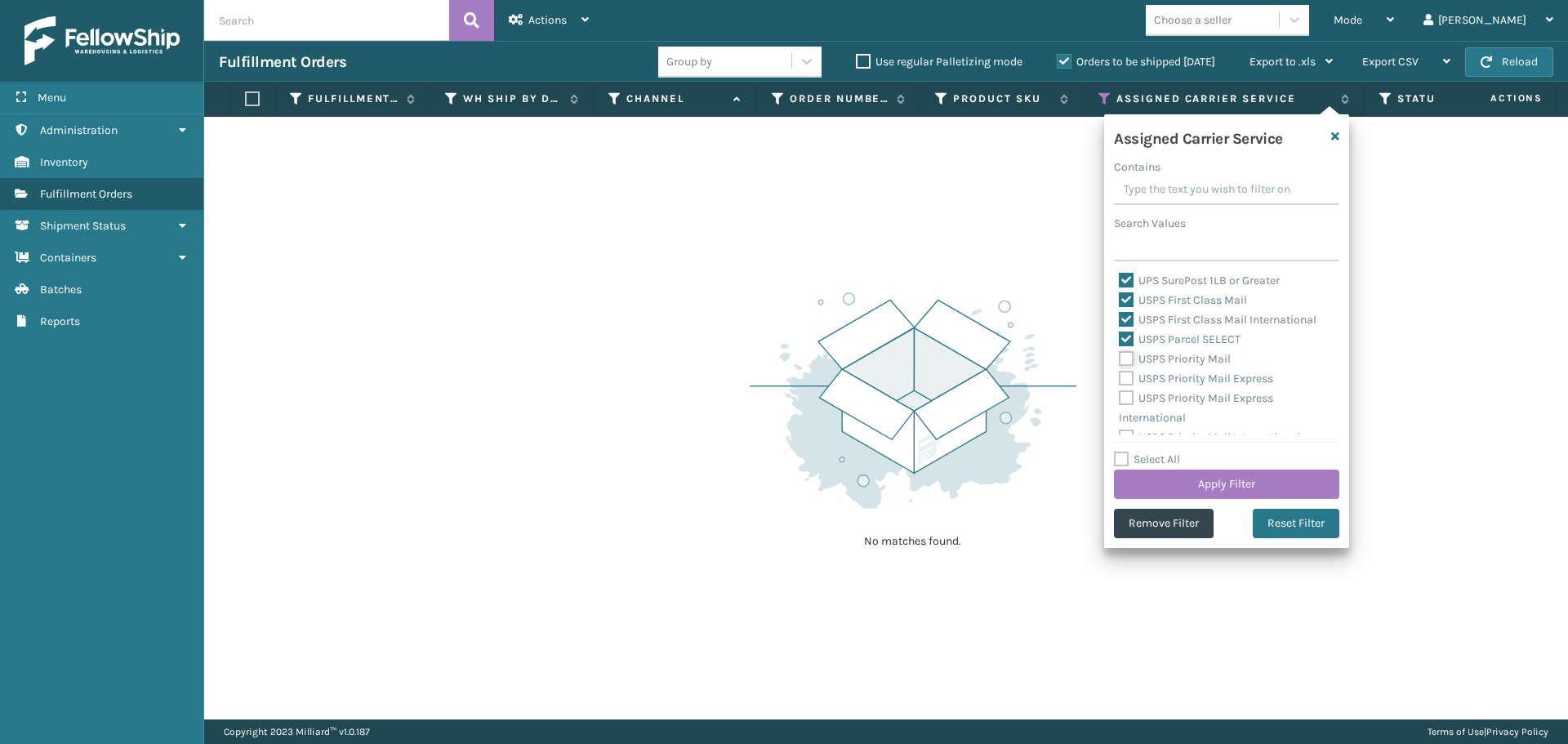
checkbox input "true"
click at [1120, 377] on label "USPS Priority Mail Express" at bounding box center [1196, 378] width 154 height 14
click at [1120, 377] on input "USPS Priority Mail Express" at bounding box center [1119, 374] width 1 height 10
checkbox input "true"
click at [1124, 399] on label "USPS Priority Mail Express International" at bounding box center [1196, 408] width 154 height 34
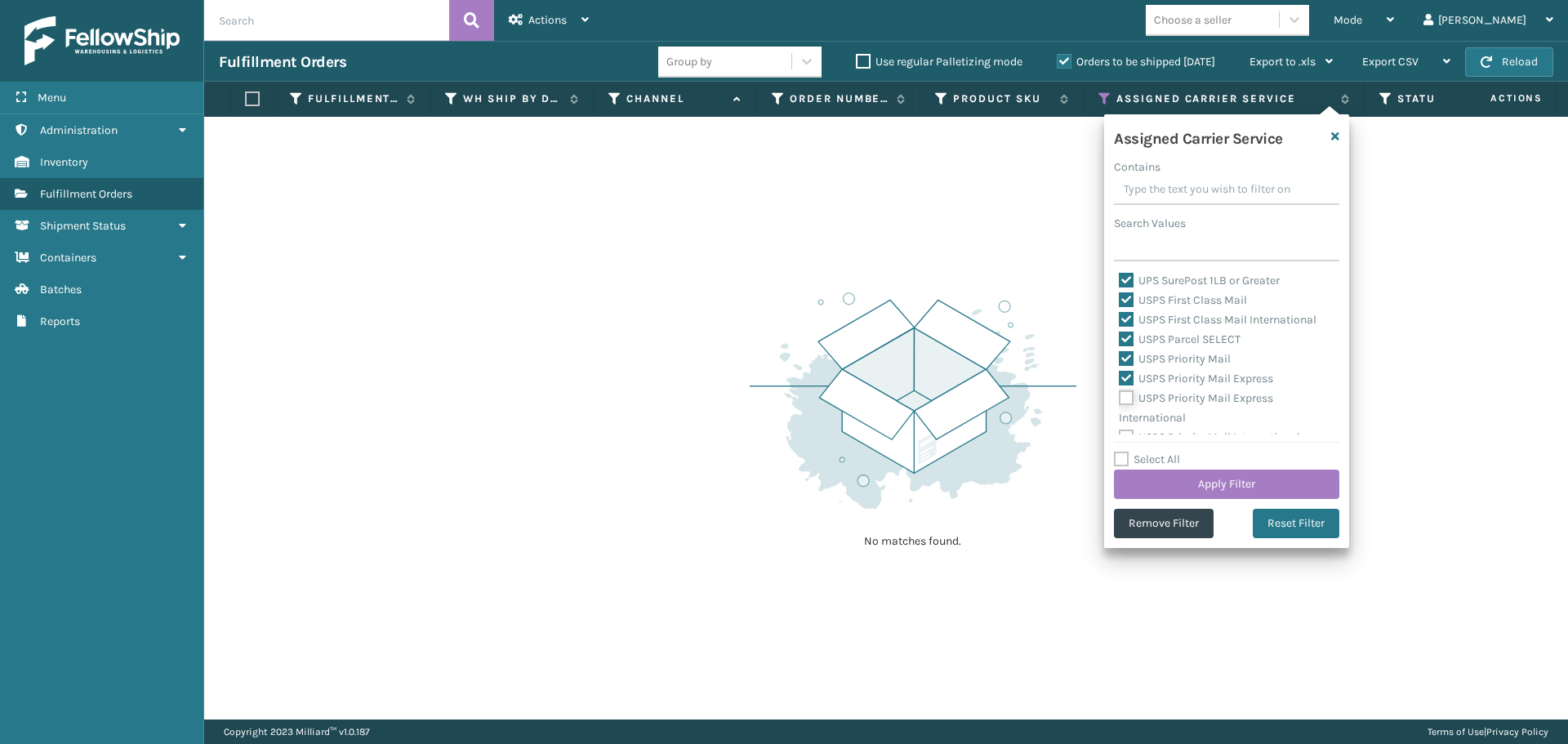
click at [1120, 399] on input "USPS Priority Mail Express International" at bounding box center [1119, 394] width 1 height 10
checkbox input "true"
click at [1129, 422] on label "USPS Priority Mail International" at bounding box center [1209, 424] width 181 height 14
click at [1120, 422] on input "USPS Priority Mail International" at bounding box center [1119, 420] width 1 height 10
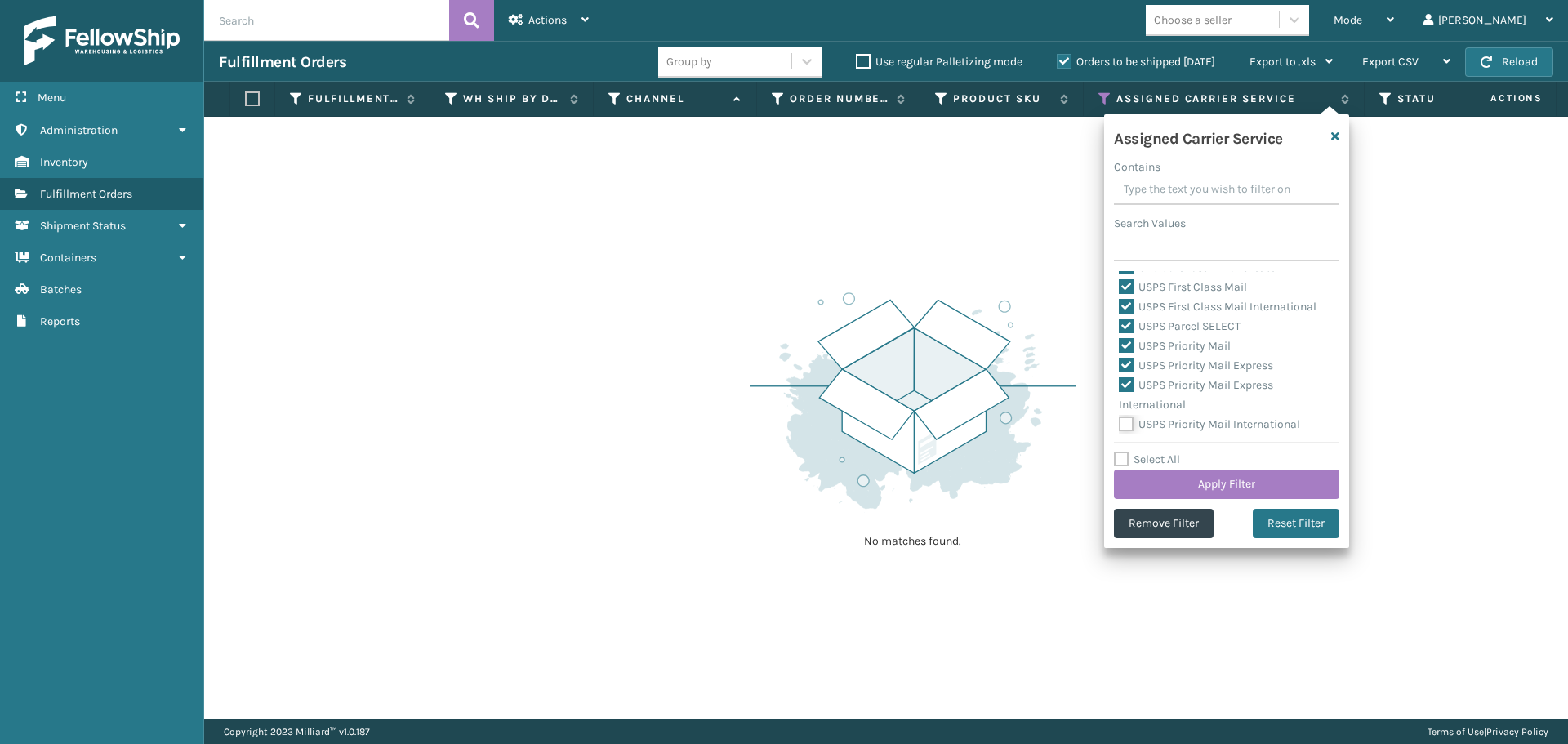
checkbox input "true"
click at [1141, 480] on button "Apply Filter" at bounding box center [1226, 484] width 225 height 29
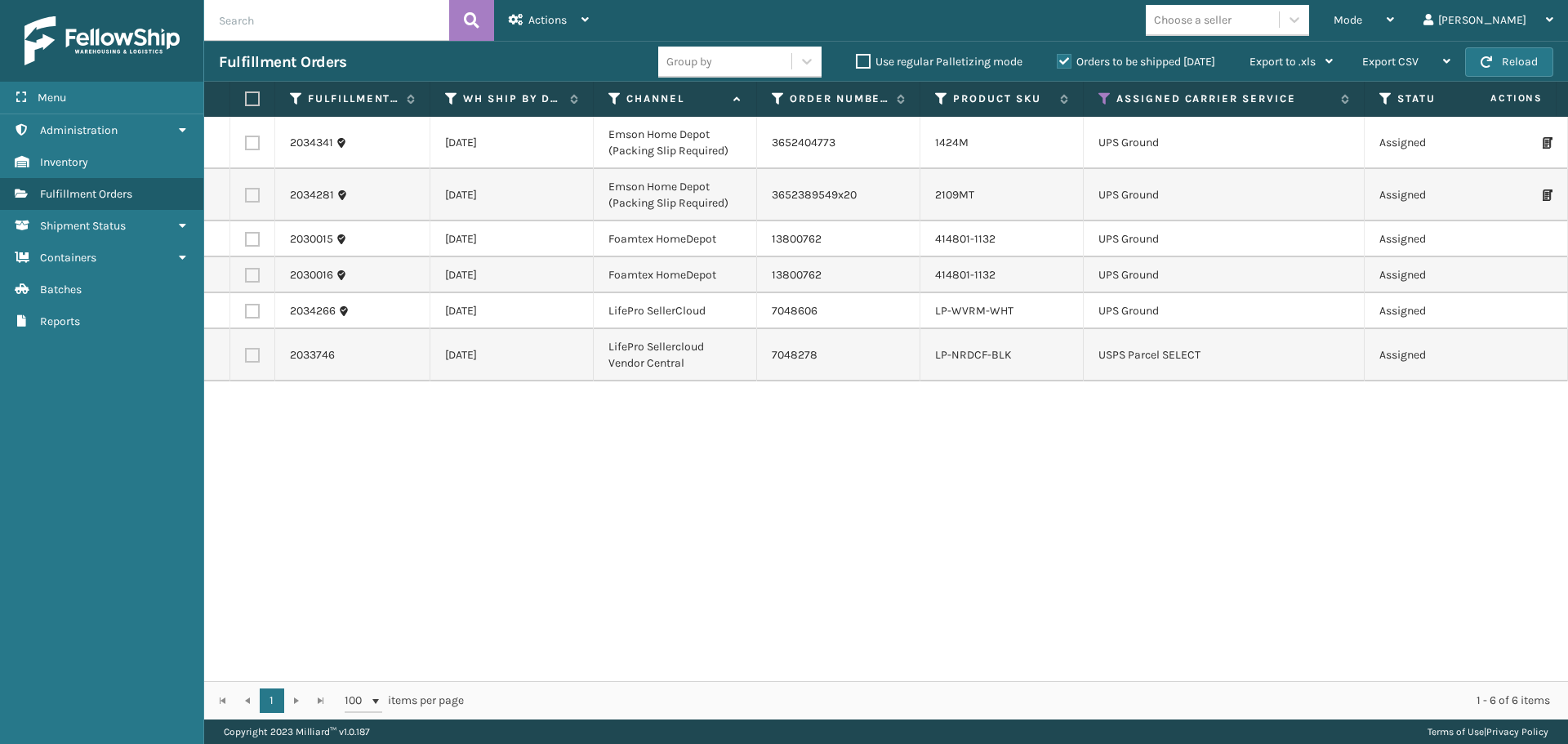
click at [255, 100] on label at bounding box center [250, 99] width 9 height 15
click at [246, 100] on input "checkbox" at bounding box center [245, 99] width 1 height 10
checkbox input "true"
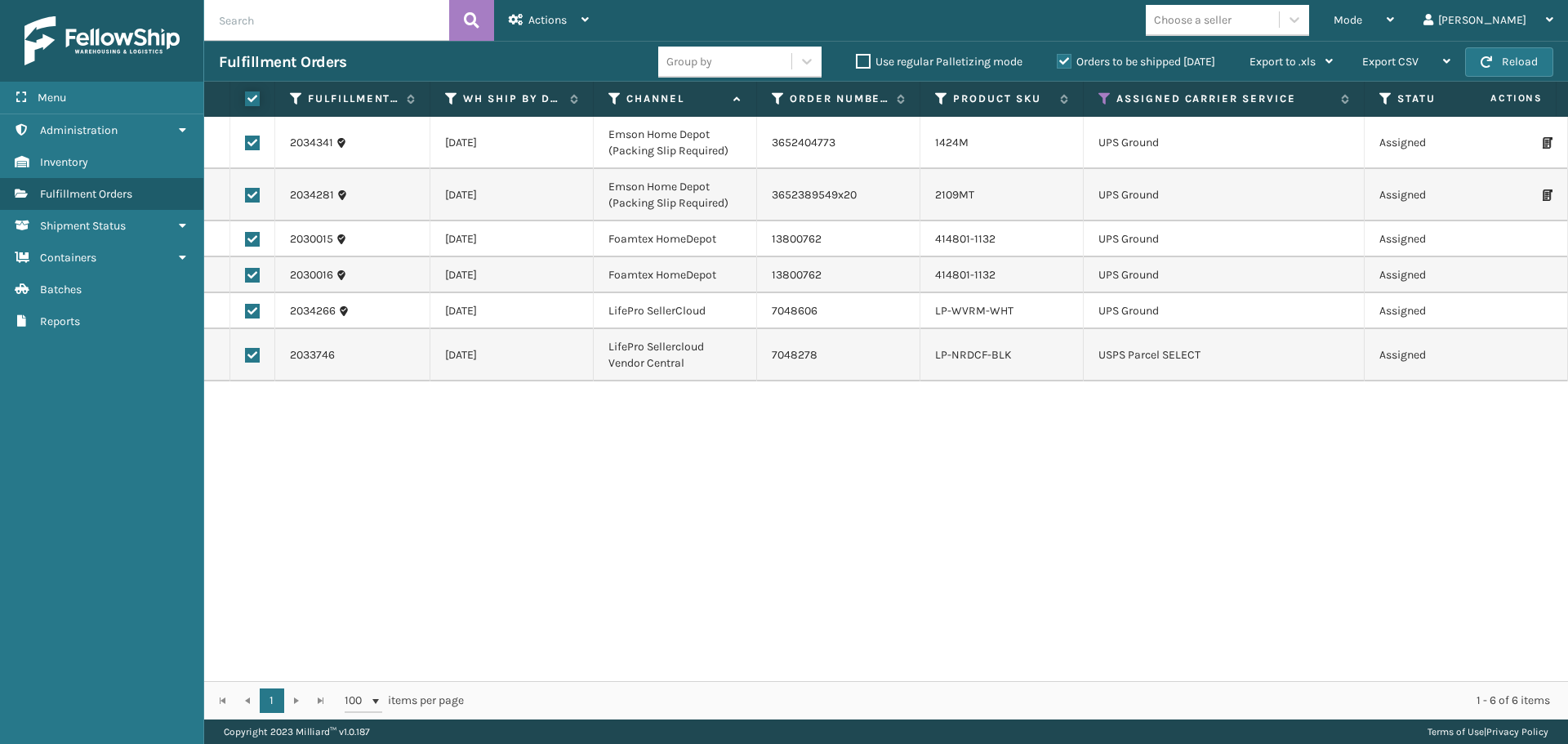
checkbox input "true"
click at [546, 23] on span "Actions" at bounding box center [547, 20] width 39 height 14
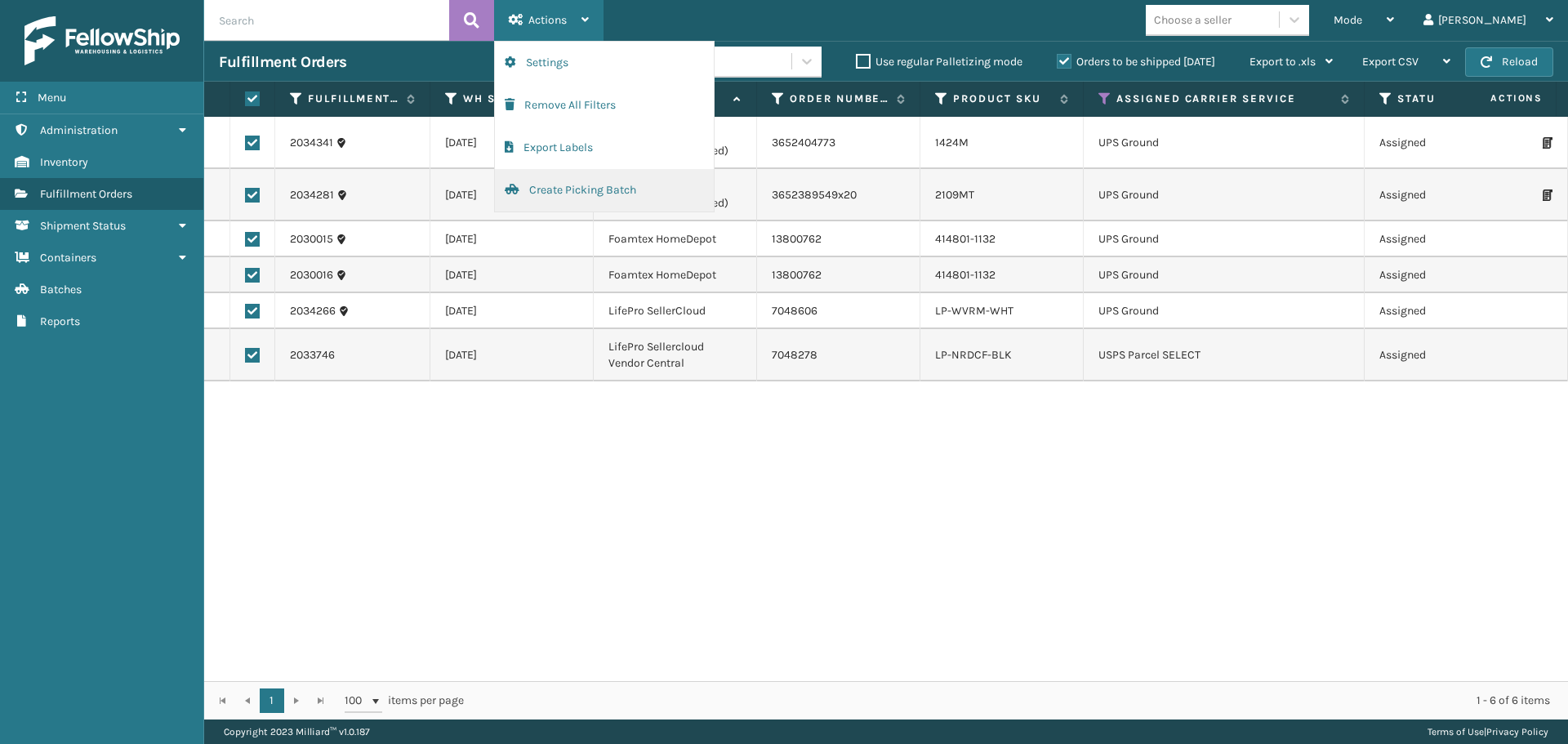
click at [567, 189] on button "Create Picking Batch" at bounding box center [604, 190] width 219 height 42
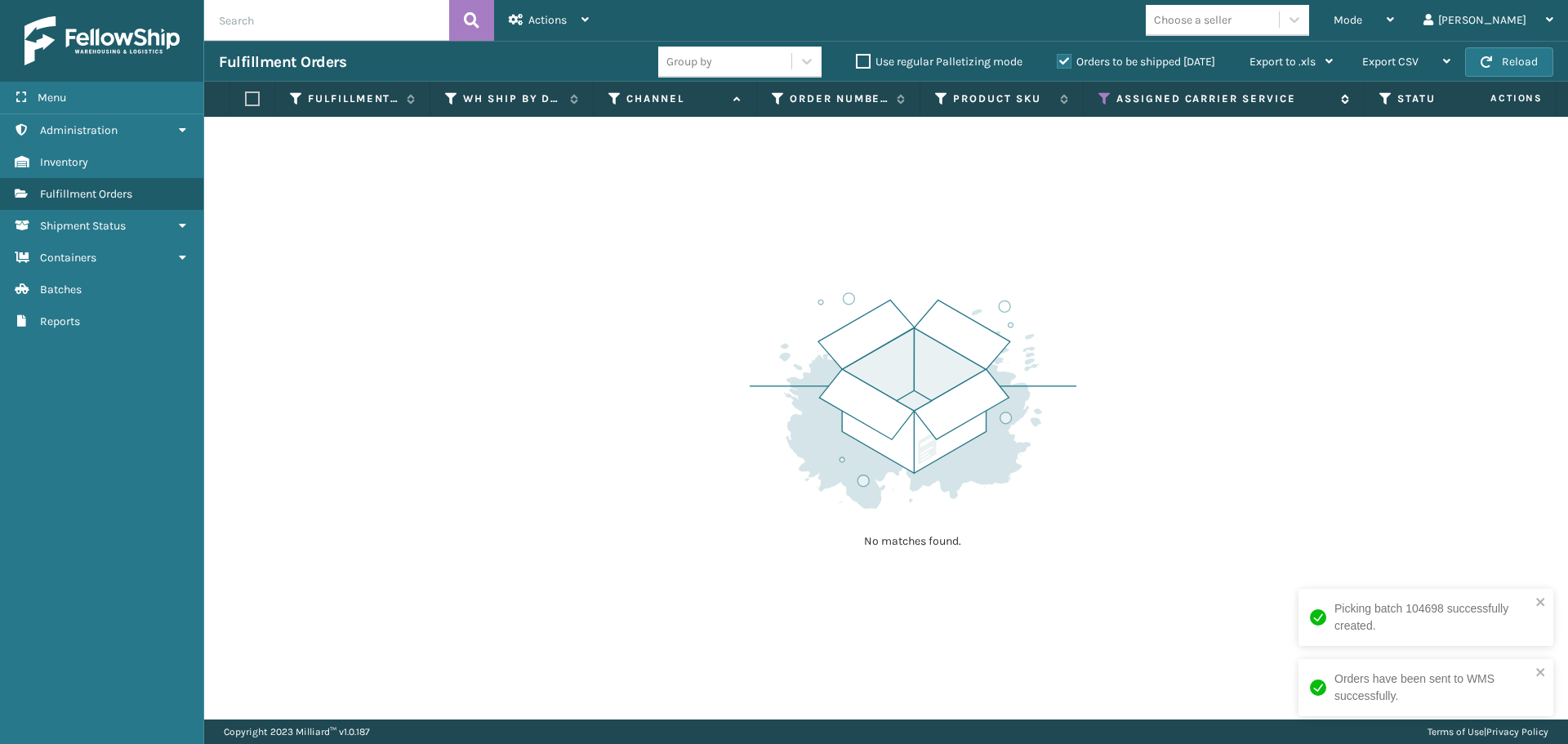
click at [1102, 93] on icon at bounding box center [1105, 99] width 13 height 15
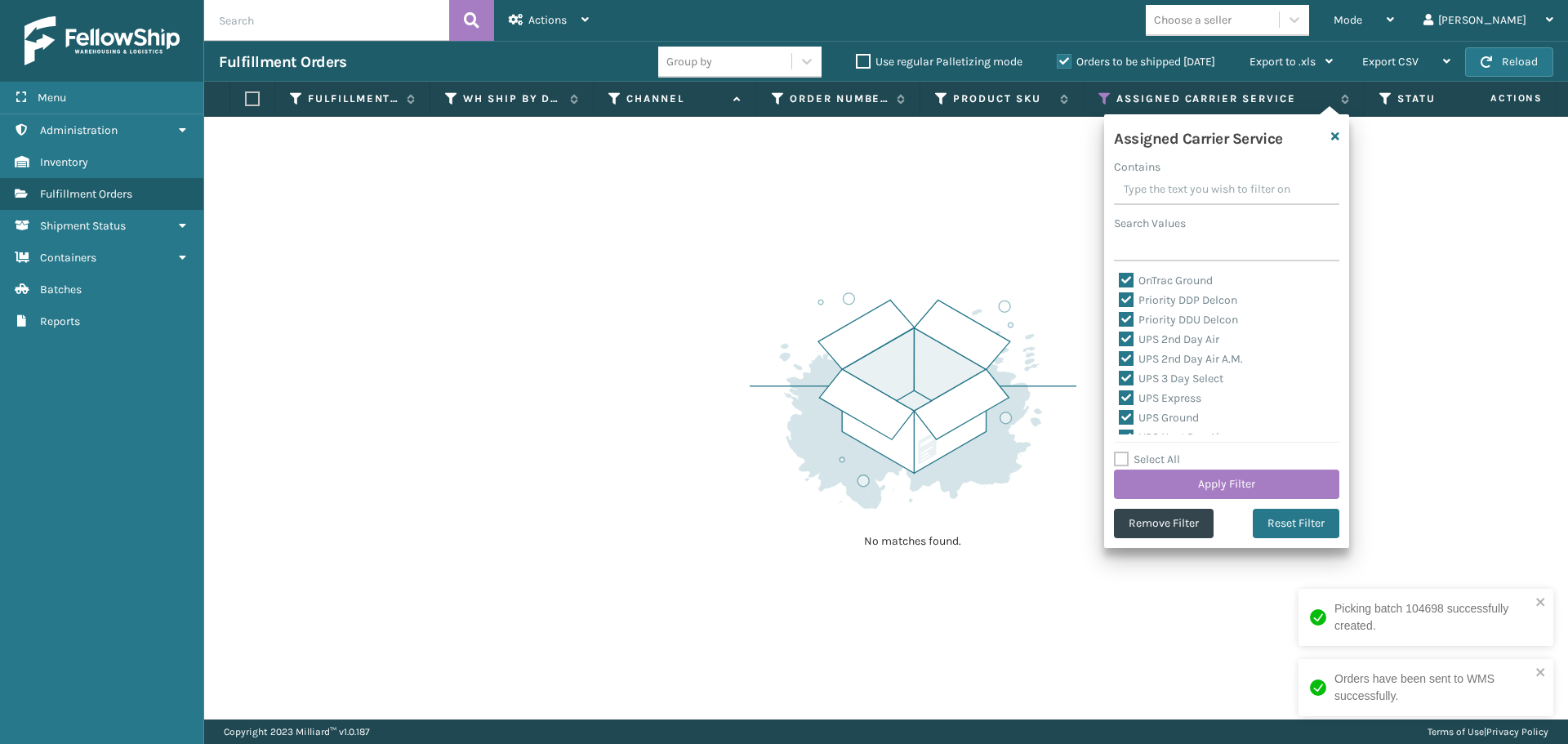
click at [1118, 459] on label "Select All" at bounding box center [1146, 458] width 66 height 14
click at [1118, 452] on input "Select All" at bounding box center [1235, 451] width 245 height 2
checkbox input "true"
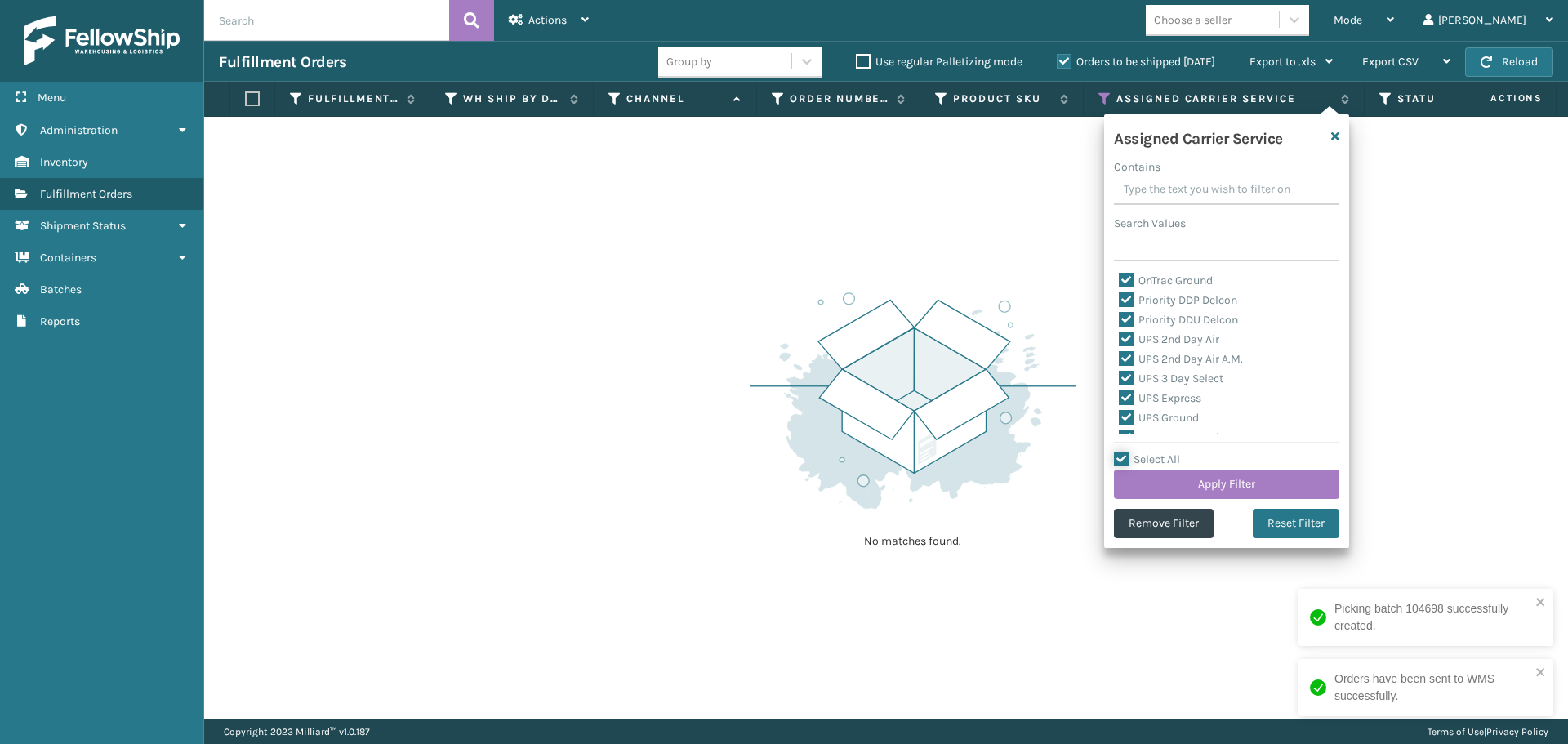
checkbox input "true"
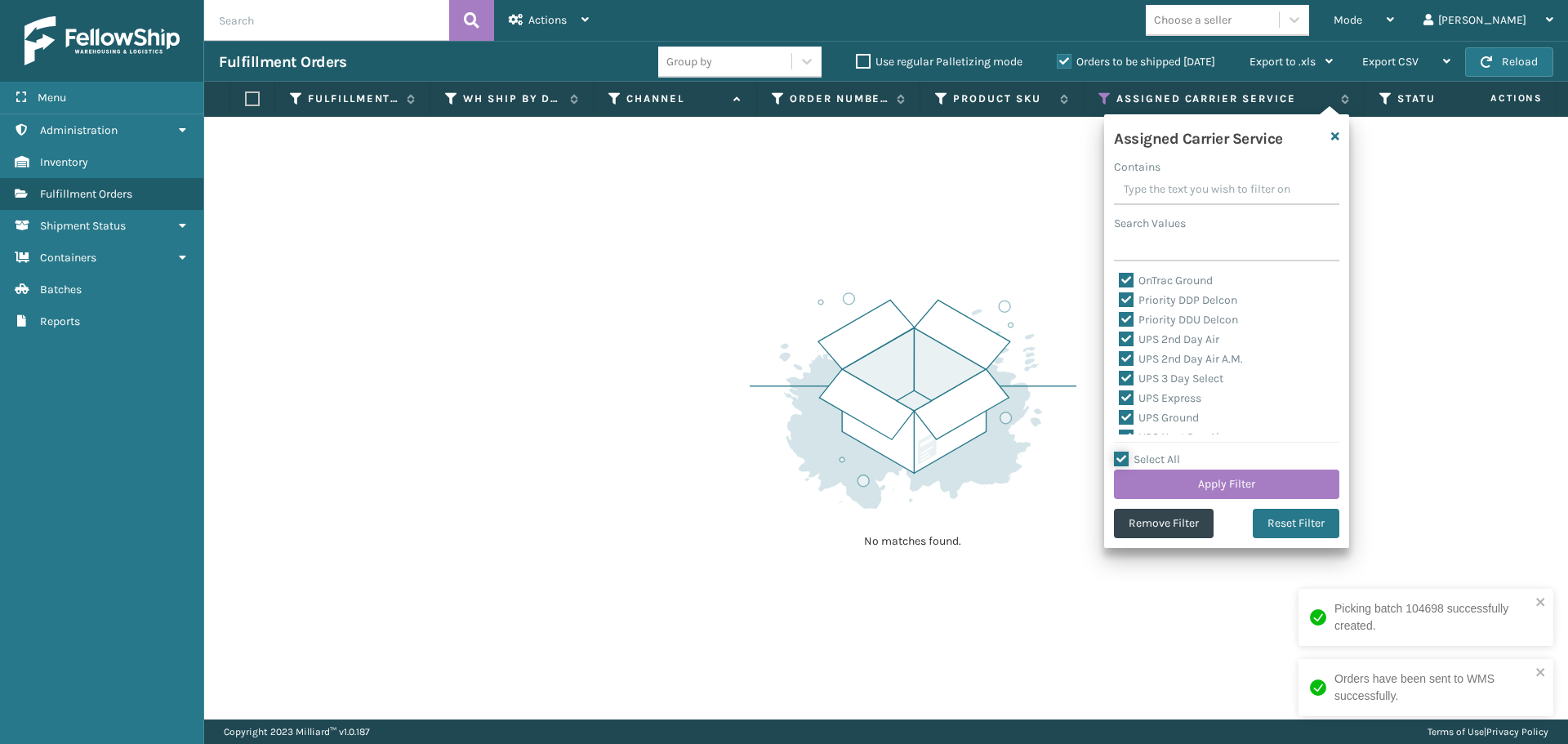
checkbox input "true"
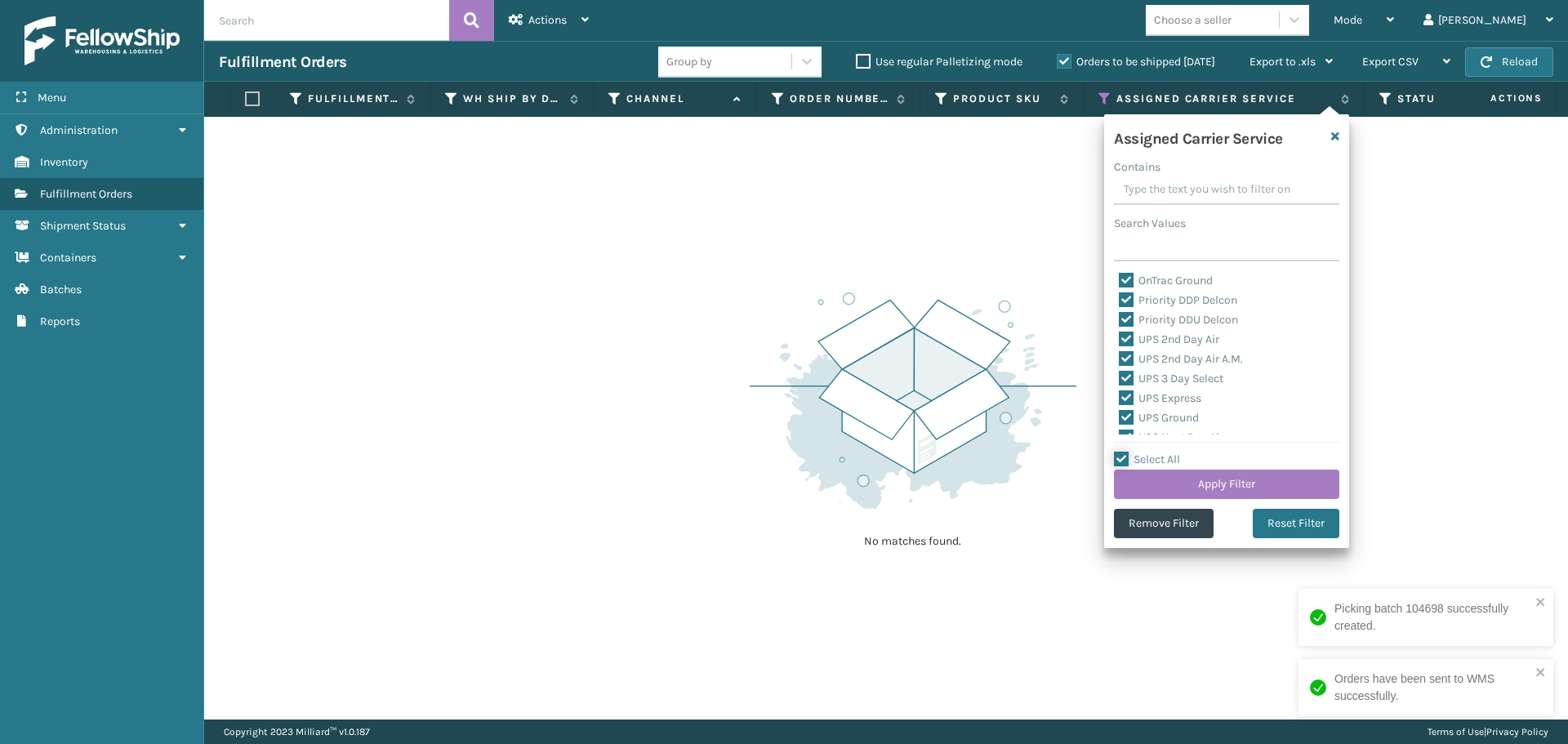
checkbox input "true"
click at [1119, 459] on label "Select All" at bounding box center [1146, 458] width 66 height 14
click at [1119, 452] on input "Select All" at bounding box center [1235, 451] width 245 height 2
checkbox input "false"
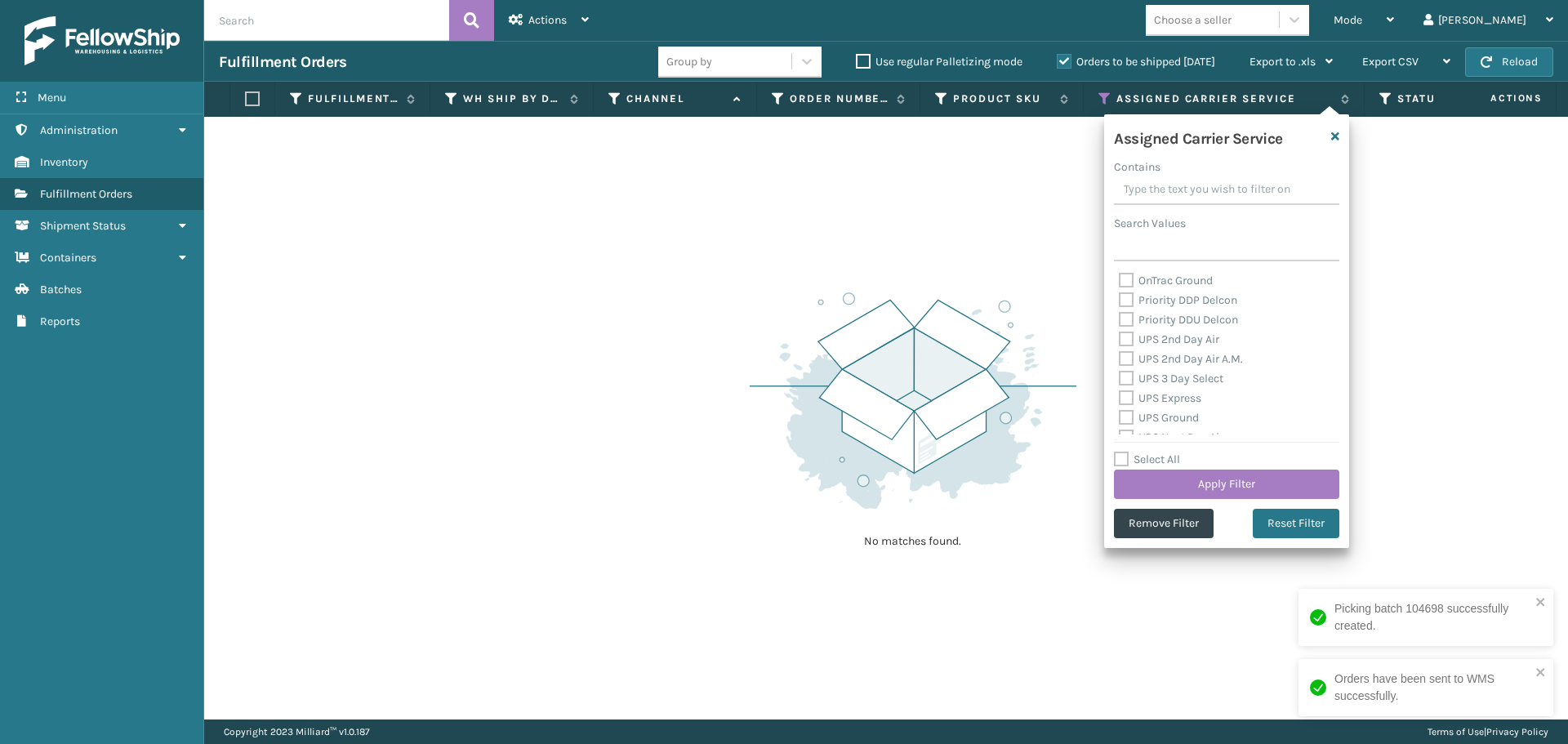
checkbox input "false"
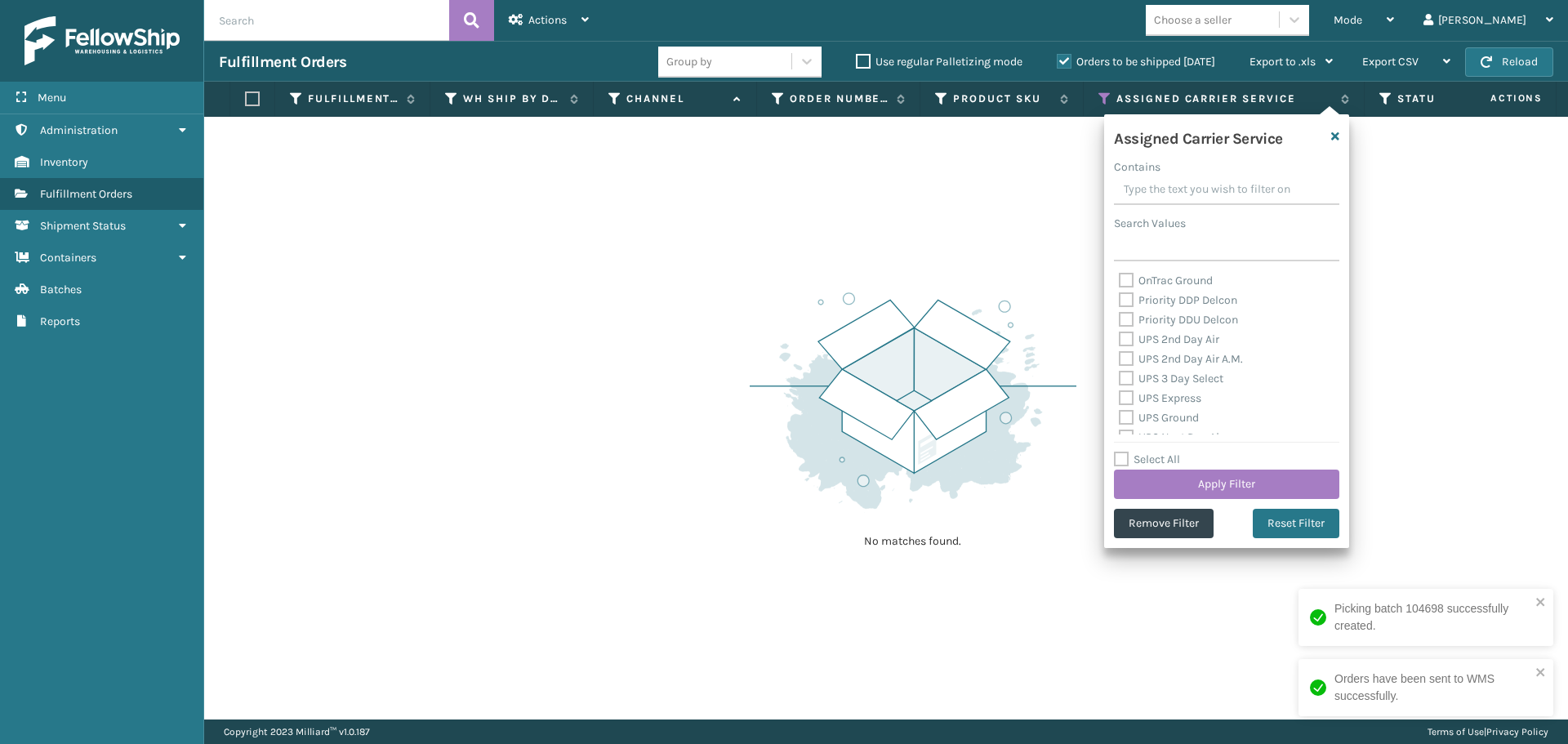
checkbox input "false"
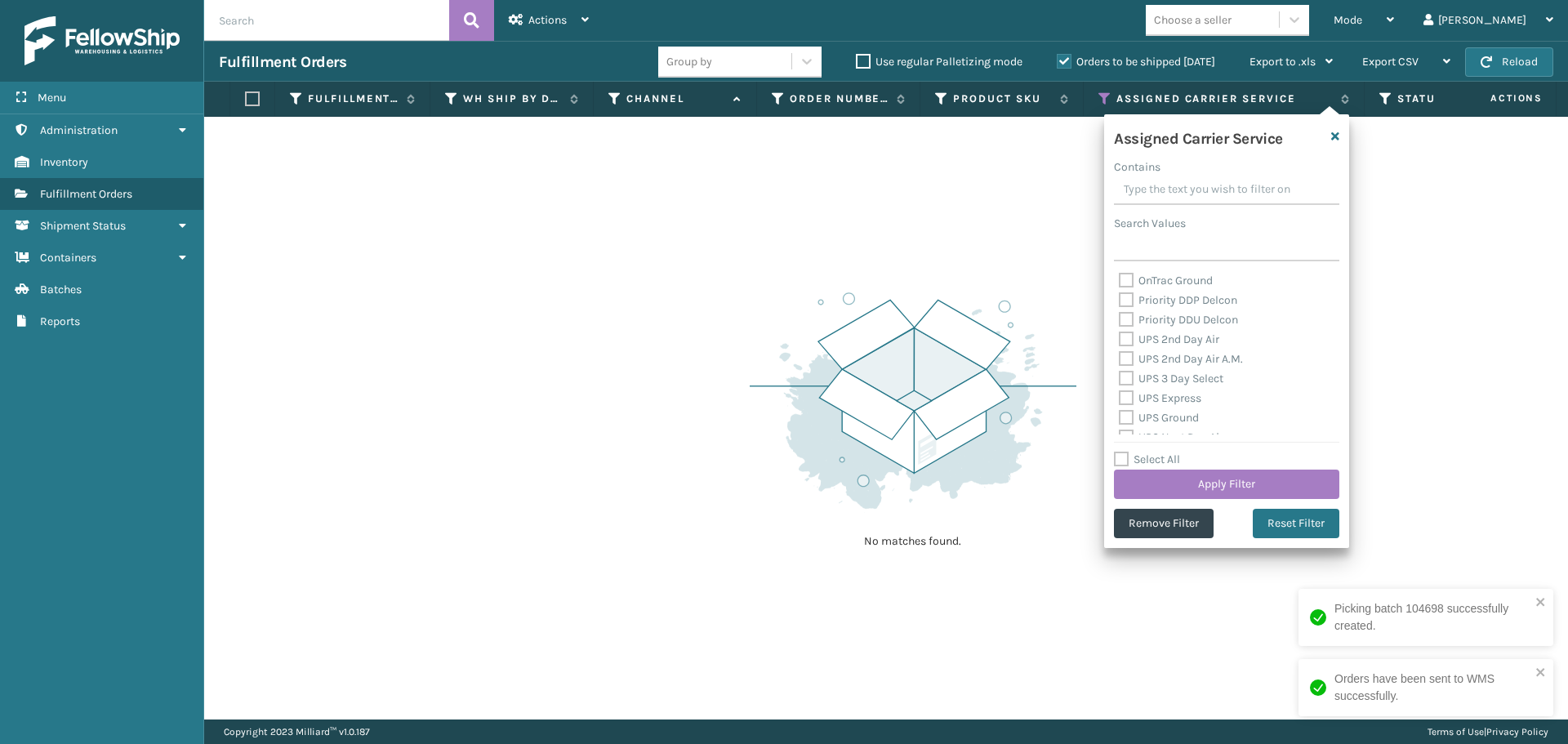
checkbox input "false"
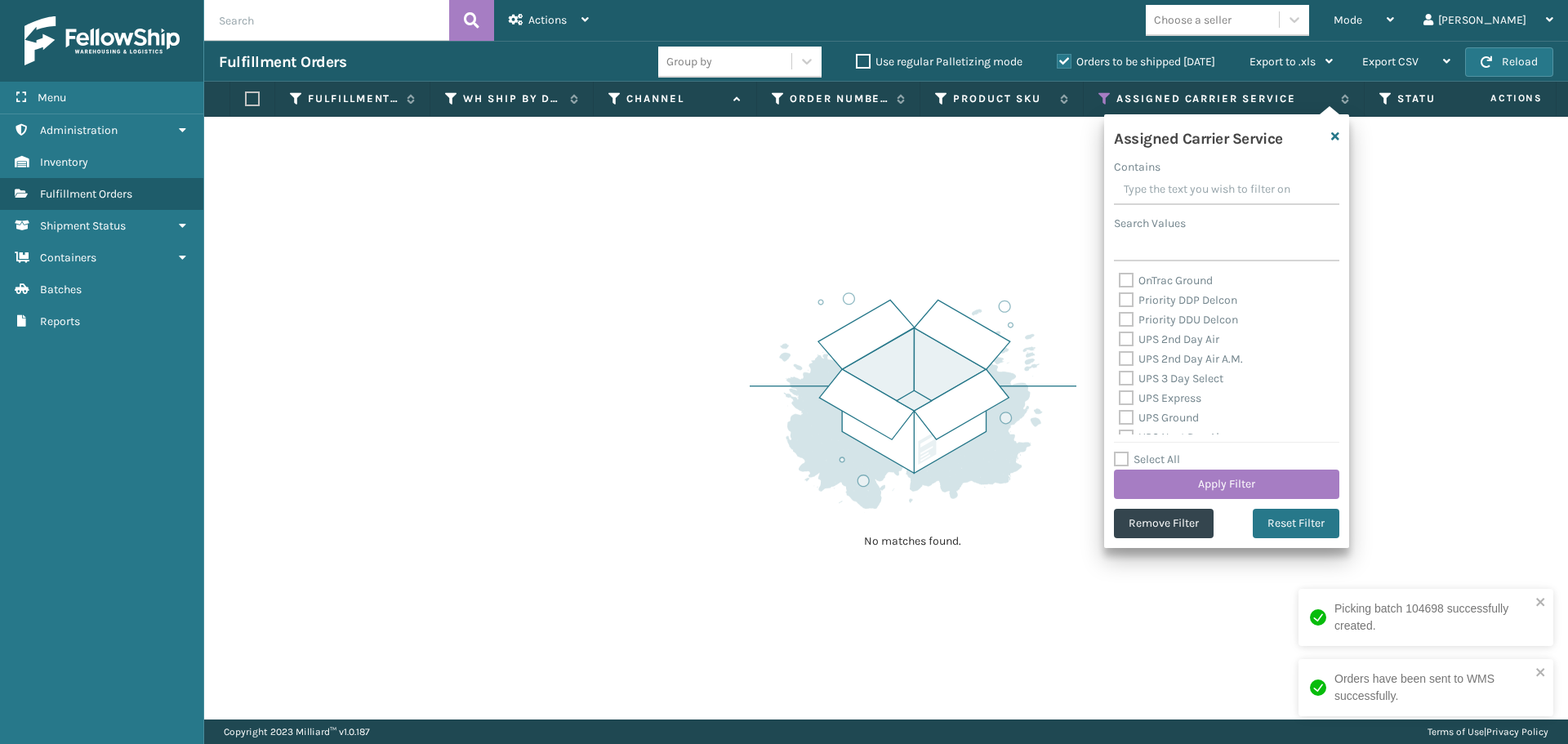
checkbox input "false"
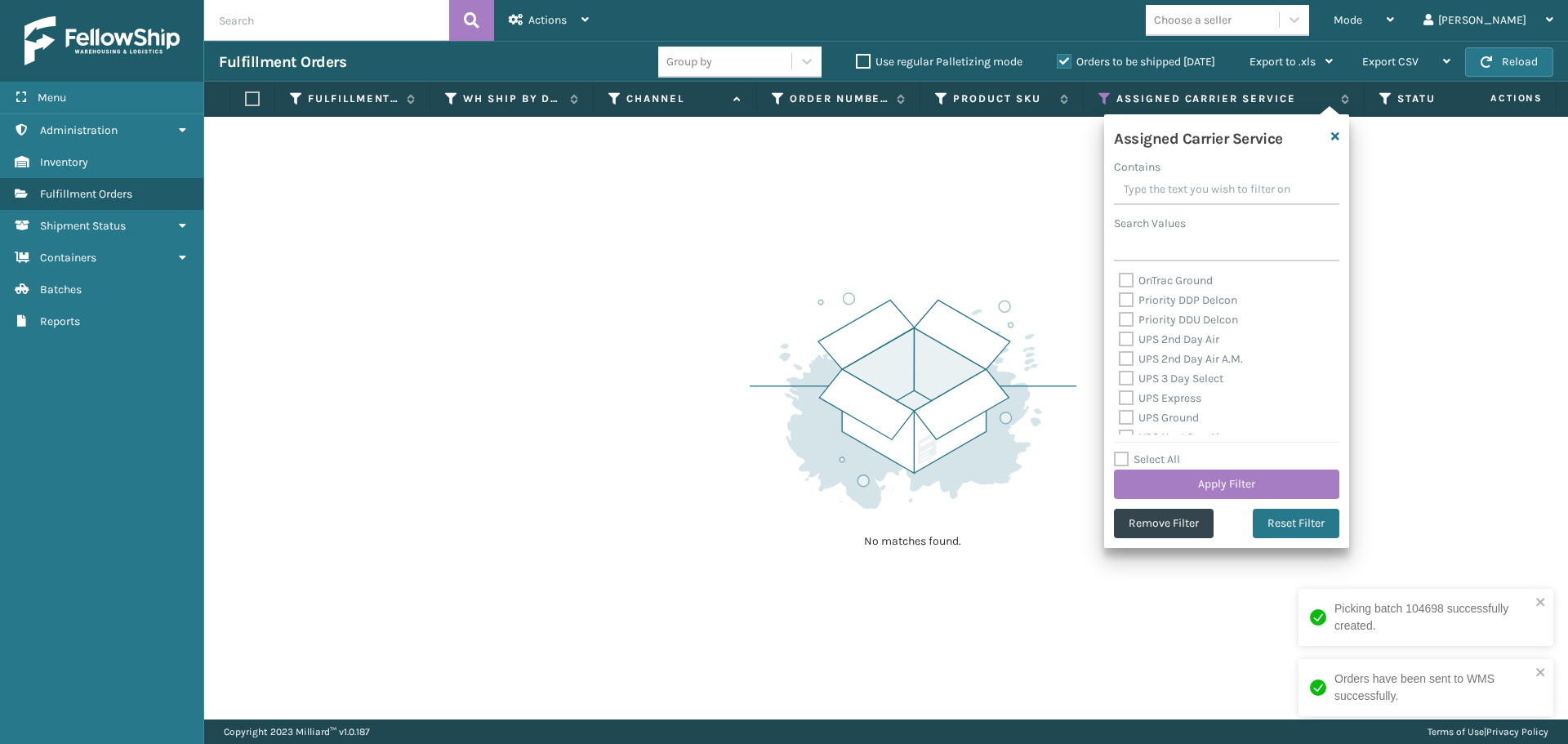
checkbox input "false"
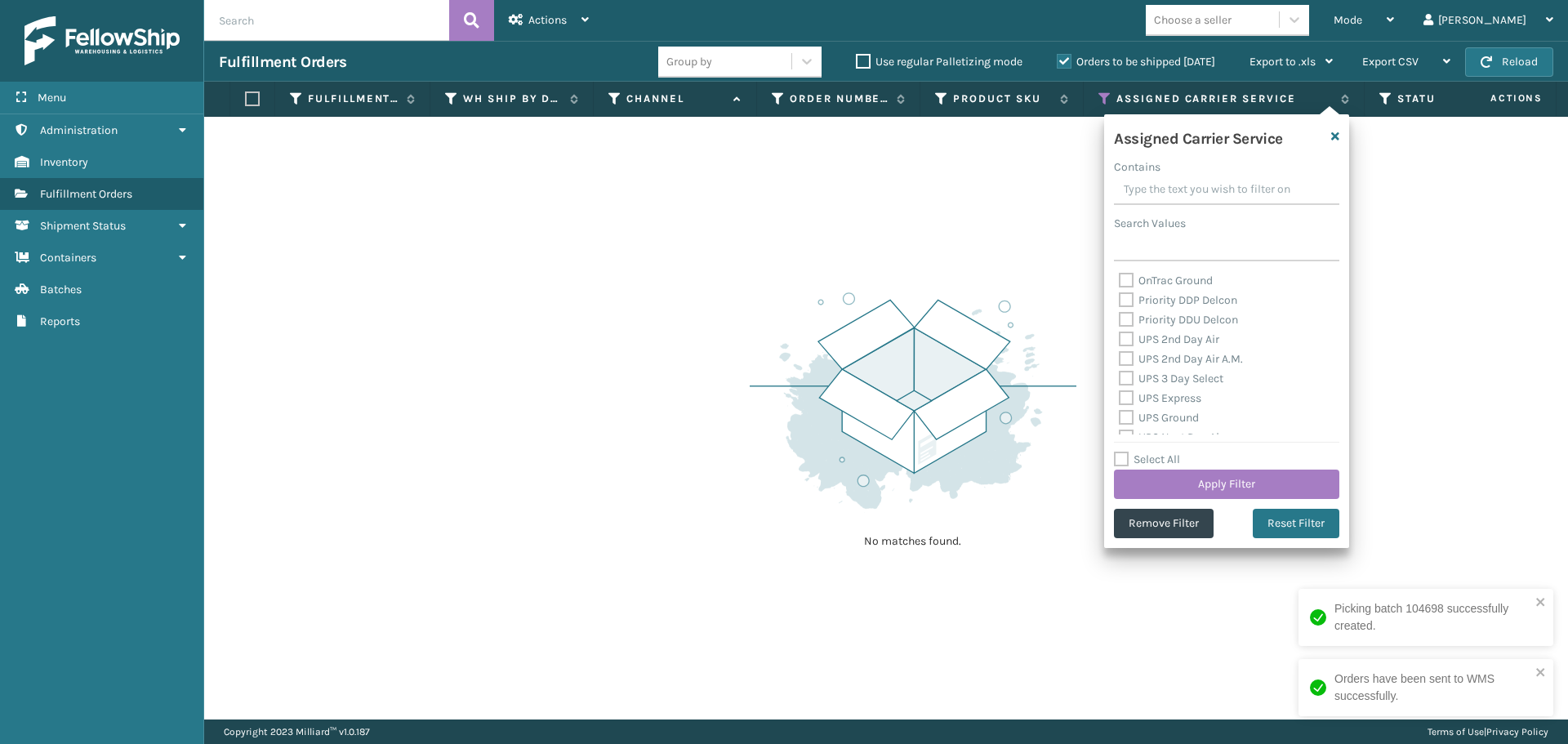
checkbox input "false"
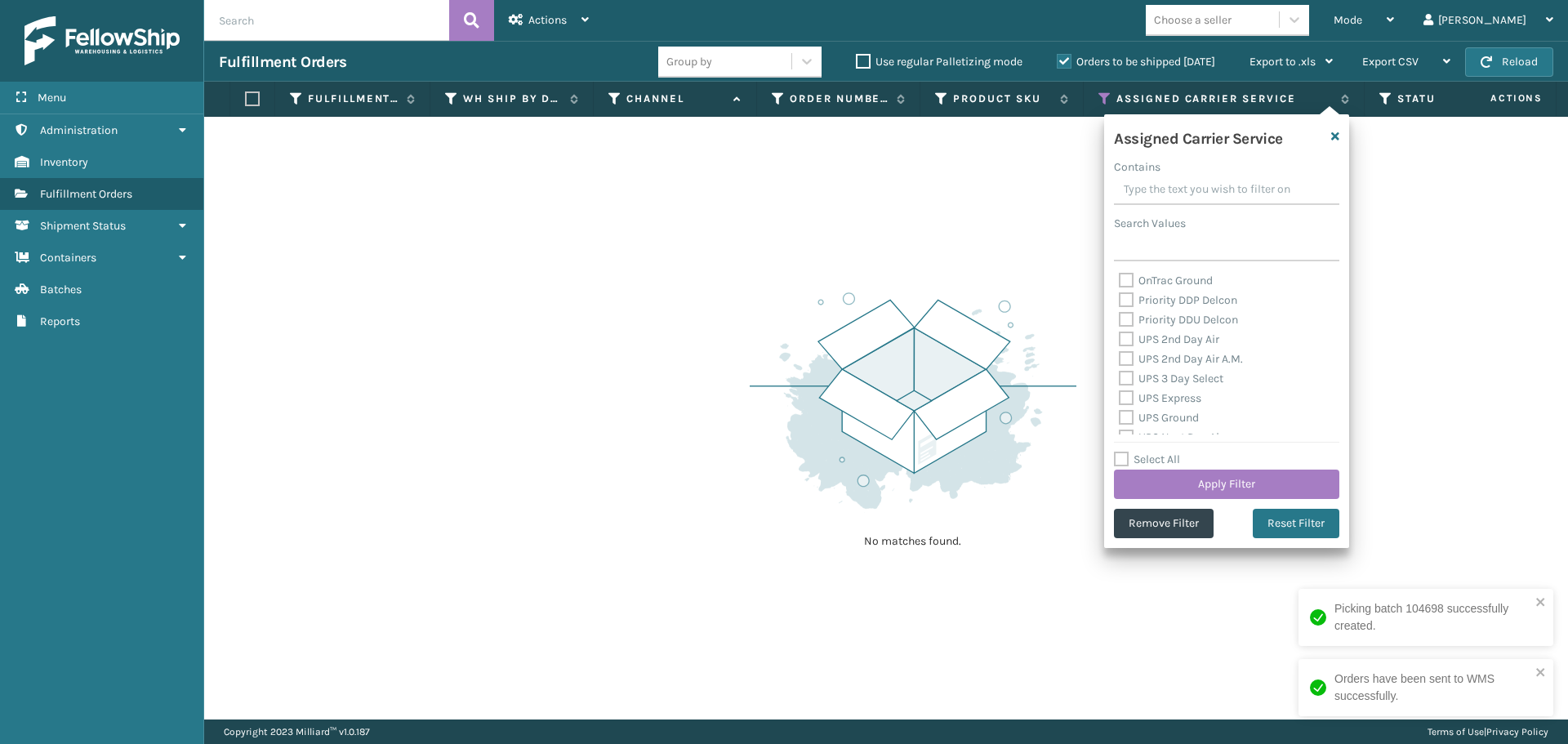
checkbox input "false"
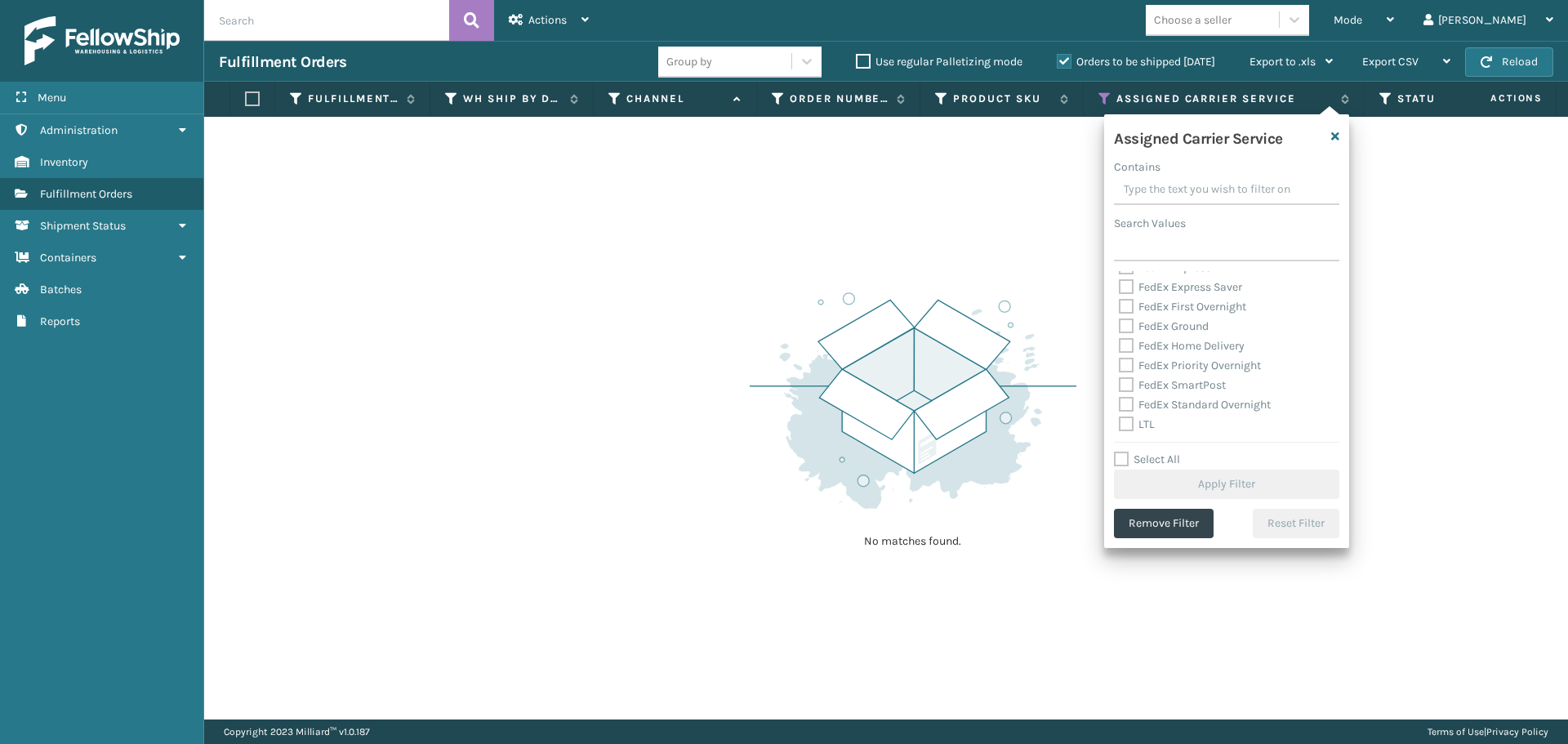
click at [1126, 425] on label "LTL" at bounding box center [1137, 424] width 36 height 14
click at [1120, 425] on input "LTL" at bounding box center [1119, 420] width 1 height 10
checkbox input "true"
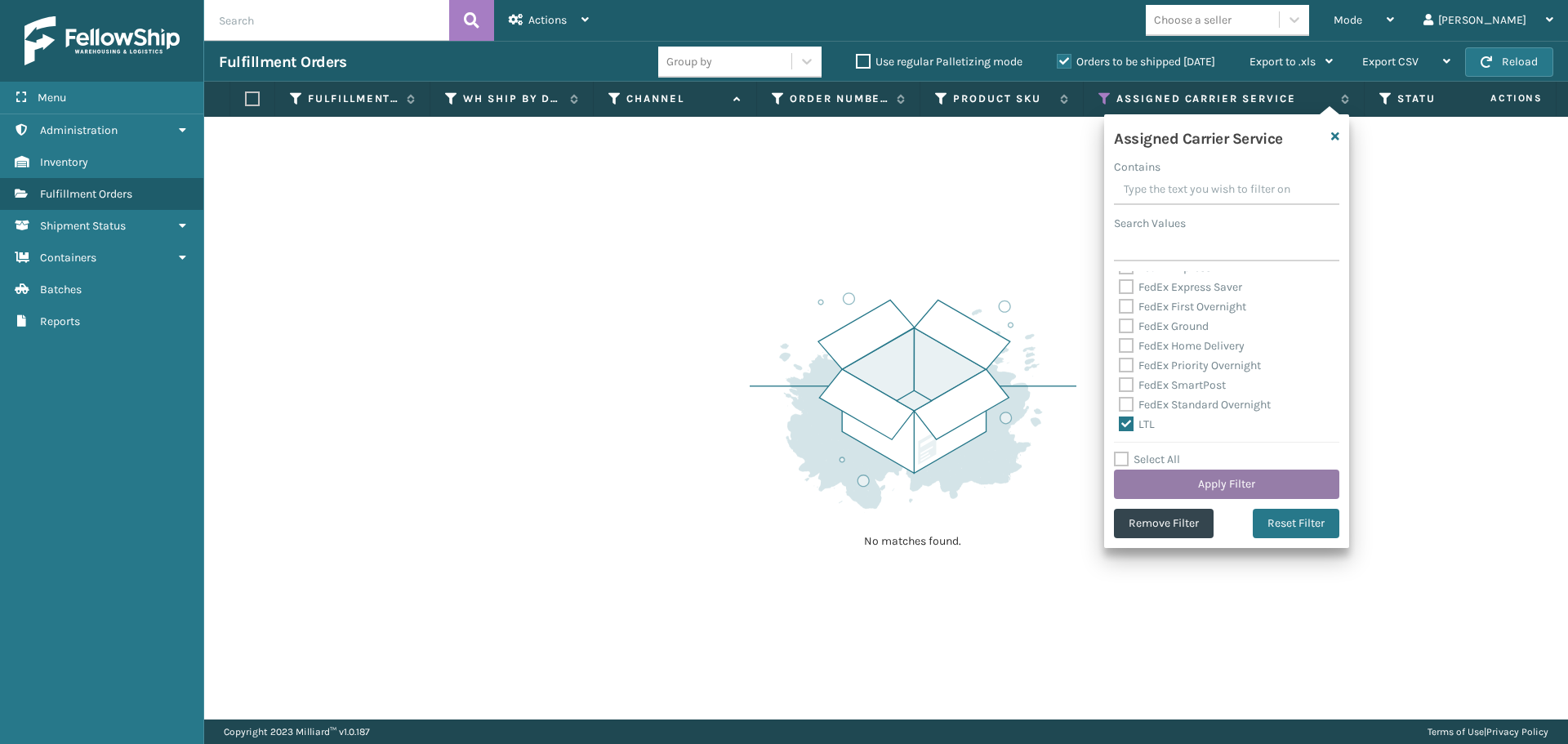
click at [1162, 478] on button "Apply Filter" at bounding box center [1226, 484] width 225 height 29
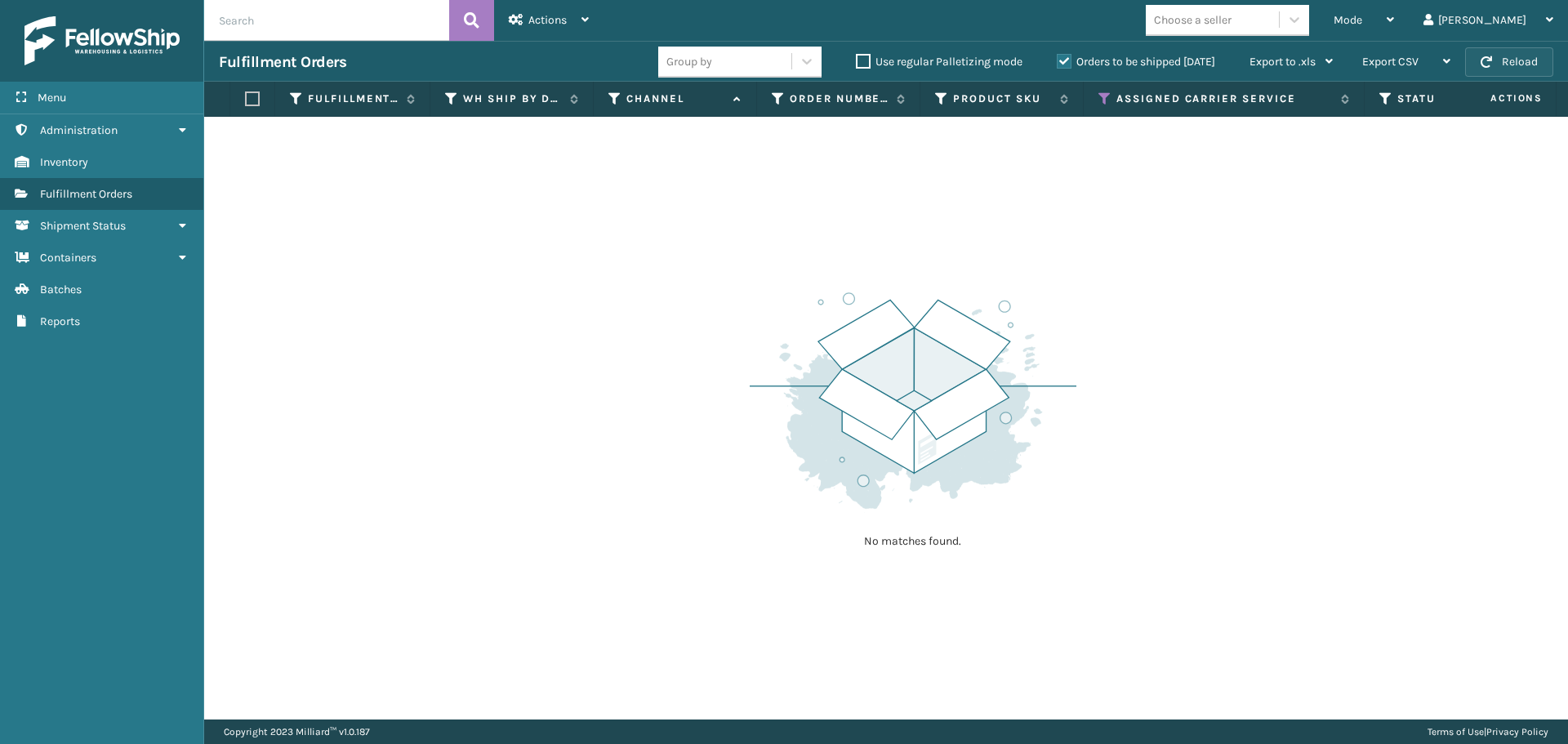
click at [1505, 54] on button "Reload" at bounding box center [1509, 61] width 88 height 29
click at [1064, 58] on label "Orders to be shipped [DATE]" at bounding box center [1136, 61] width 159 height 14
click at [1058, 58] on input "Orders to be shipped [DATE]" at bounding box center [1057, 57] width 1 height 10
